Goal: Complete application form

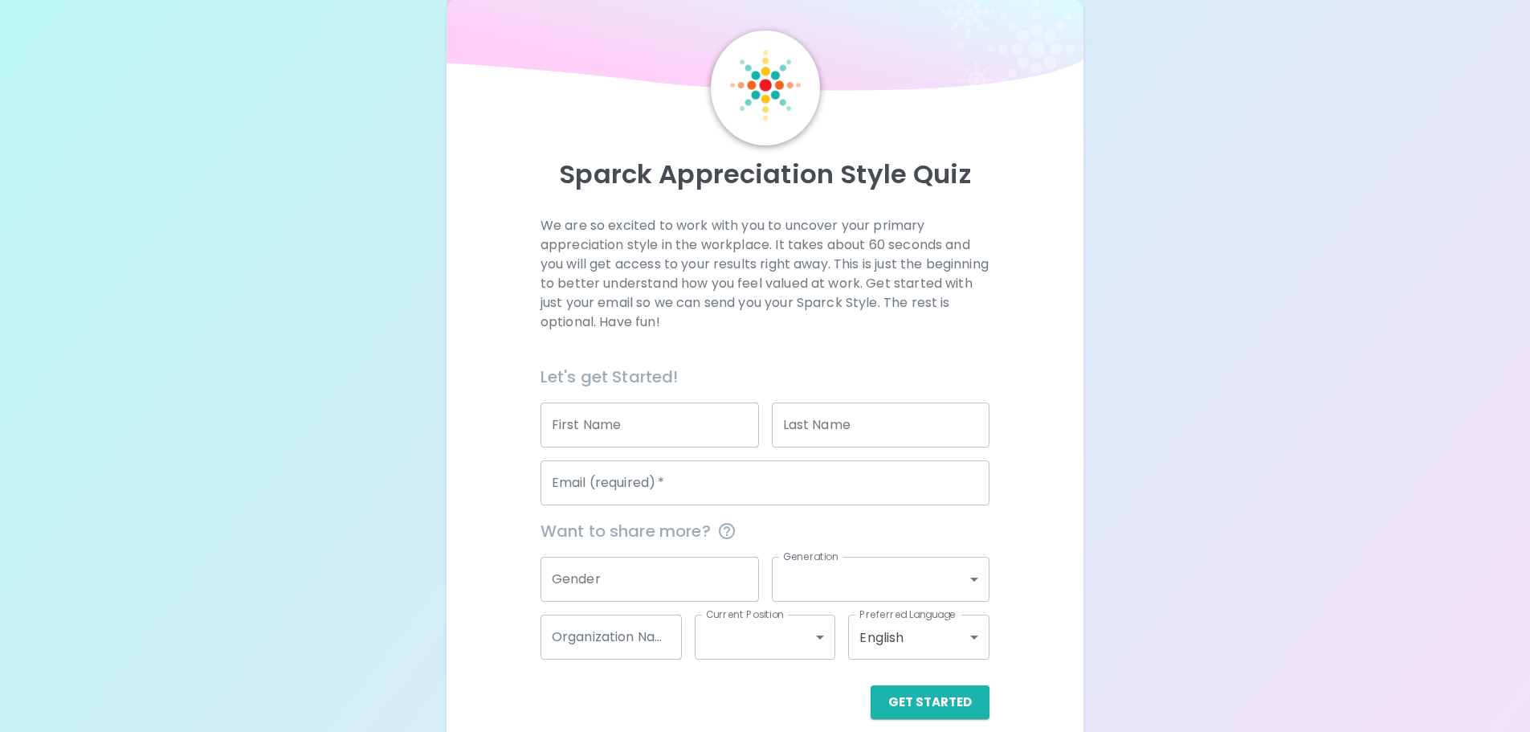
scroll to position [53, 0]
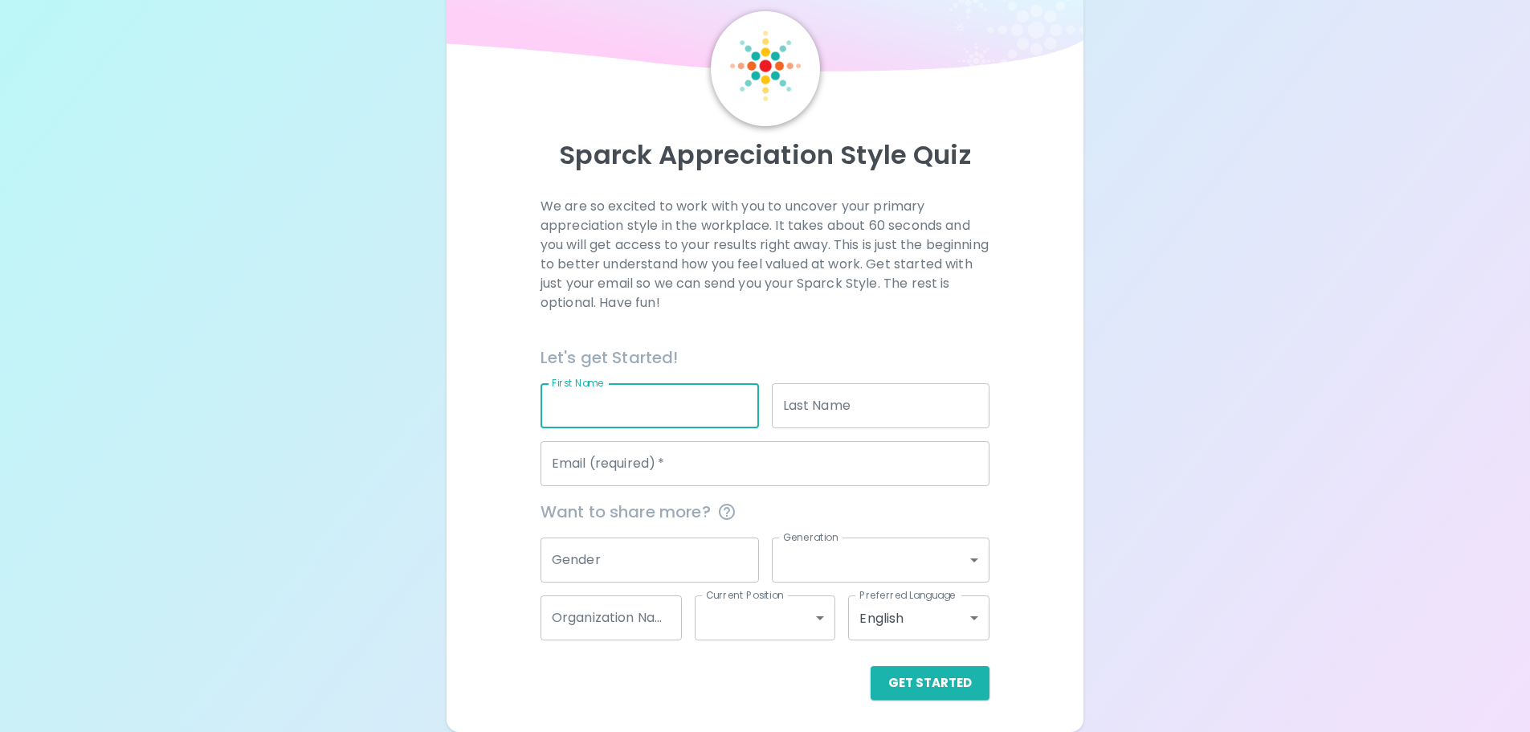
click at [660, 414] on input "First Name" at bounding box center [649, 405] width 218 height 45
type input "[PERSON_NAME]"
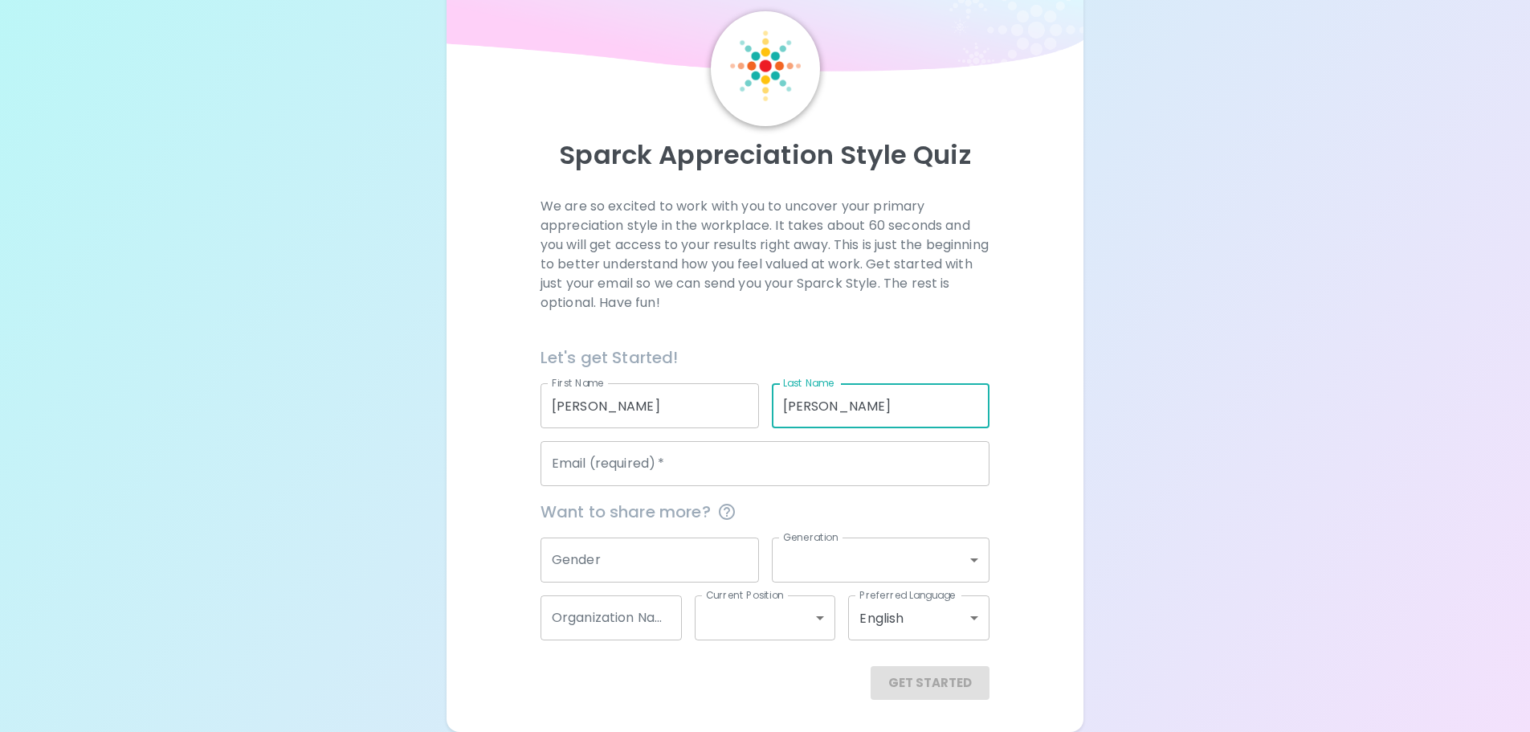
type input "[PERSON_NAME]"
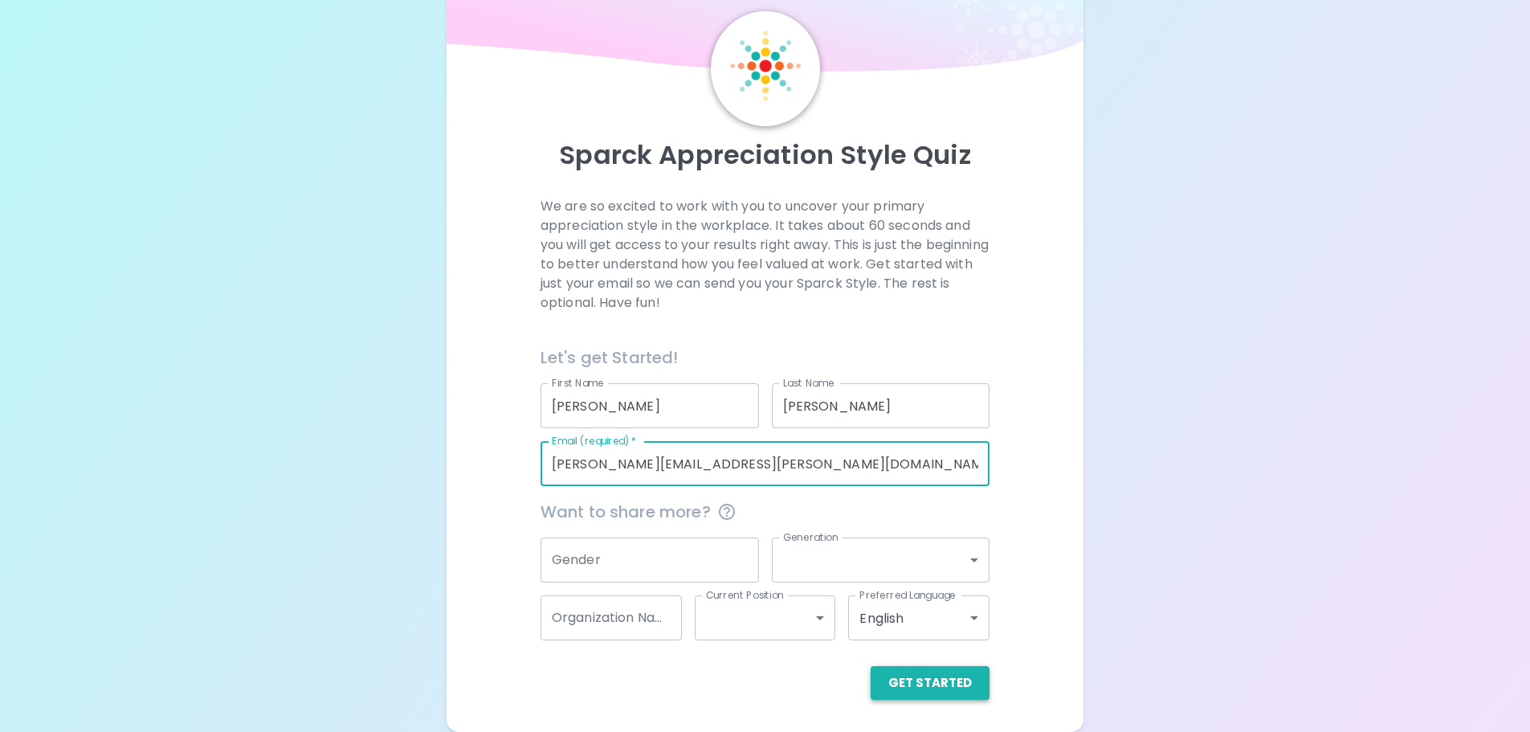
type input "[PERSON_NAME][EMAIL_ADDRESS][PERSON_NAME][DOMAIN_NAME]"
click at [964, 683] on button "Get Started" at bounding box center [929, 683] width 119 height 34
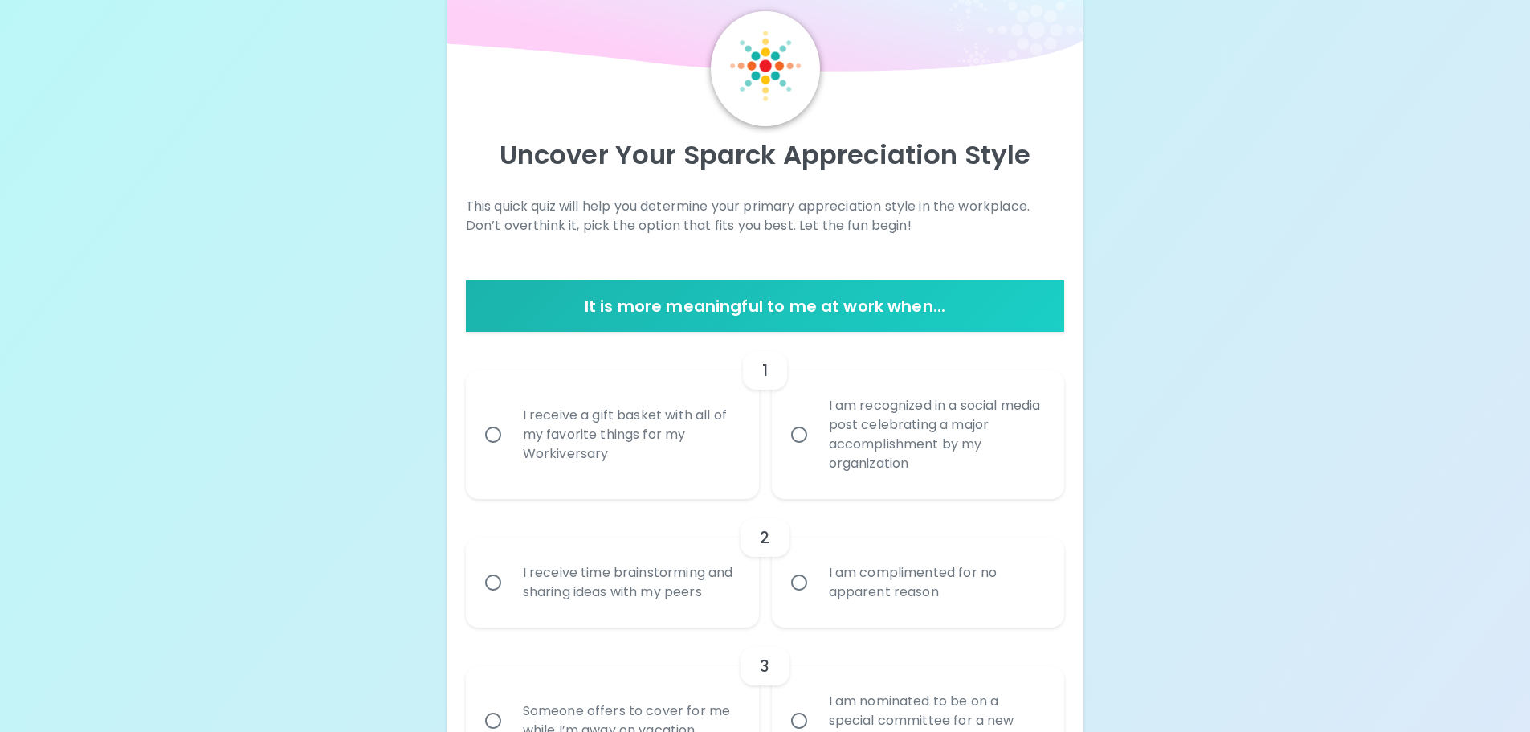
scroll to position [133, 0]
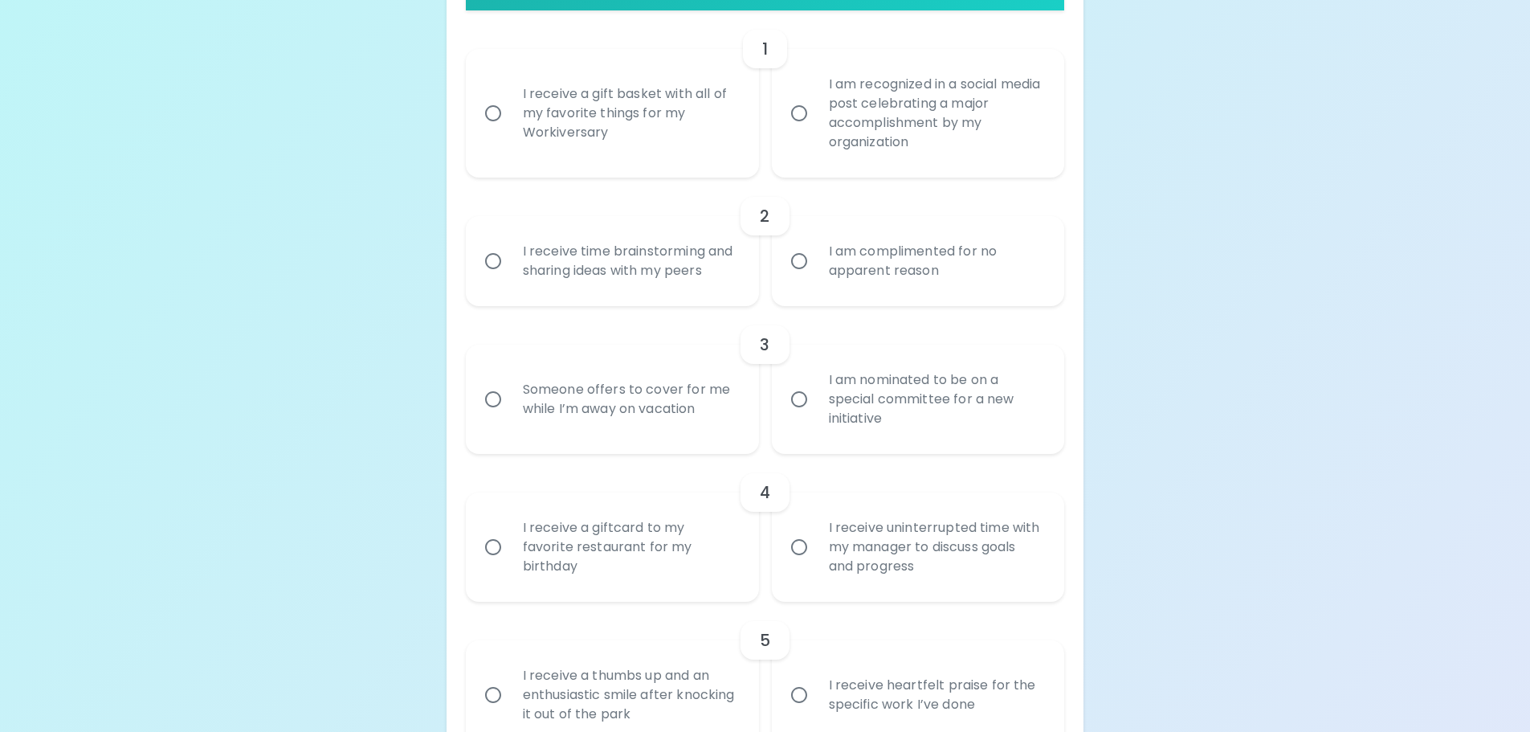
click at [600, 282] on div "I receive time brainstorming and sharing ideas with my peers" at bounding box center [630, 260] width 240 height 77
click at [510, 278] on input "I receive time brainstorming and sharing ideas with my peers" at bounding box center [493, 261] width 34 height 34
radio input "true"
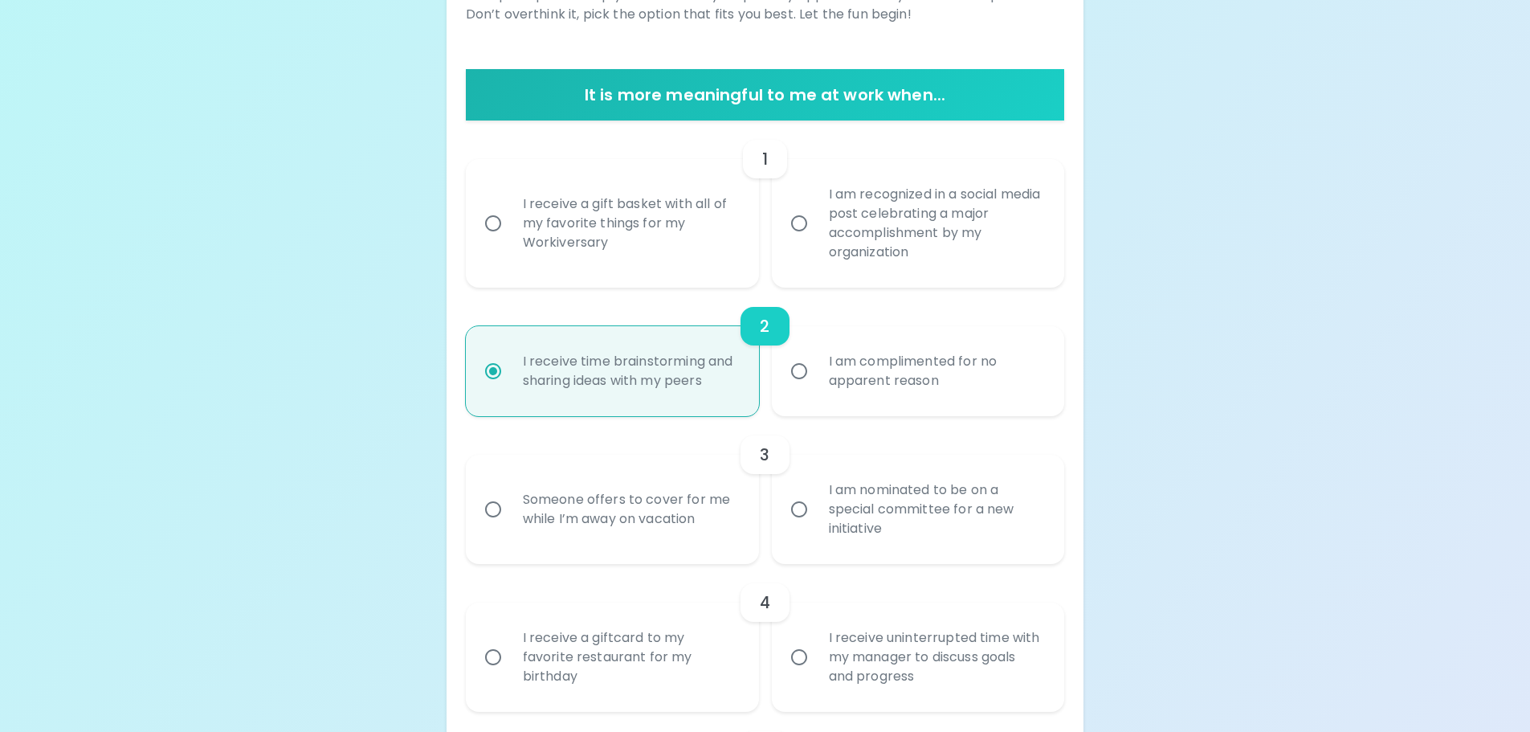
scroll to position [503, 0]
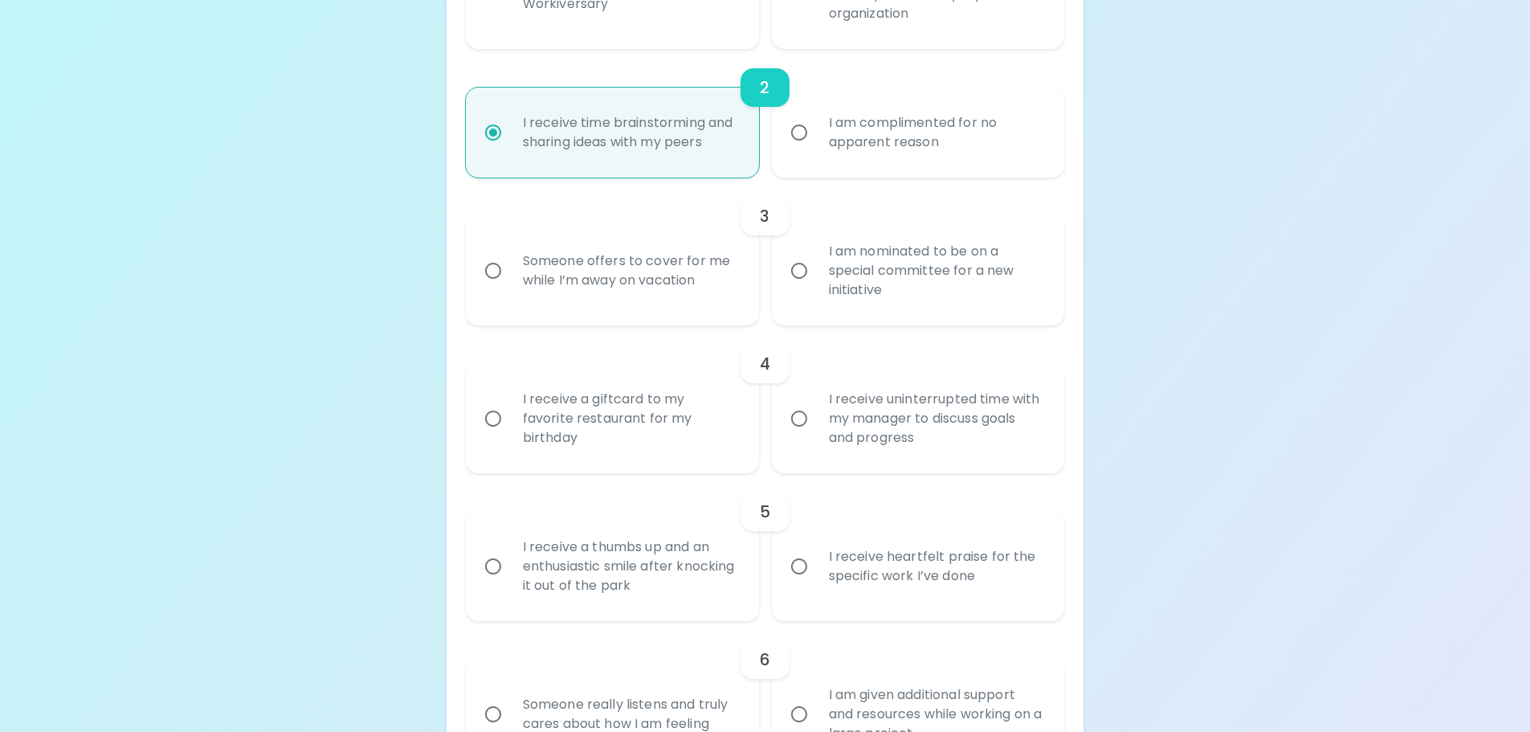
click at [940, 436] on div "I receive uninterrupted time with my manager to discuss goals and progress" at bounding box center [936, 418] width 240 height 96
click at [816, 435] on input "I receive uninterrupted time with my manager to discuss goals and progress" at bounding box center [799, 418] width 34 height 34
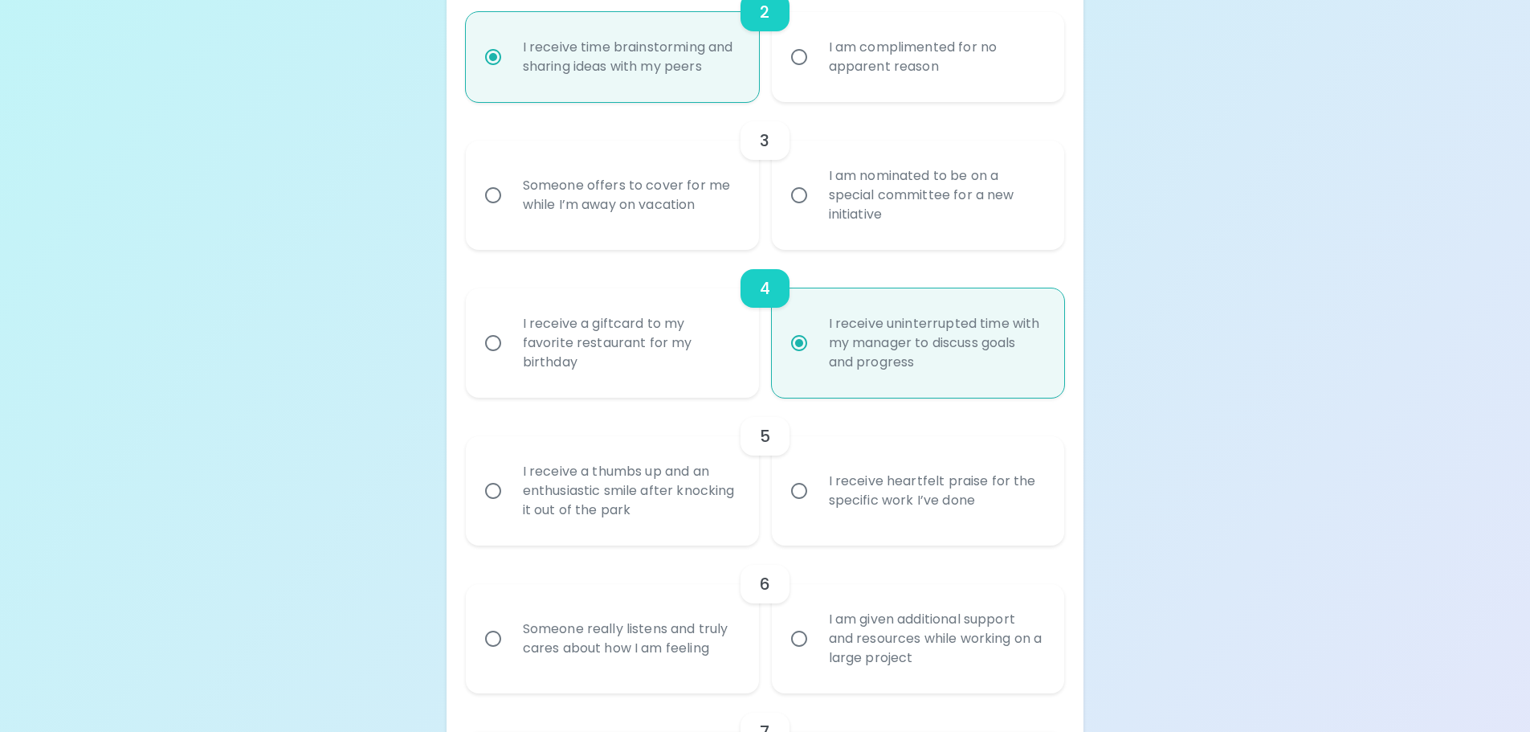
scroll to position [631, 0]
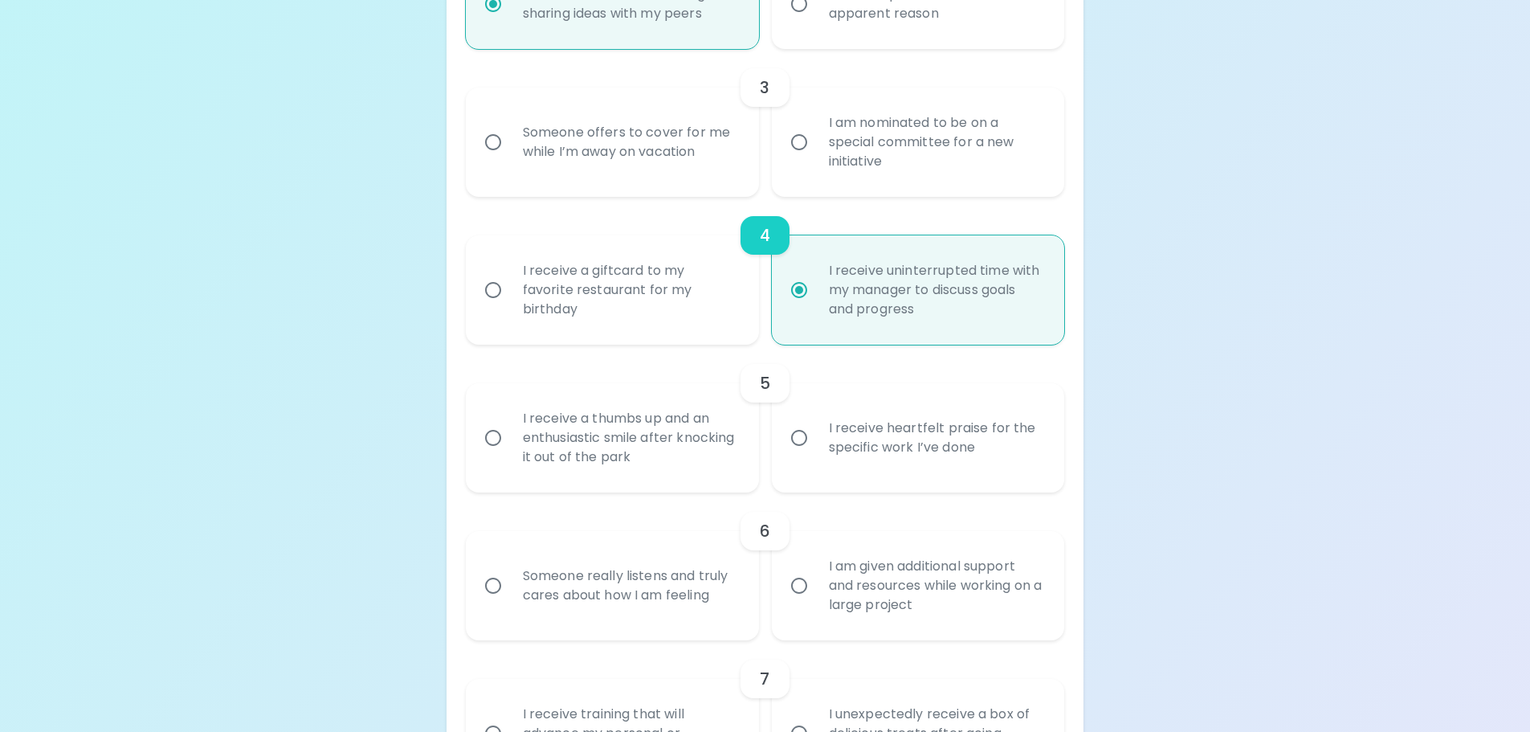
radio input "true"
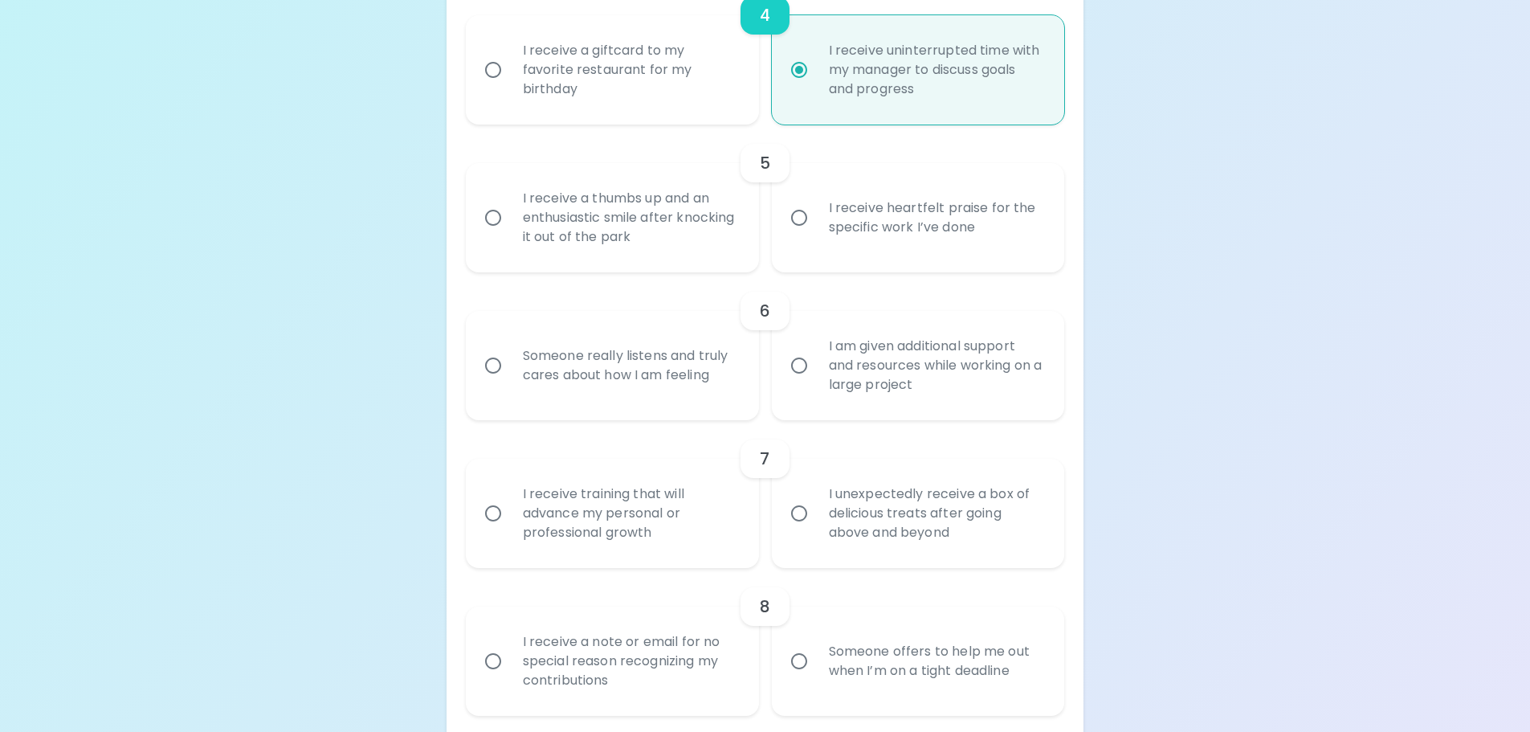
scroll to position [872, 0]
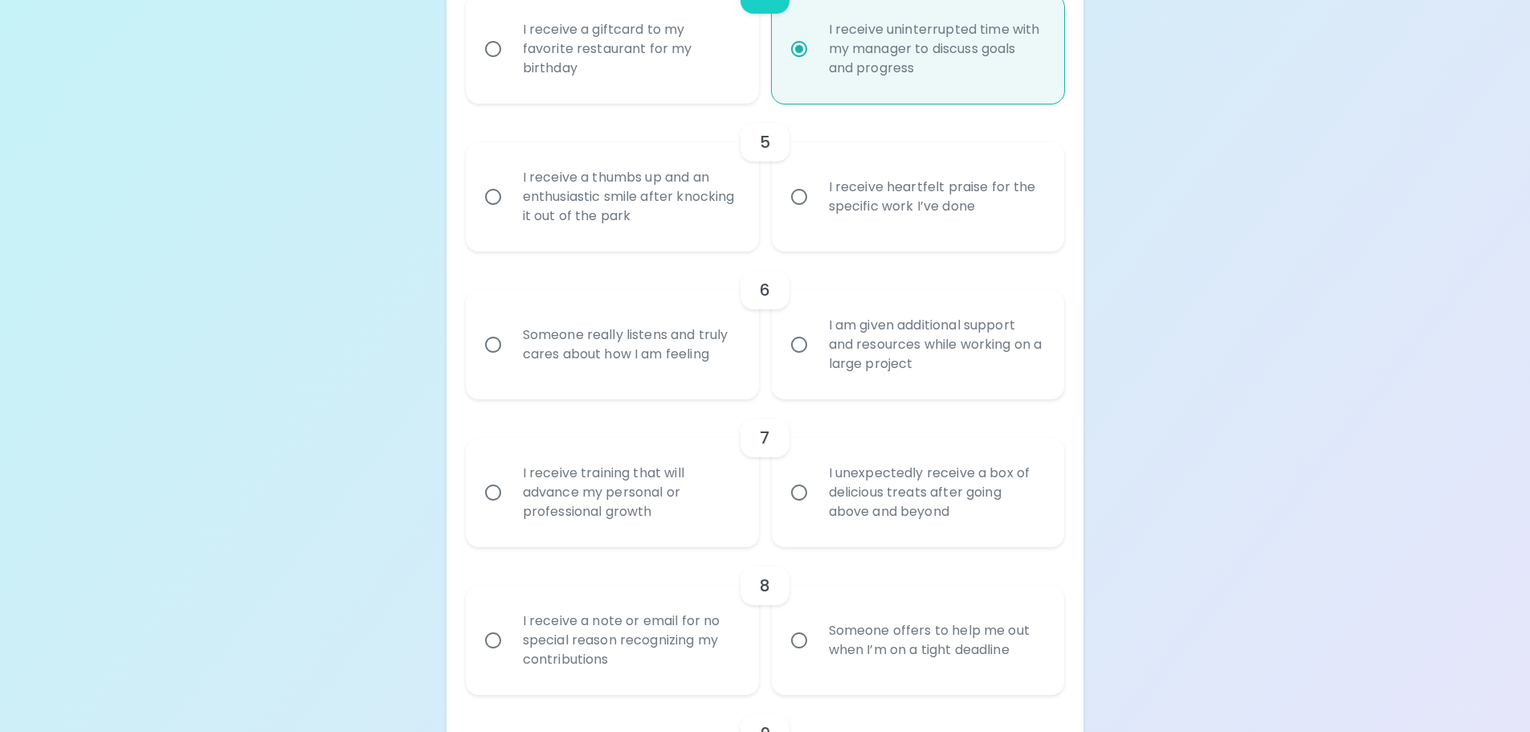
click at [615, 376] on div "Someone really listens and truly cares about how I am feeling" at bounding box center [630, 344] width 240 height 77
click at [510, 361] on input "Someone really listens and truly cares about how I am feeling" at bounding box center [493, 345] width 34 height 34
radio input "false"
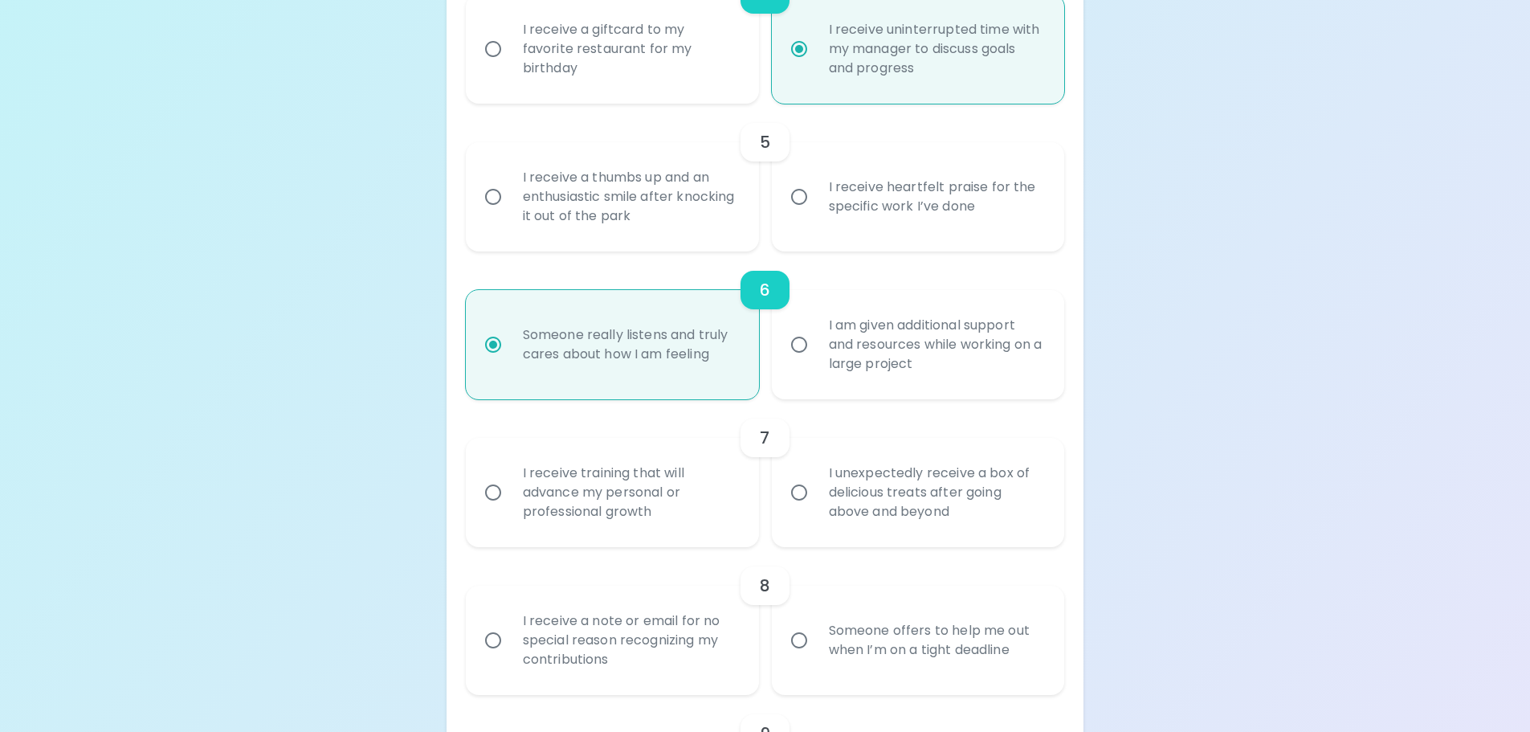
scroll to position [1001, 0]
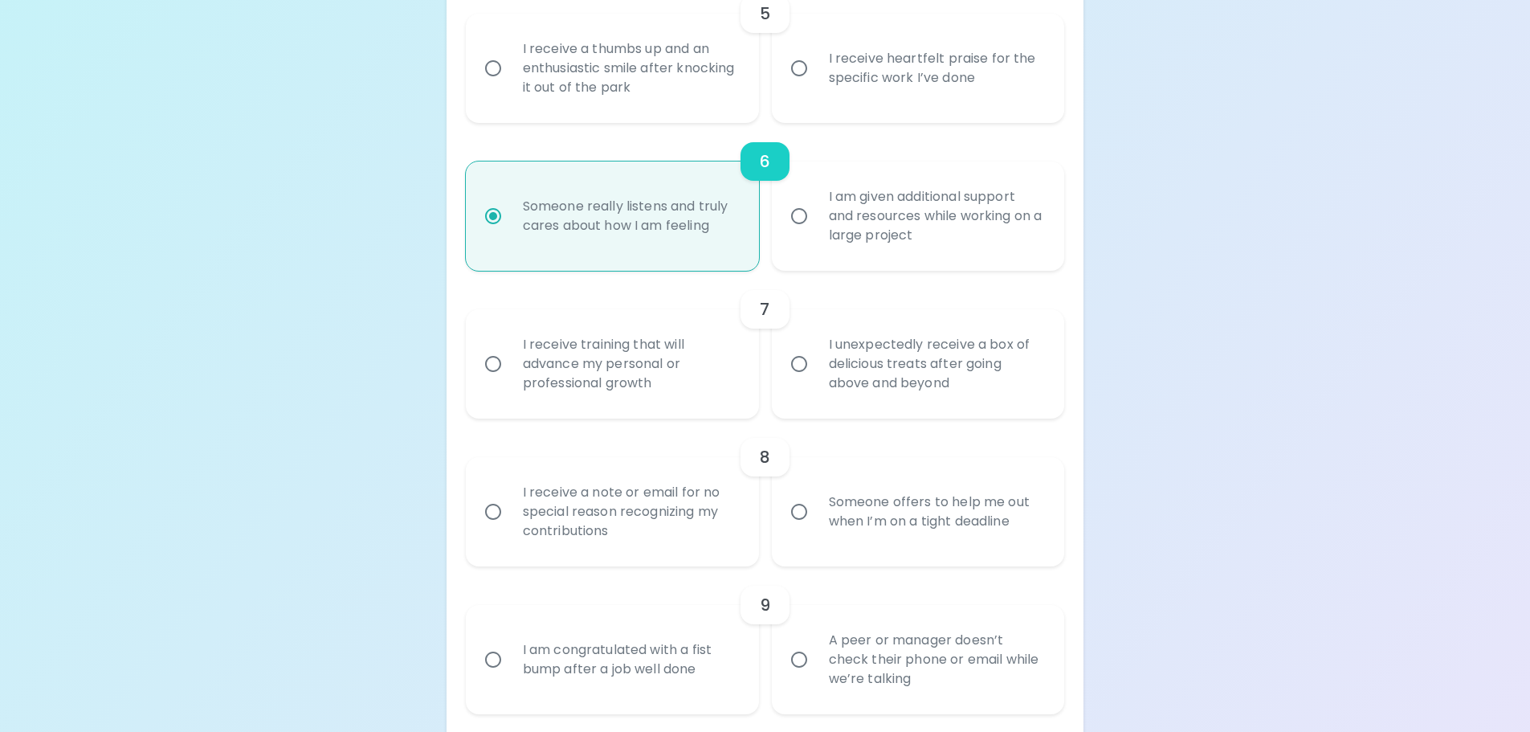
radio input "true"
click at [601, 404] on div "I receive training that will advance my personal or professional growth" at bounding box center [630, 364] width 240 height 96
click at [510, 381] on input "I receive training that will advance my personal or professional growth" at bounding box center [493, 364] width 34 height 34
radio input "false"
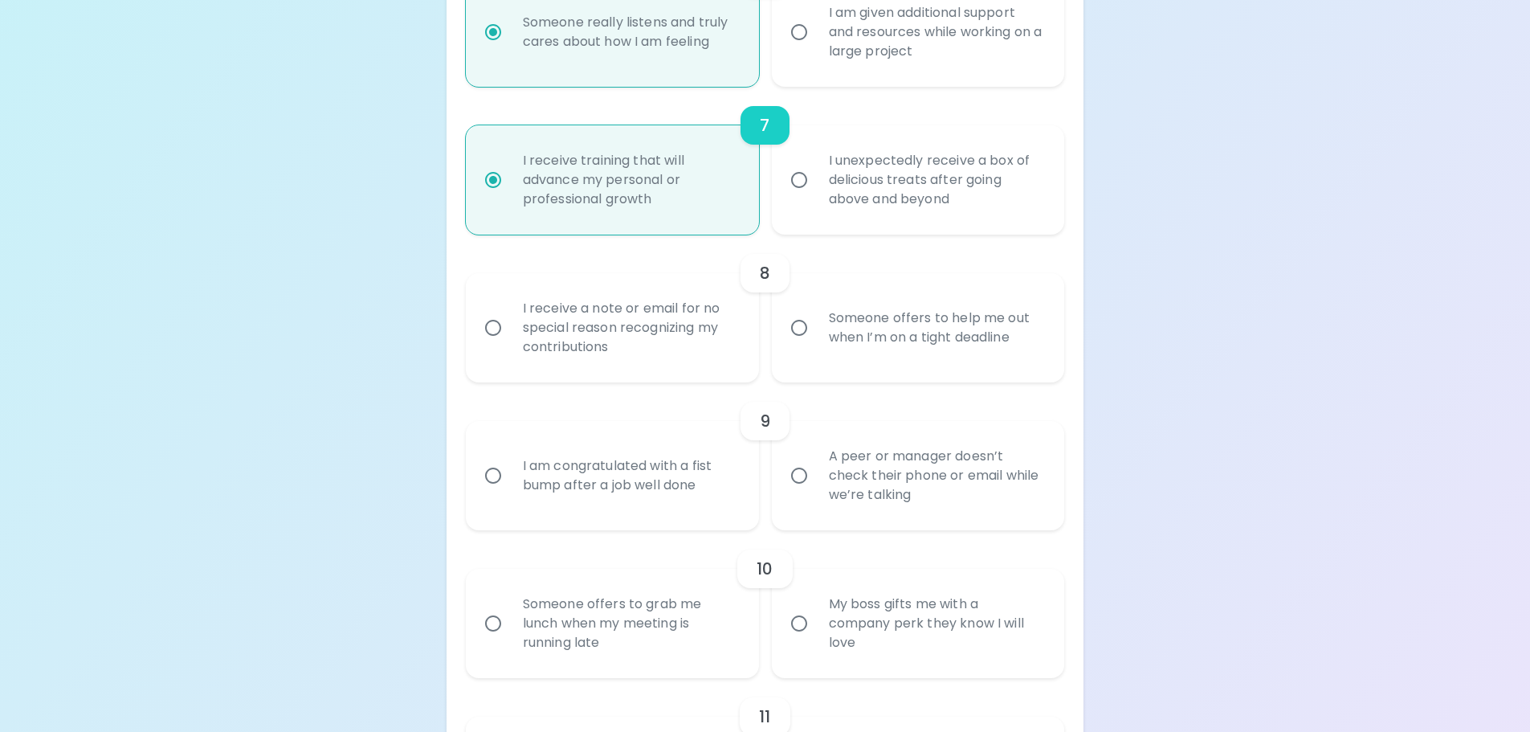
scroll to position [1209, 0]
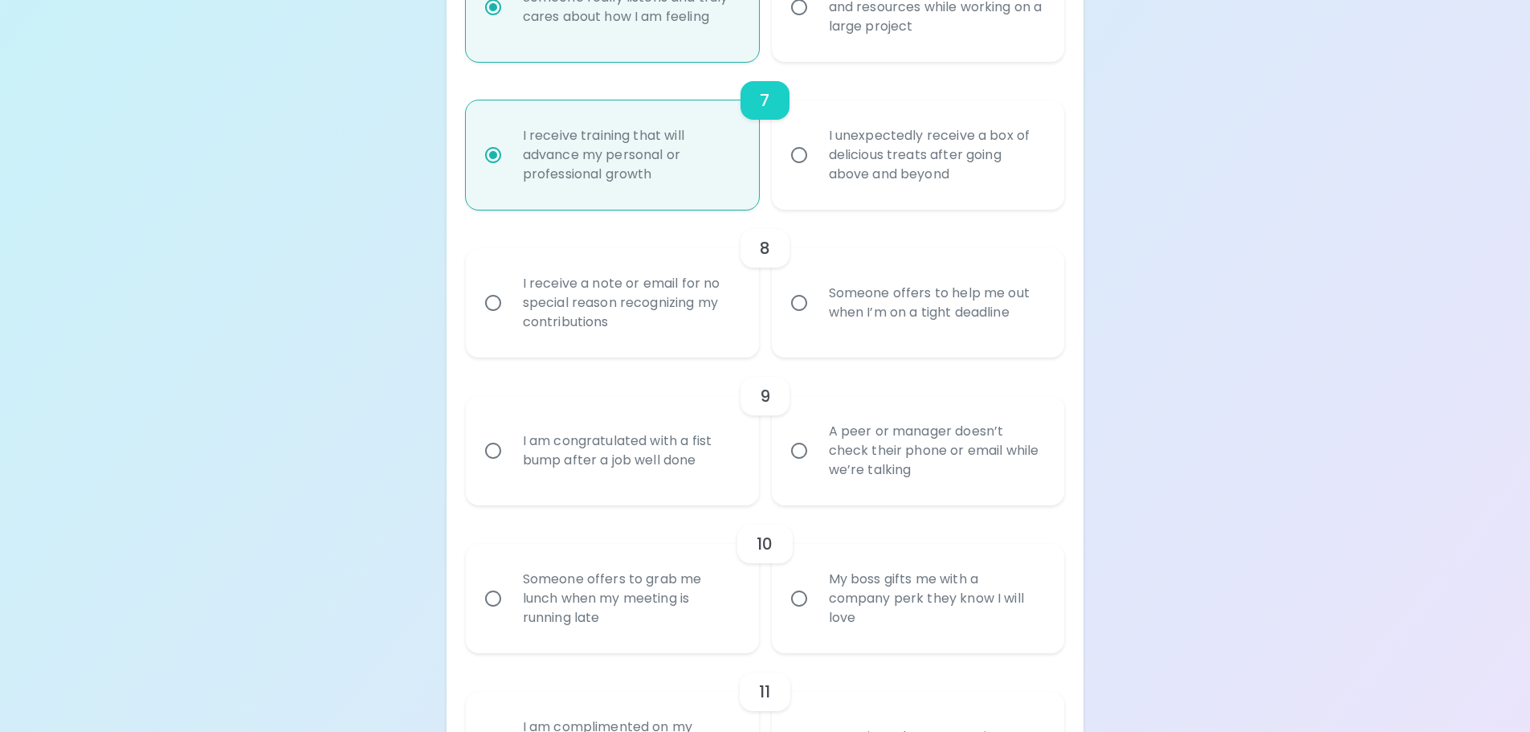
radio input "true"
click at [822, 336] on div "Someone offers to help me out when I’m on a tight deadline" at bounding box center [936, 302] width 240 height 77
click at [816, 320] on input "Someone offers to help me out when I’m on a tight deadline" at bounding box center [799, 303] width 34 height 34
radio input "false"
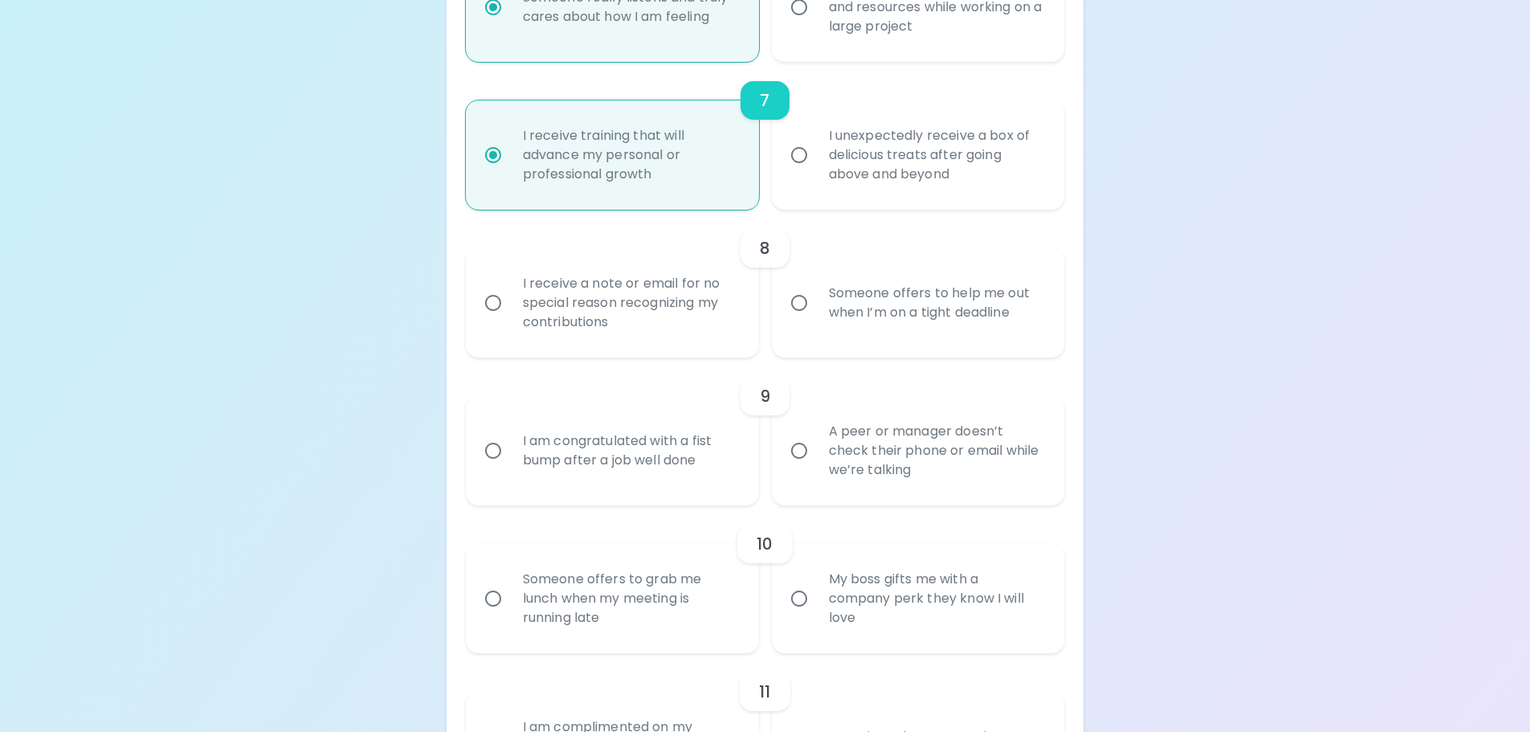
radio input "false"
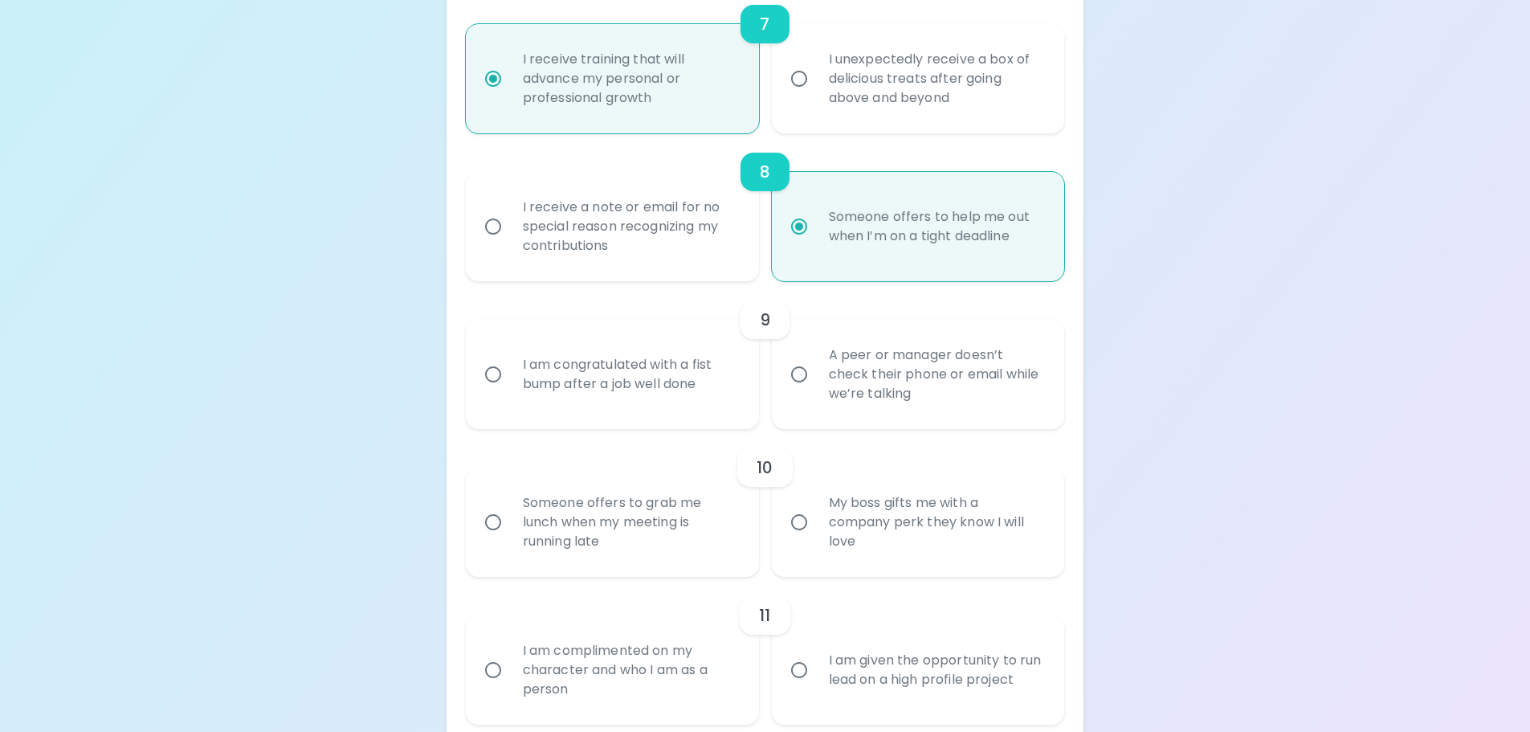
scroll to position [1338, 0]
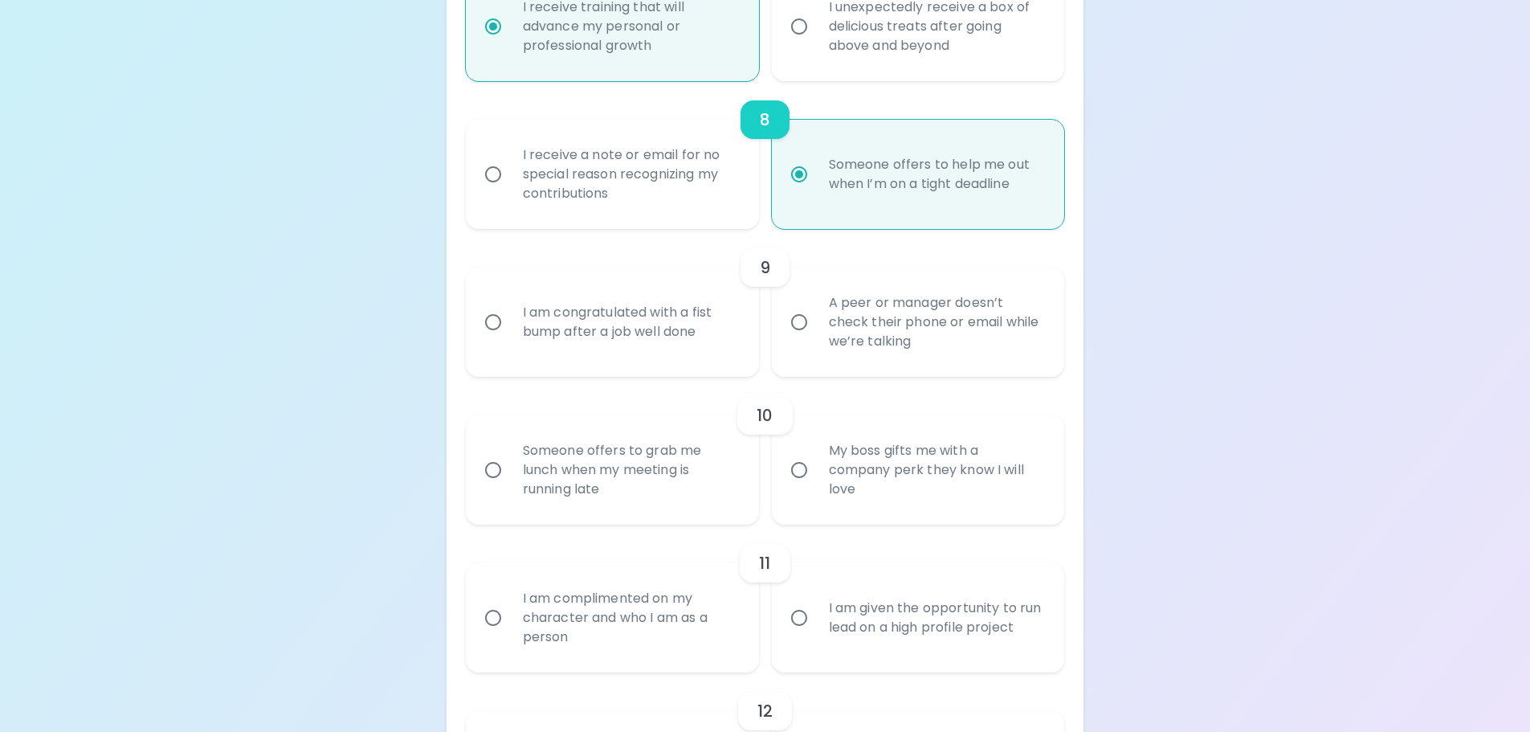
radio input "true"
click at [867, 323] on div "A peer or manager doesn’t check their phone or email while we’re talking" at bounding box center [936, 322] width 240 height 96
click at [816, 323] on input "A peer or manager doesn’t check their phone or email while we’re talking" at bounding box center [799, 322] width 34 height 34
radio input "false"
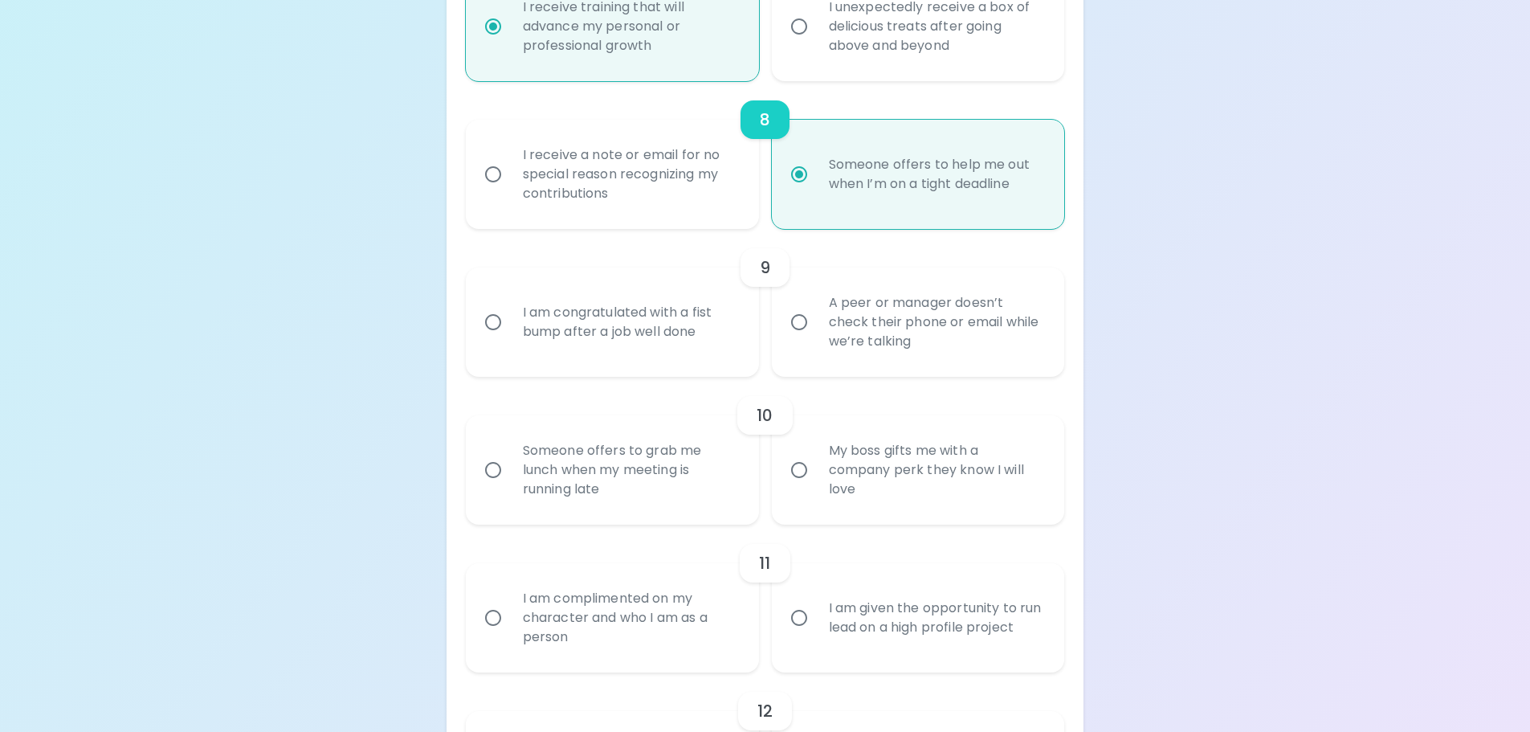
radio input "false"
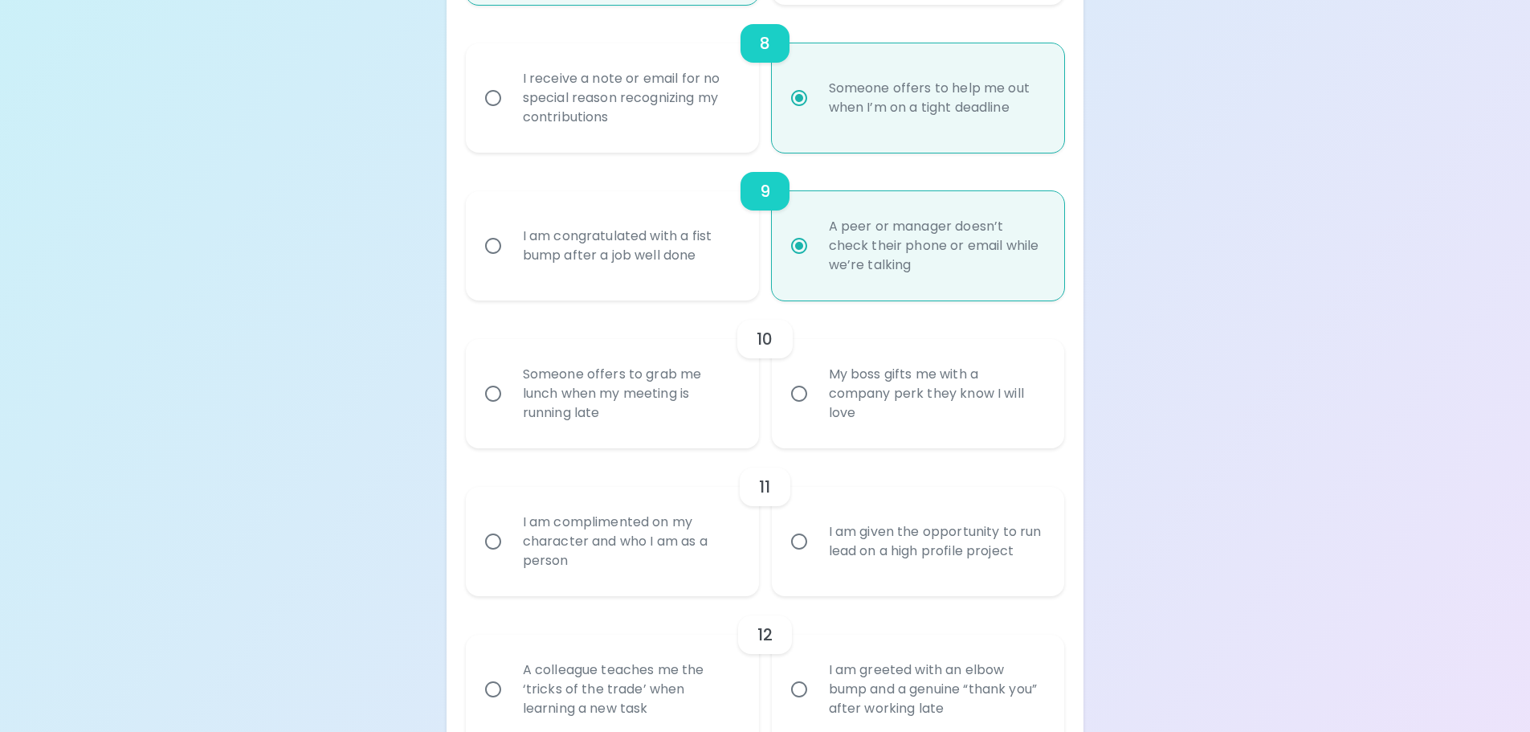
scroll to position [1466, 0]
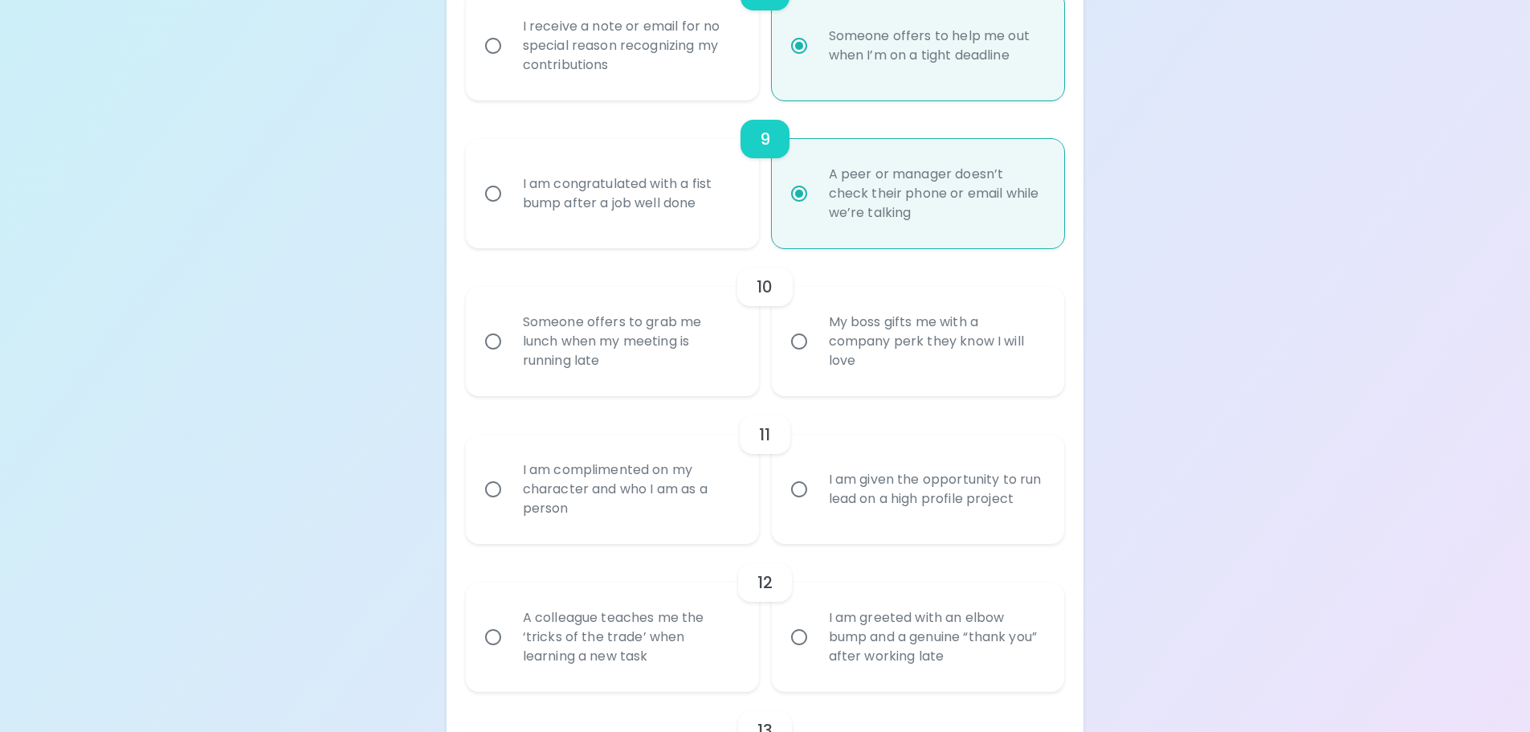
radio input "true"
click at [623, 354] on div "Someone offers to grab me lunch when my meeting is running late" at bounding box center [630, 341] width 240 height 96
click at [510, 354] on input "Someone offers to grab me lunch when my meeting is running late" at bounding box center [493, 341] width 34 height 34
radio input "false"
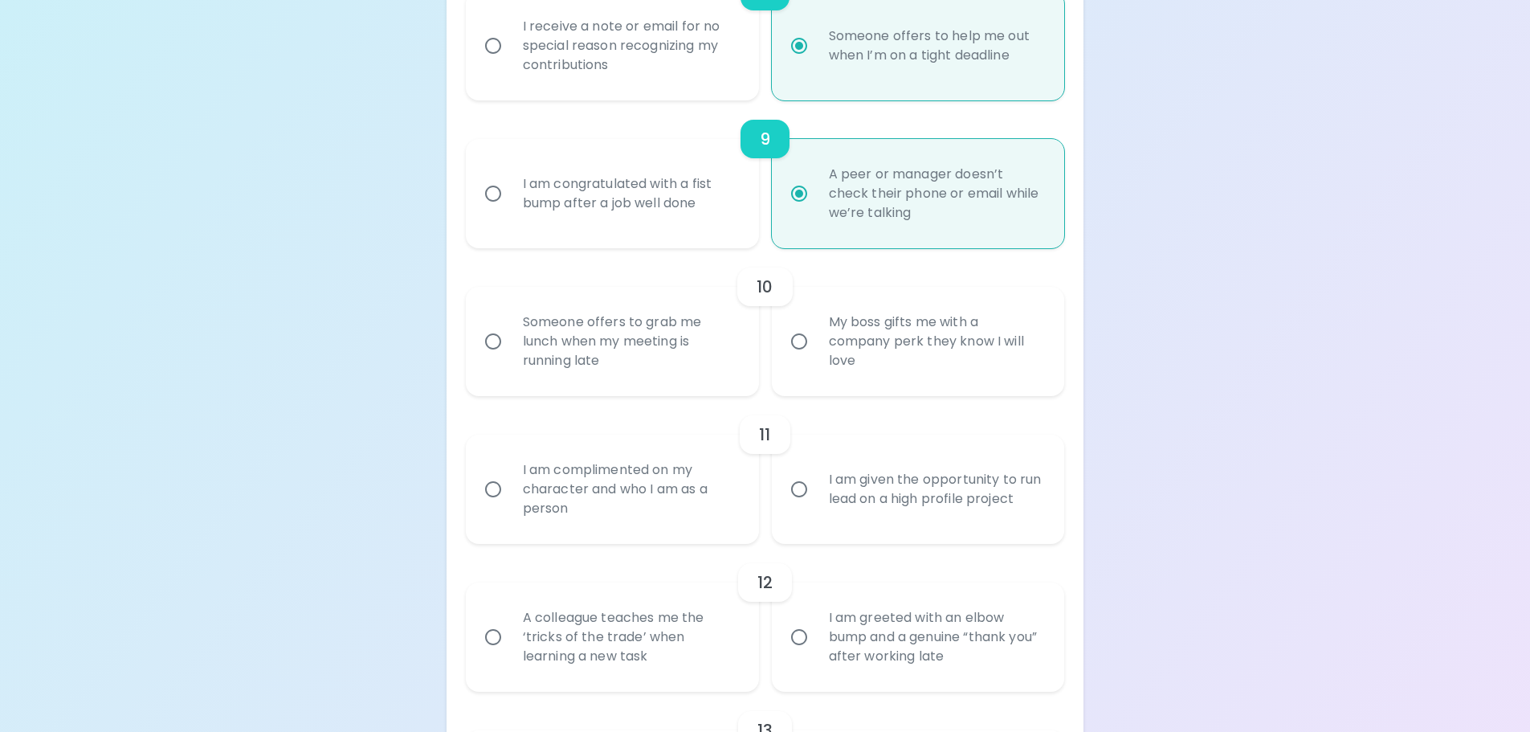
radio input "false"
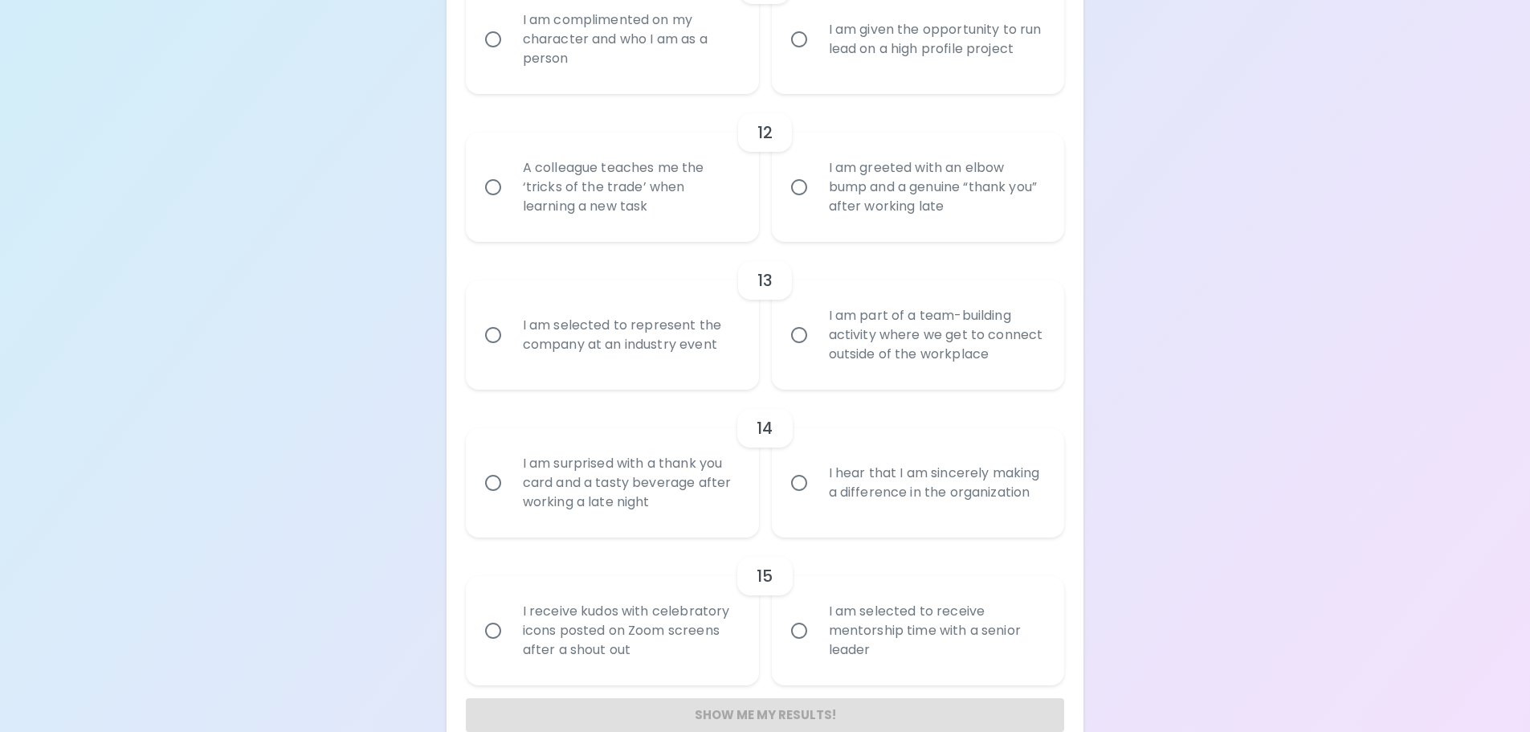
scroll to position [1948, 0]
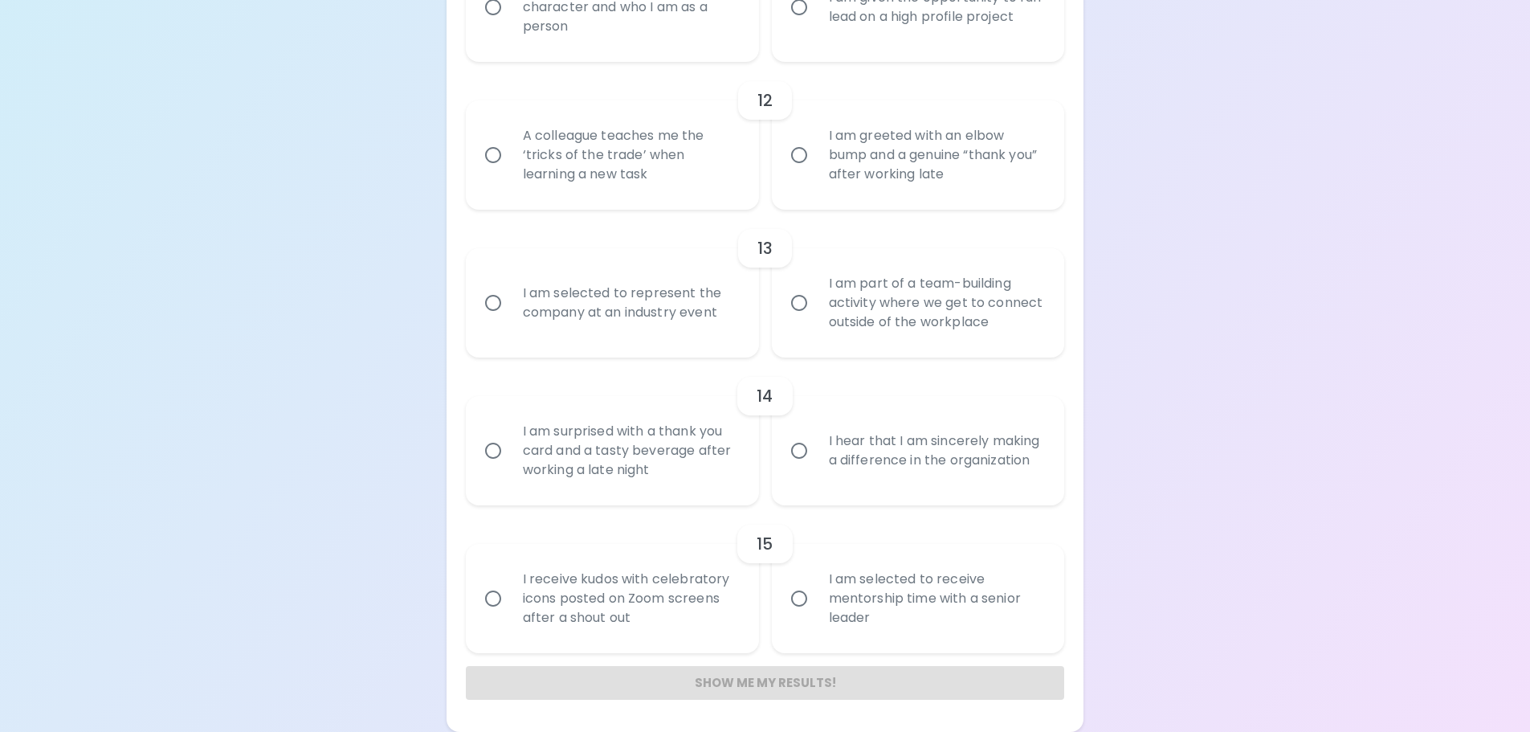
radio input "true"
click at [843, 584] on div "I am selected to receive mentorship time with a senior leader" at bounding box center [936, 598] width 240 height 96
click at [816, 584] on input "I am selected to receive mentorship time with a senior leader" at bounding box center [799, 598] width 34 height 34
radio input "false"
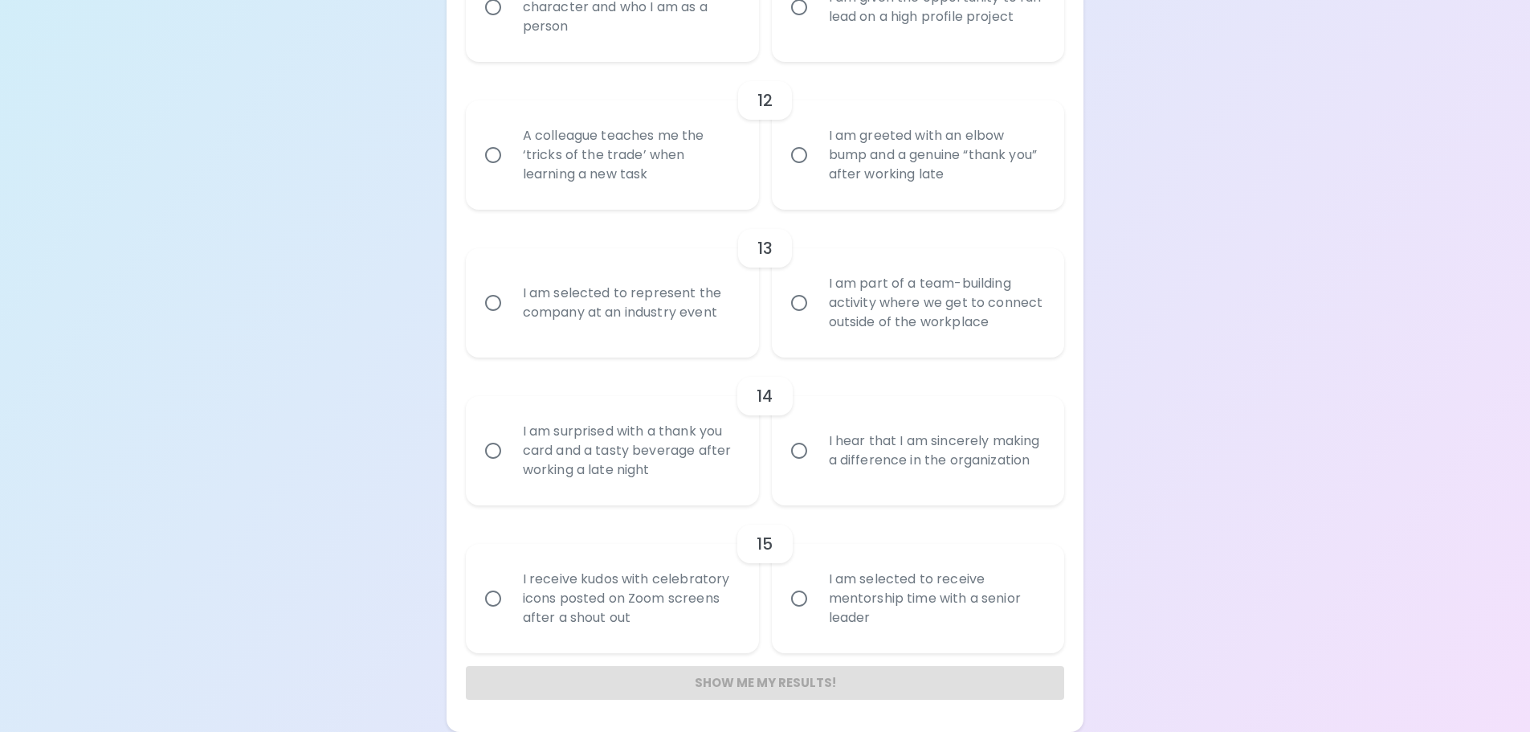
radio input "false"
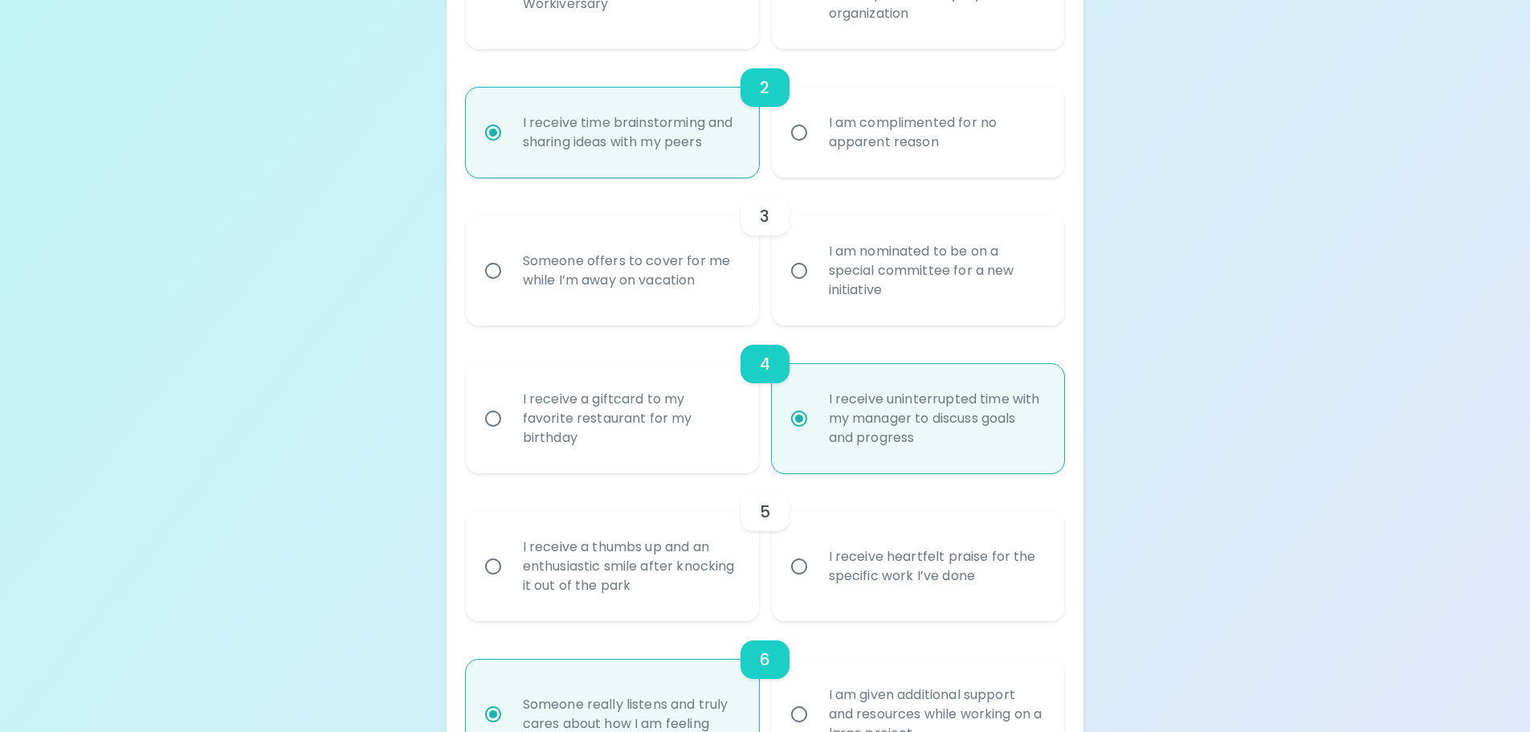
scroll to position [0, 0]
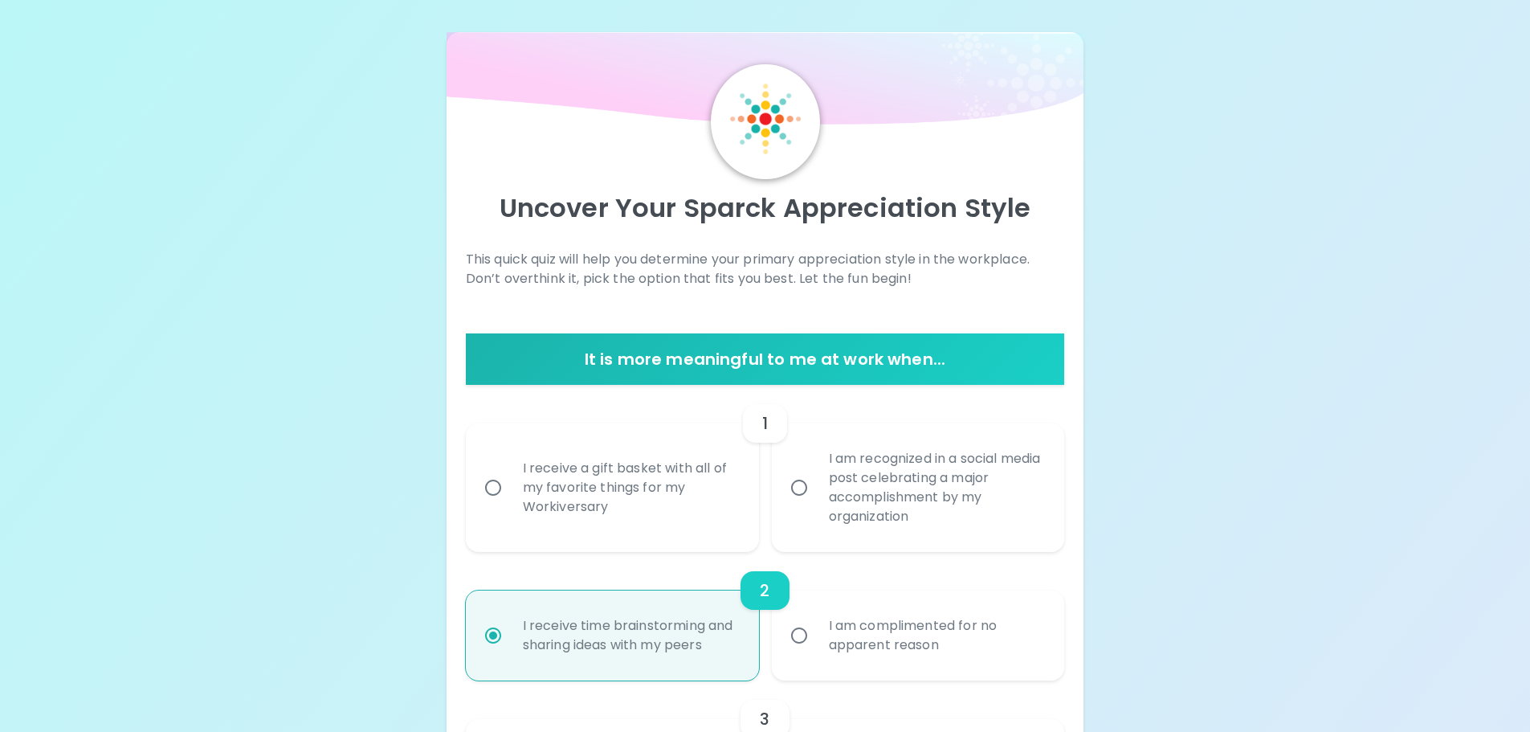
radio input "true"
click at [1024, 473] on div "I am recognized in a social media post celebrating a major accomplishment by my…" at bounding box center [936, 488] width 240 height 116
click at [816, 473] on input "I am recognized in a social media post celebrating a major accomplishment by my…" at bounding box center [799, 488] width 34 height 34
radio input "false"
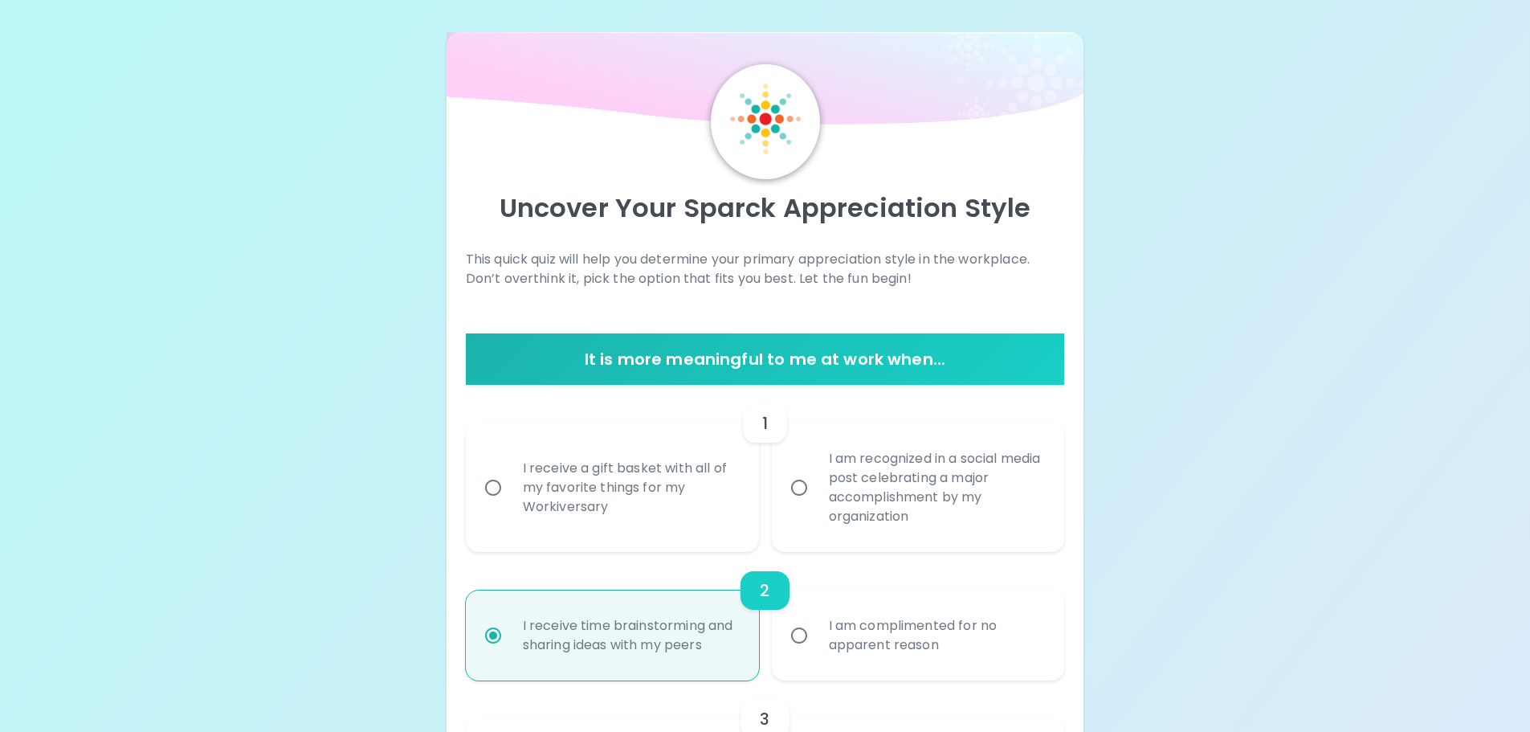
radio input "false"
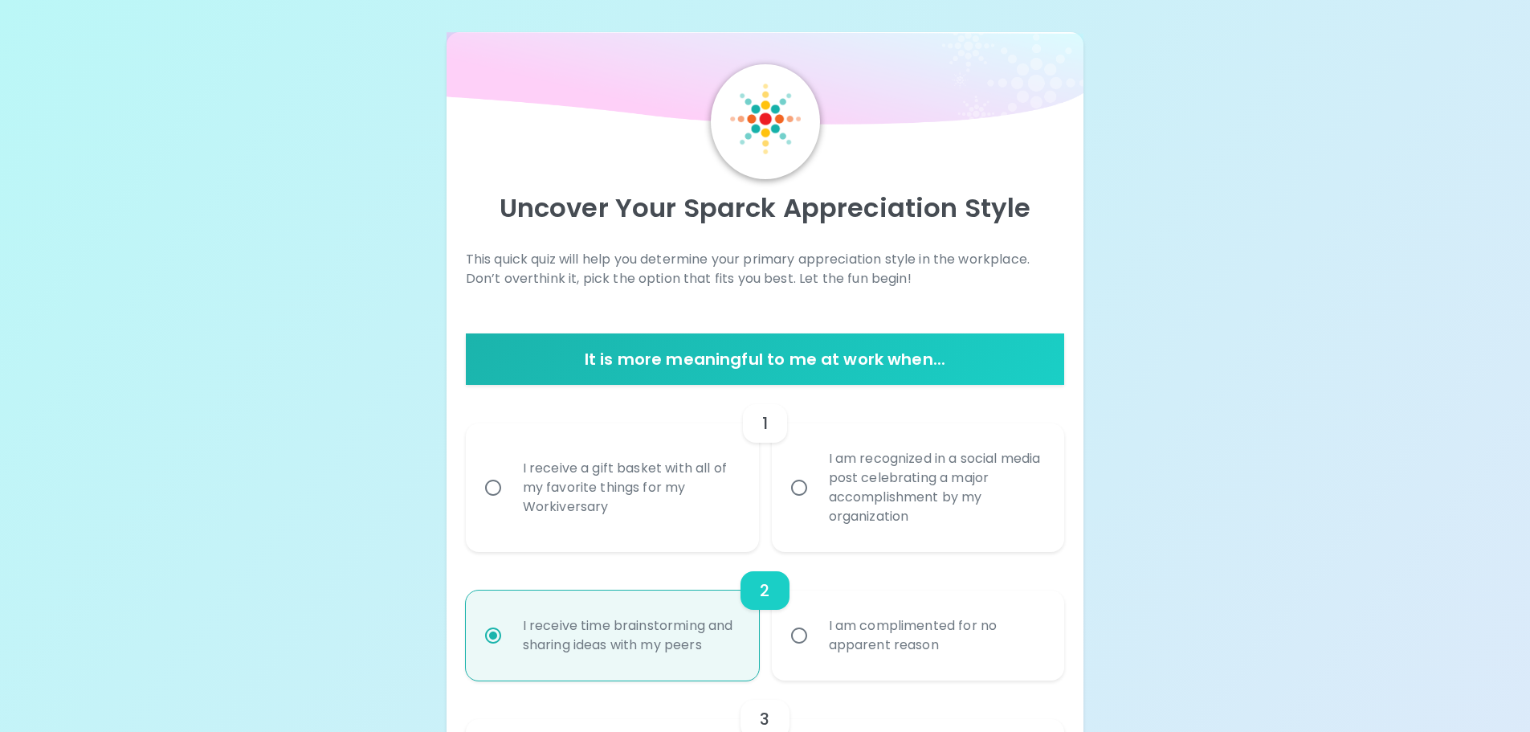
radio input "false"
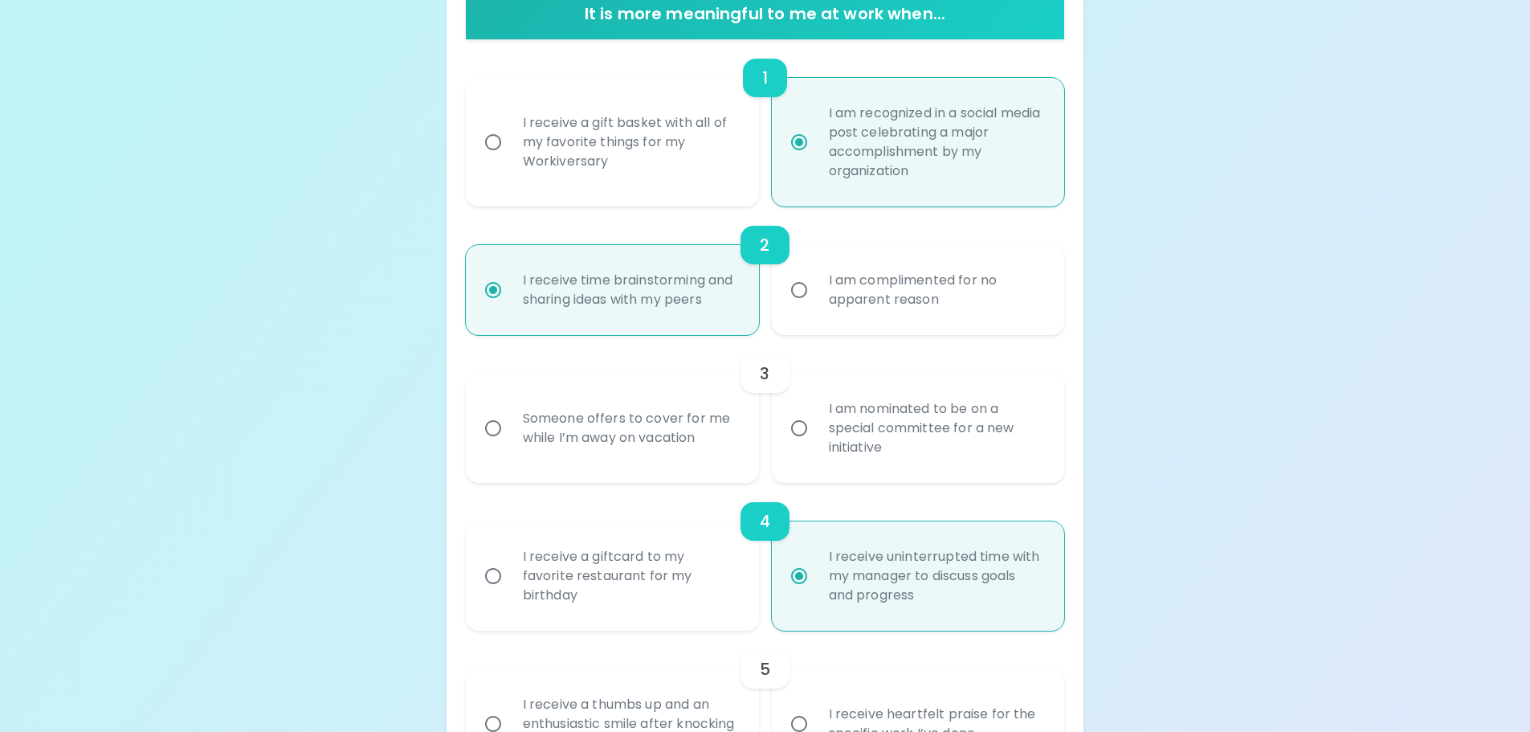
scroll to position [369, 0]
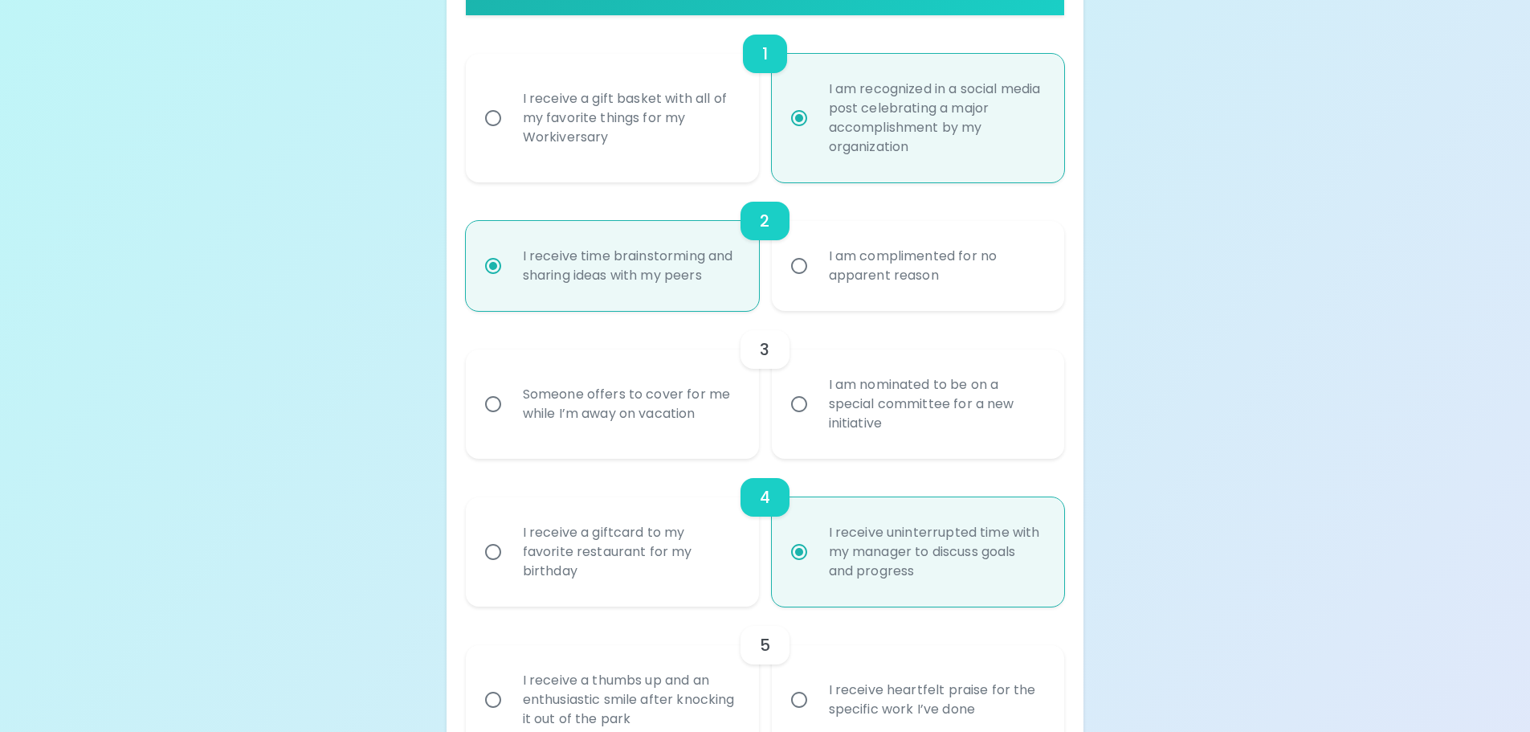
radio input "true"
click at [948, 434] on div "I am nominated to be on a special committee for a new initiative" at bounding box center [936, 404] width 240 height 96
click at [816, 421] on input "I am nominated to be on a special committee for a new initiative" at bounding box center [799, 404] width 34 height 34
radio input "false"
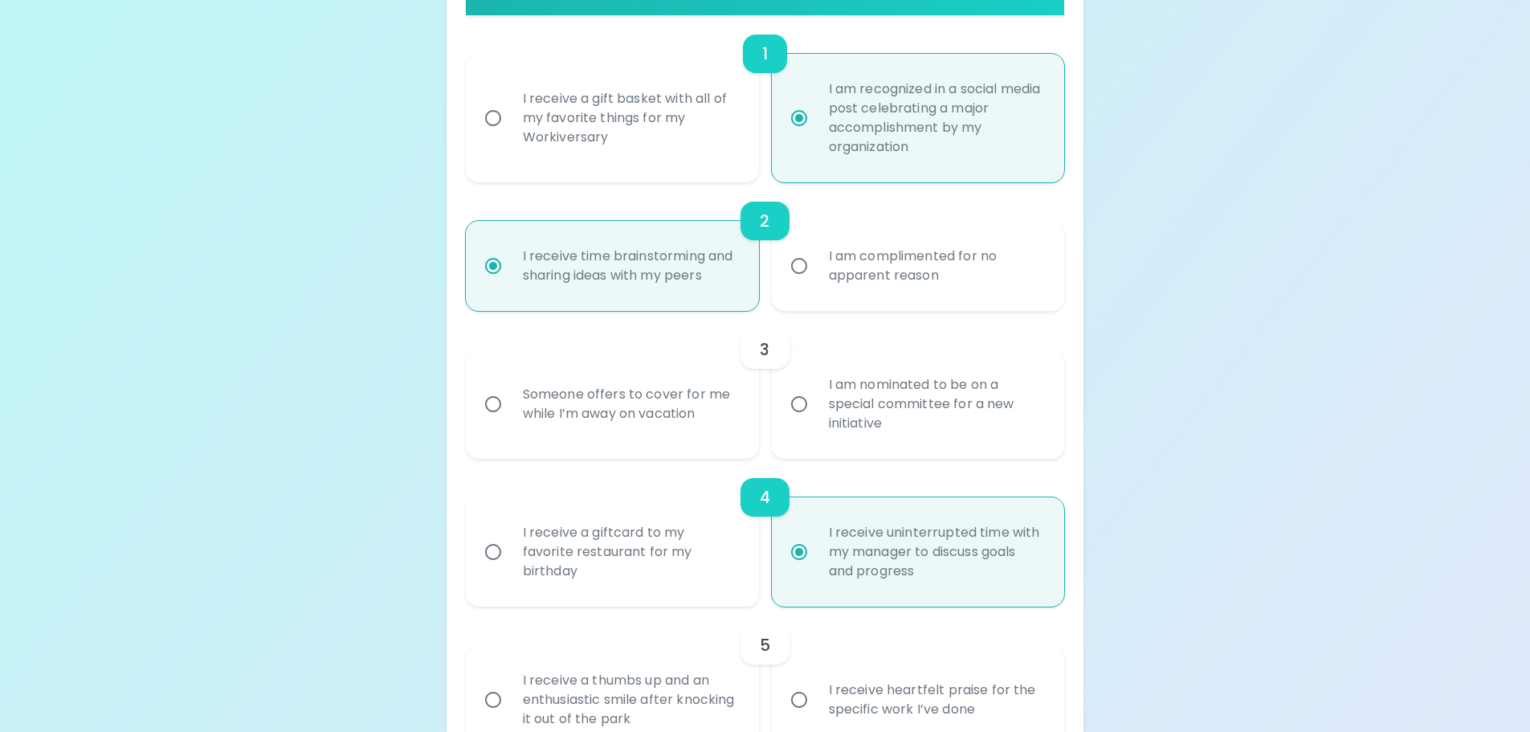
radio input "false"
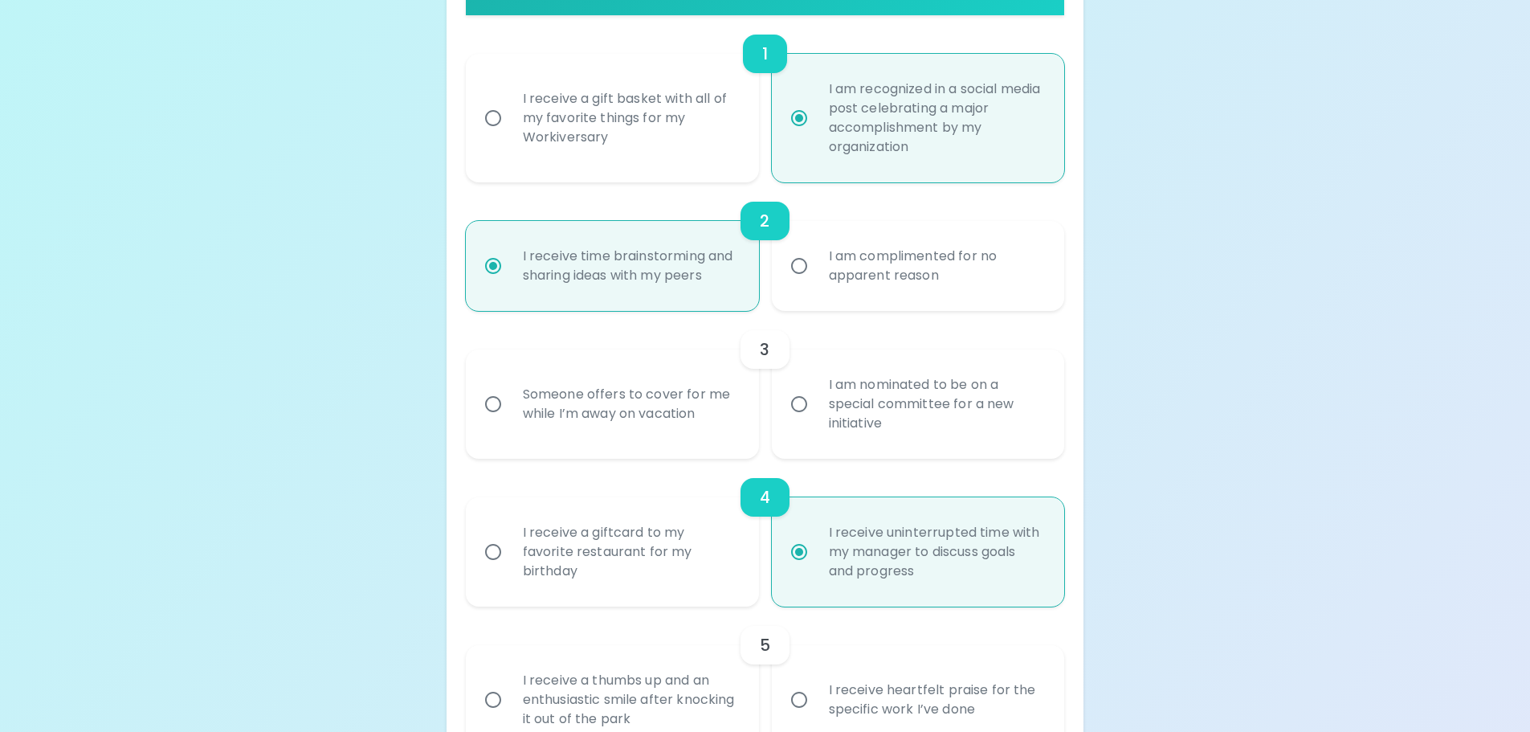
radio input "false"
radio input "true"
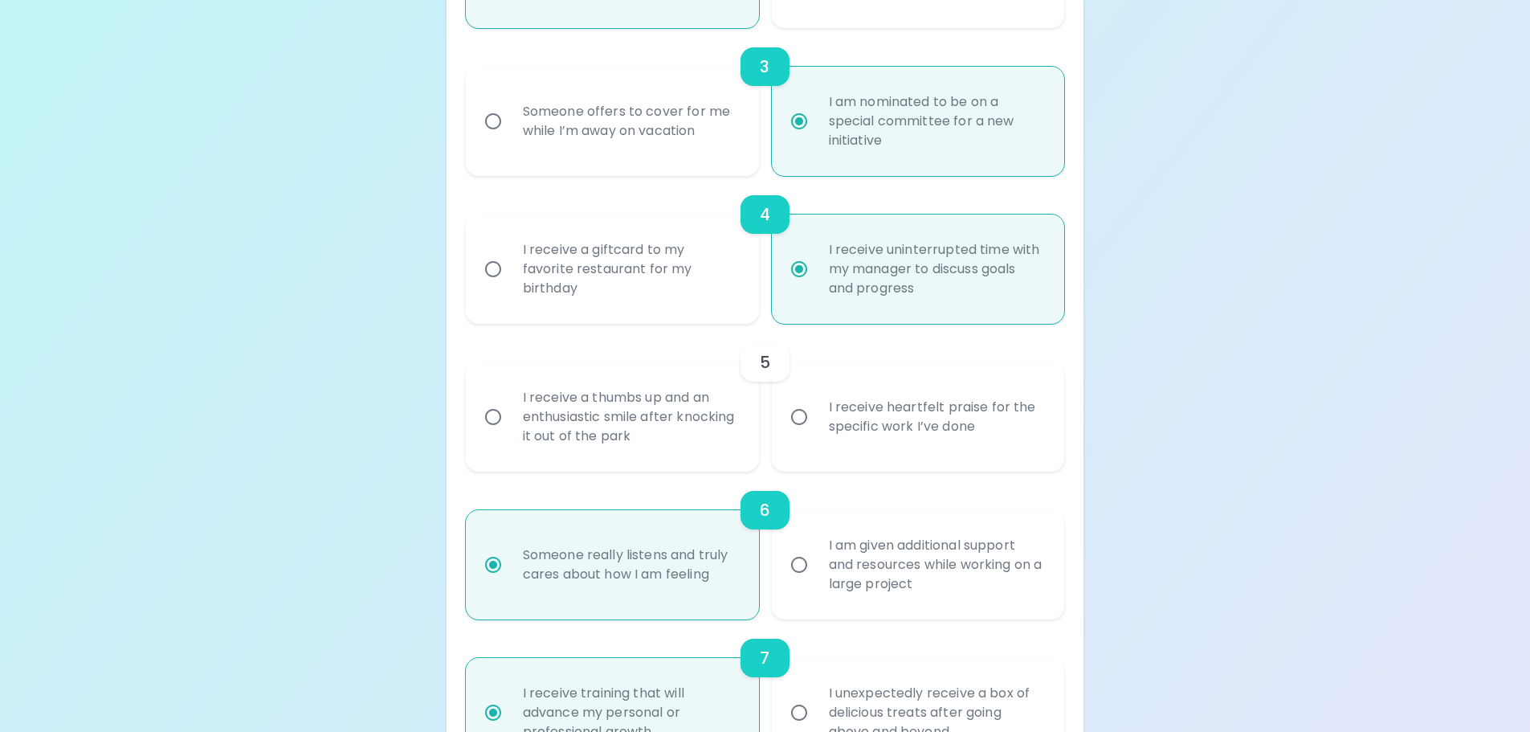
scroll to position [658, 0]
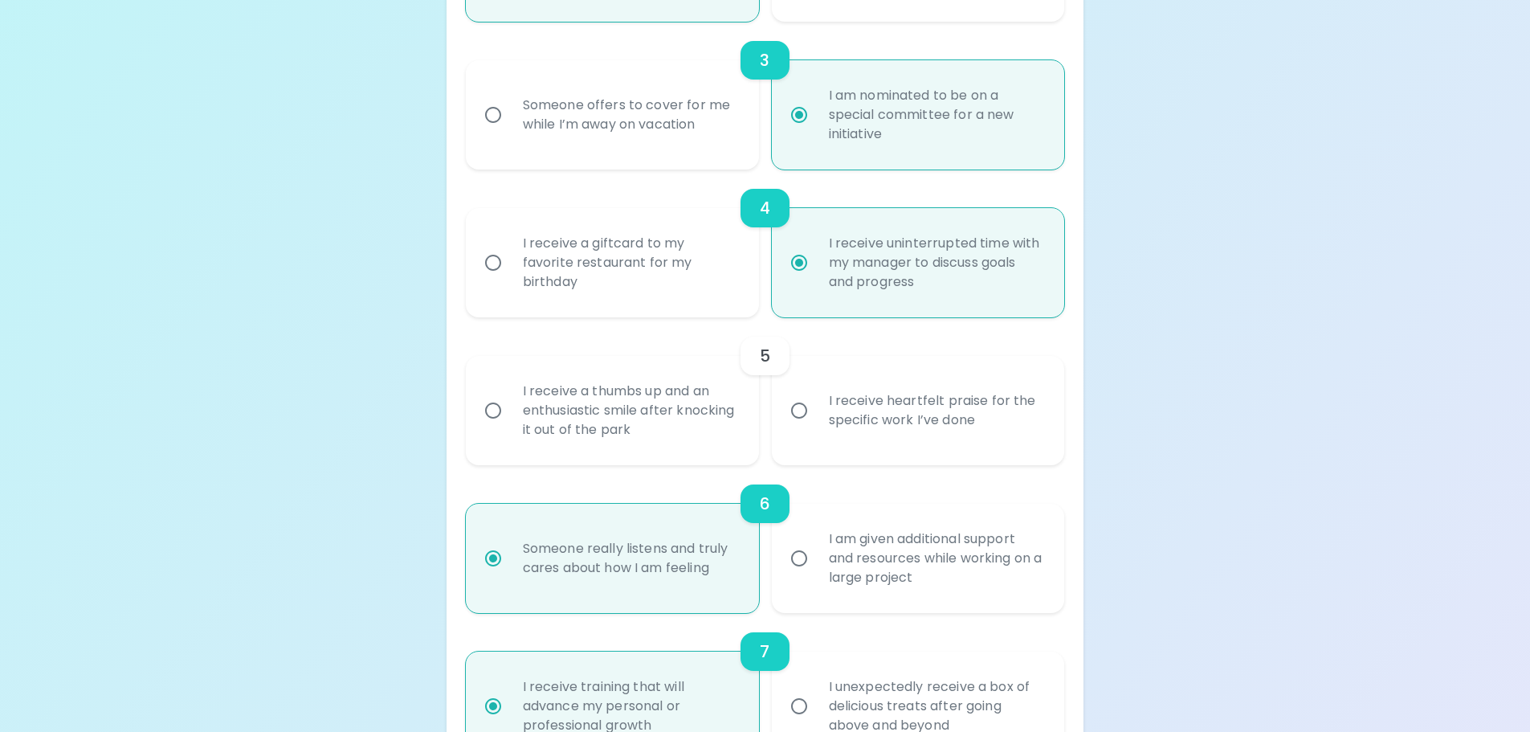
radio input "true"
click at [948, 434] on div "I receive heartfelt praise for the specific work I’ve done" at bounding box center [936, 410] width 240 height 77
click at [816, 427] on input "I receive heartfelt praise for the specific work I’ve done" at bounding box center [799, 410] width 34 height 34
radio input "false"
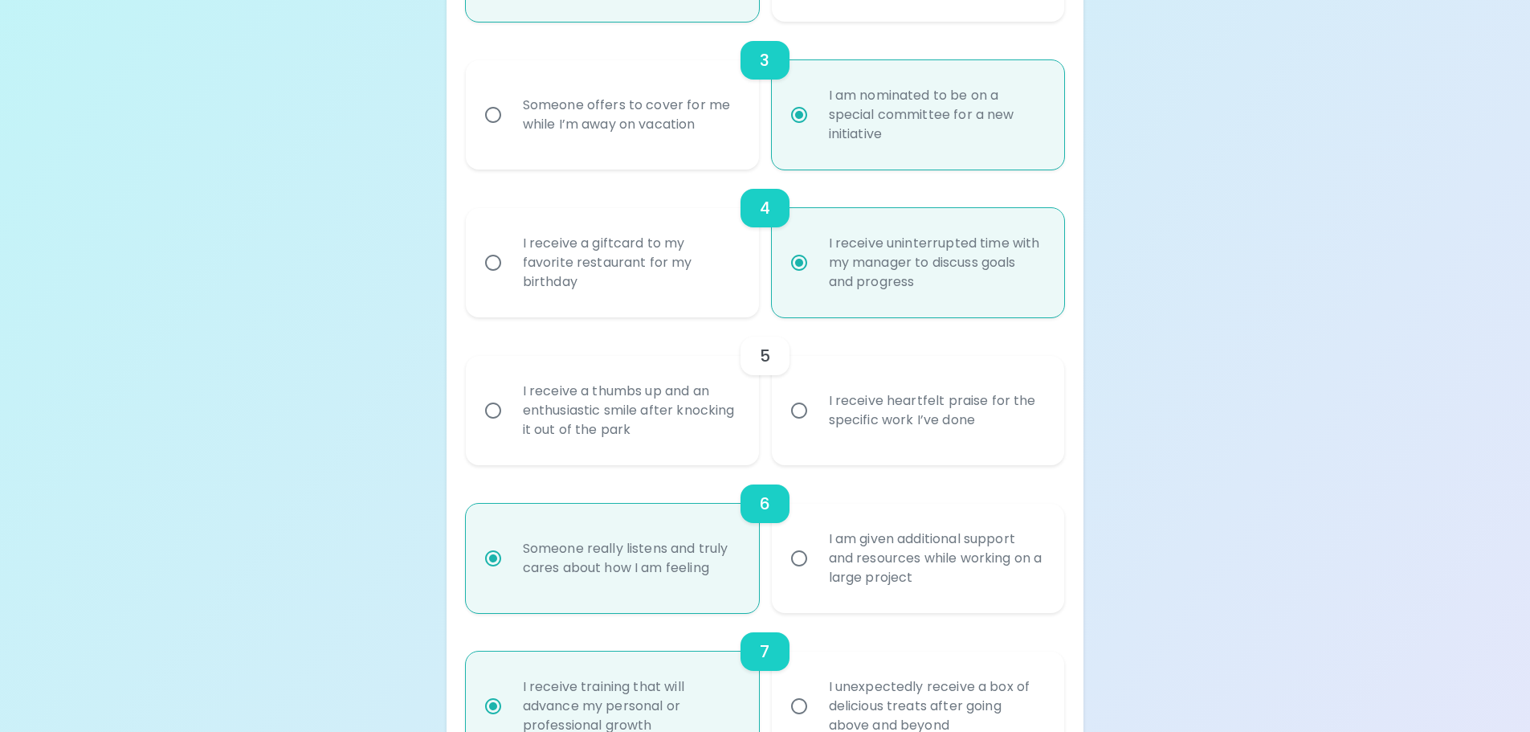
radio input "false"
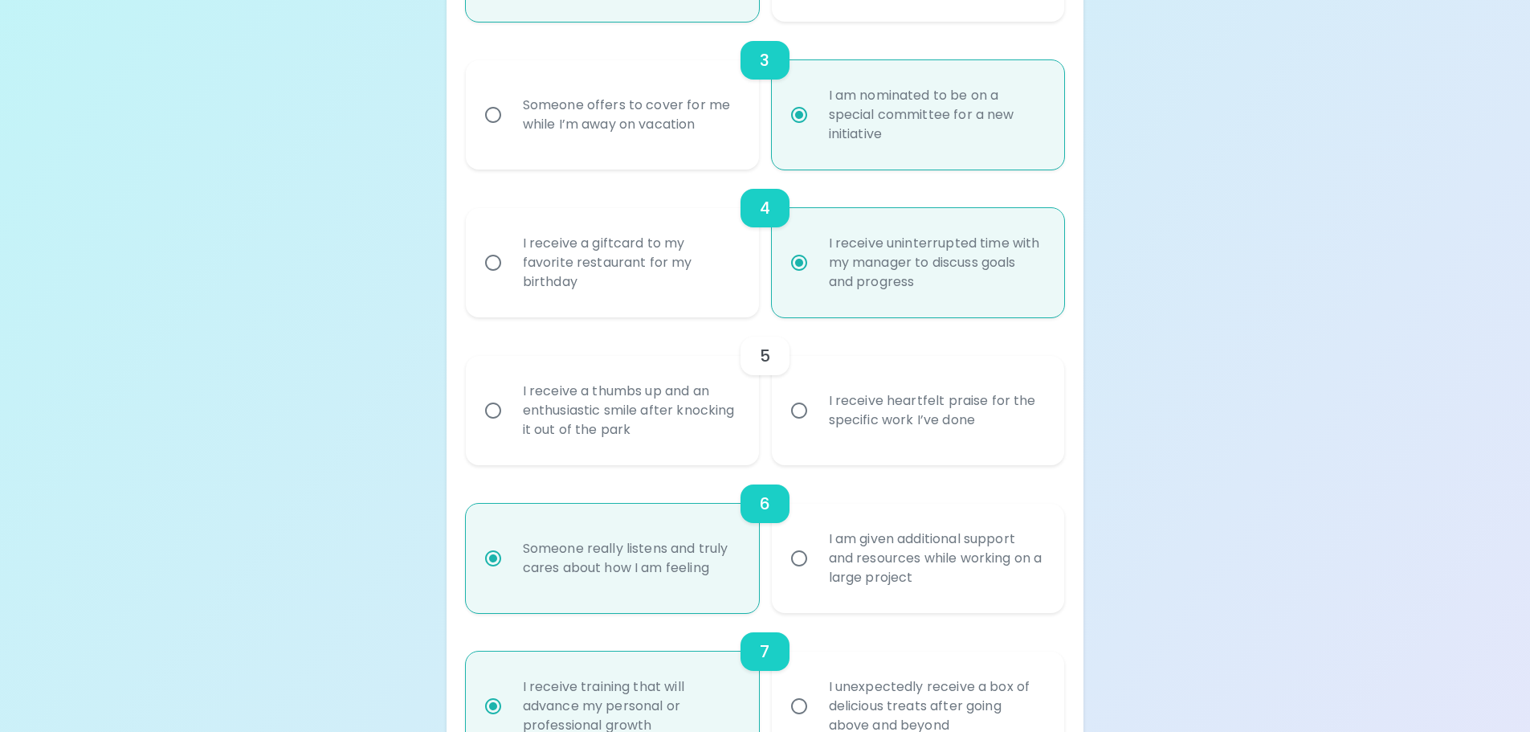
radio input "false"
radio input "true"
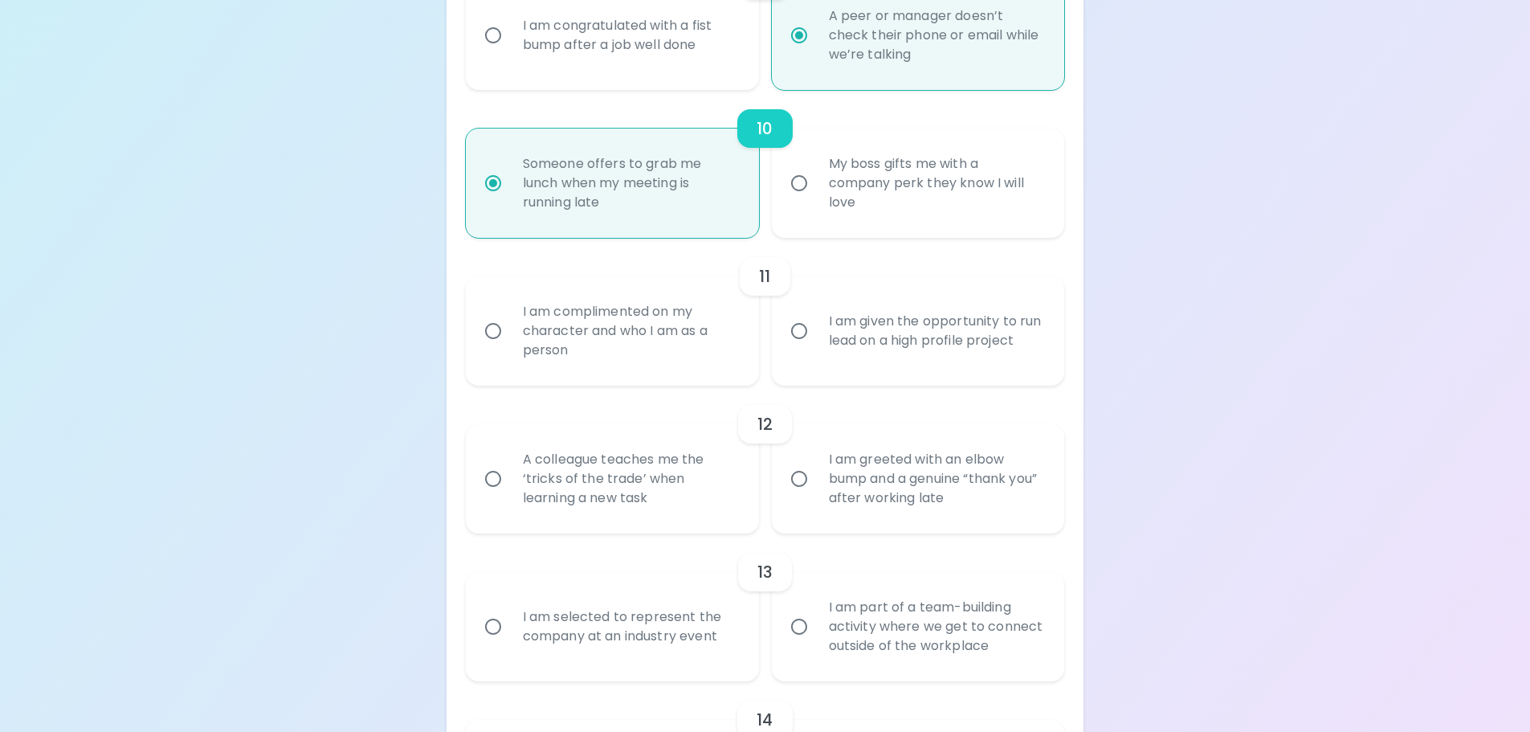
scroll to position [1670, 0]
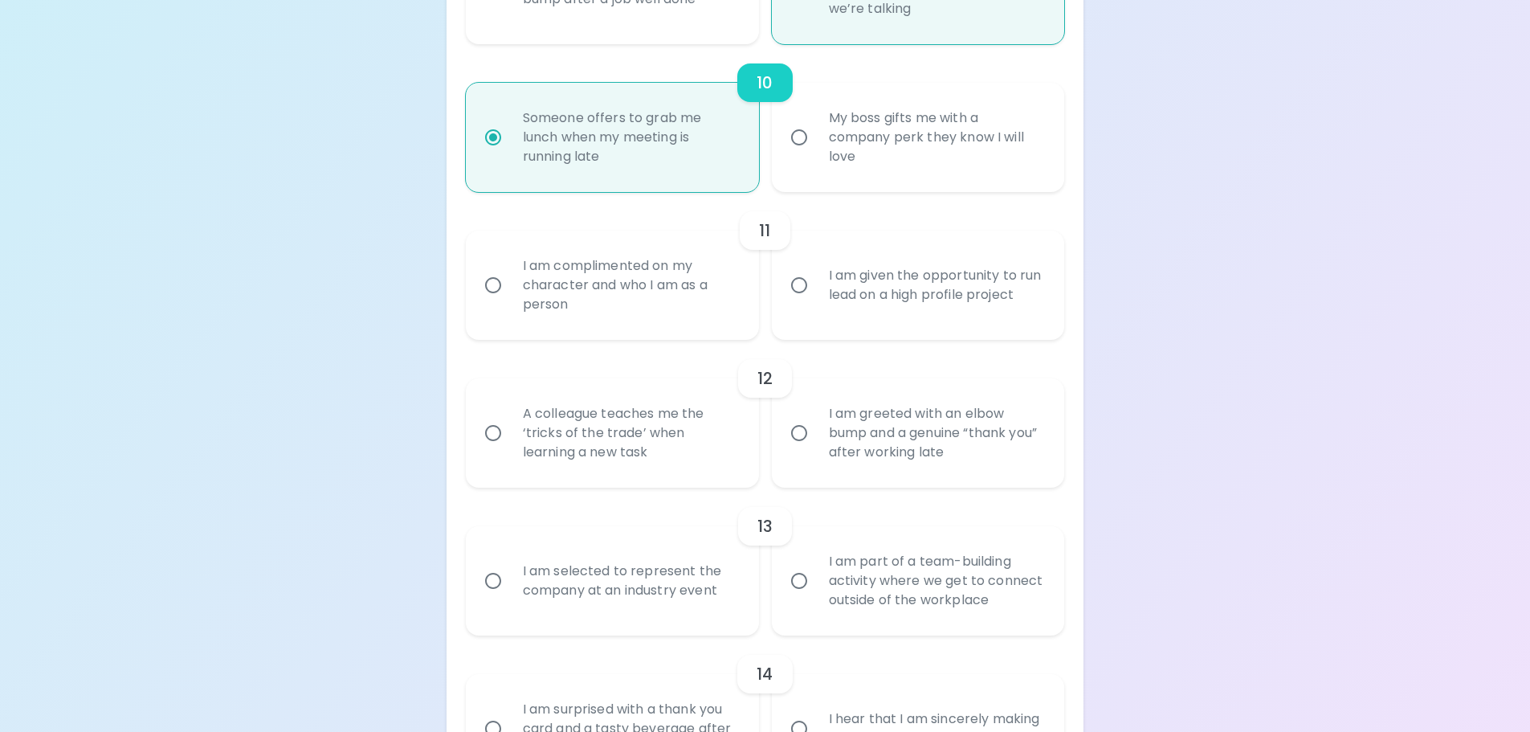
radio input "true"
click at [685, 283] on div "I am complimented on my character and who I am as a person" at bounding box center [630, 285] width 240 height 96
click at [510, 283] on input "I am complimented on my character and who I am as a person" at bounding box center [493, 285] width 34 height 34
radio input "false"
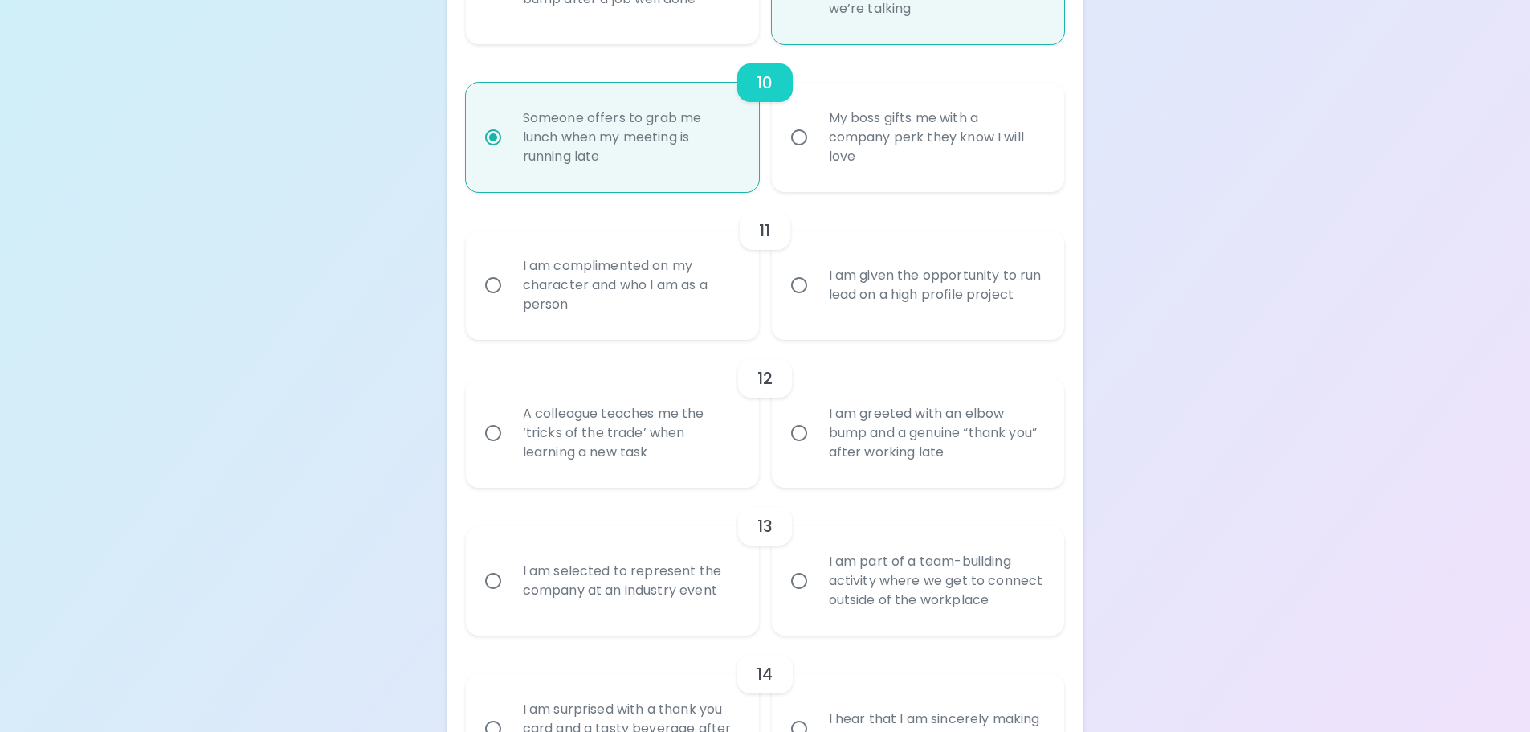
radio input "false"
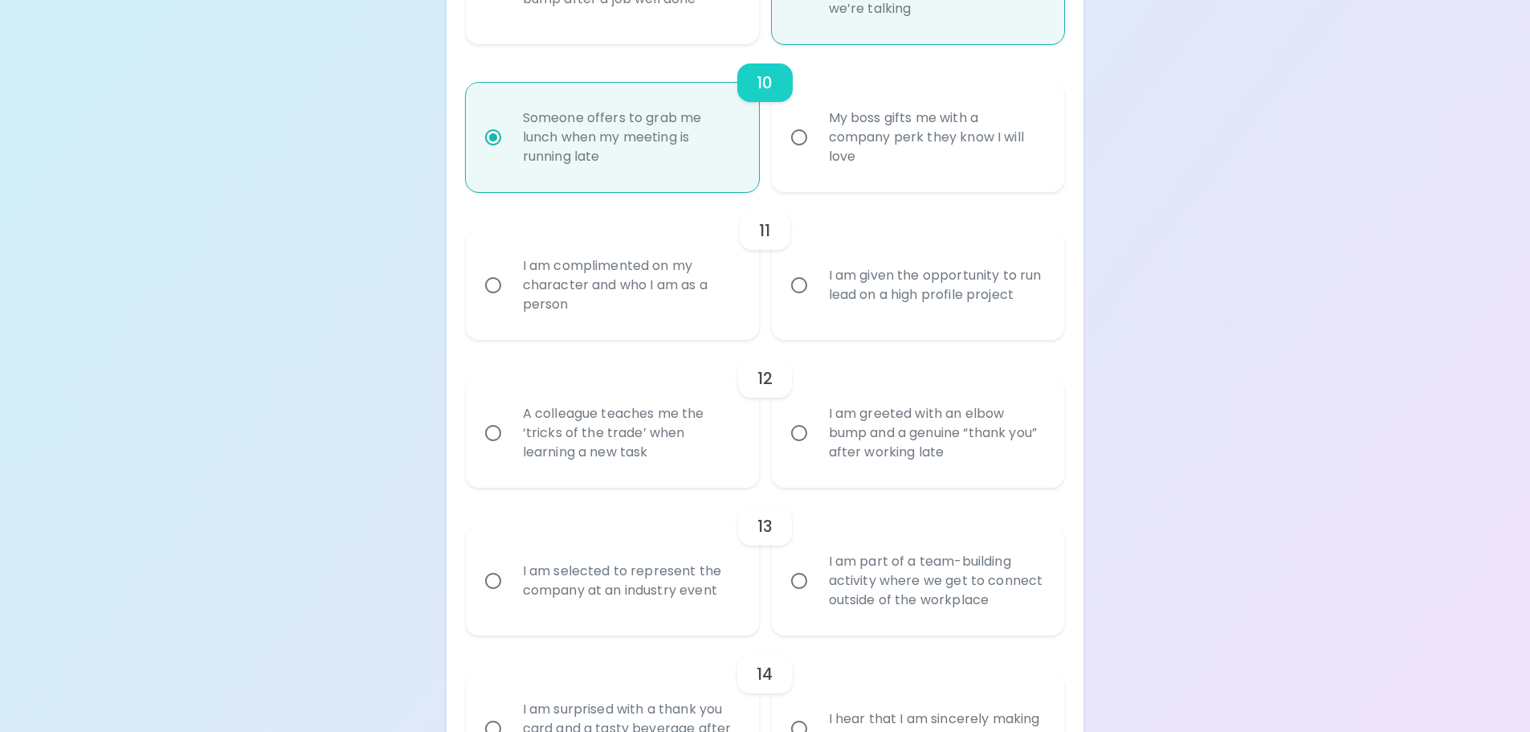
radio input "false"
radio input "true"
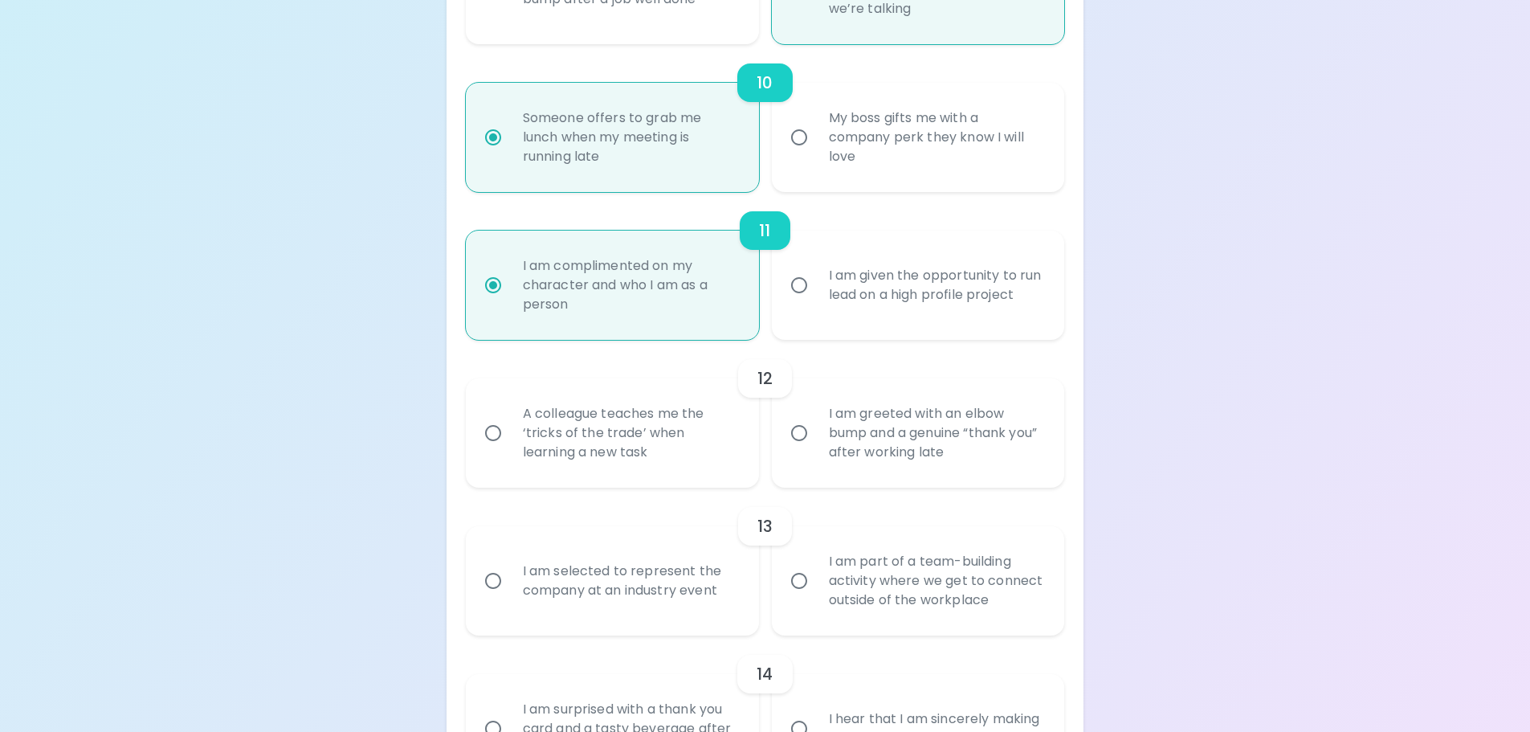
scroll to position [1799, 0]
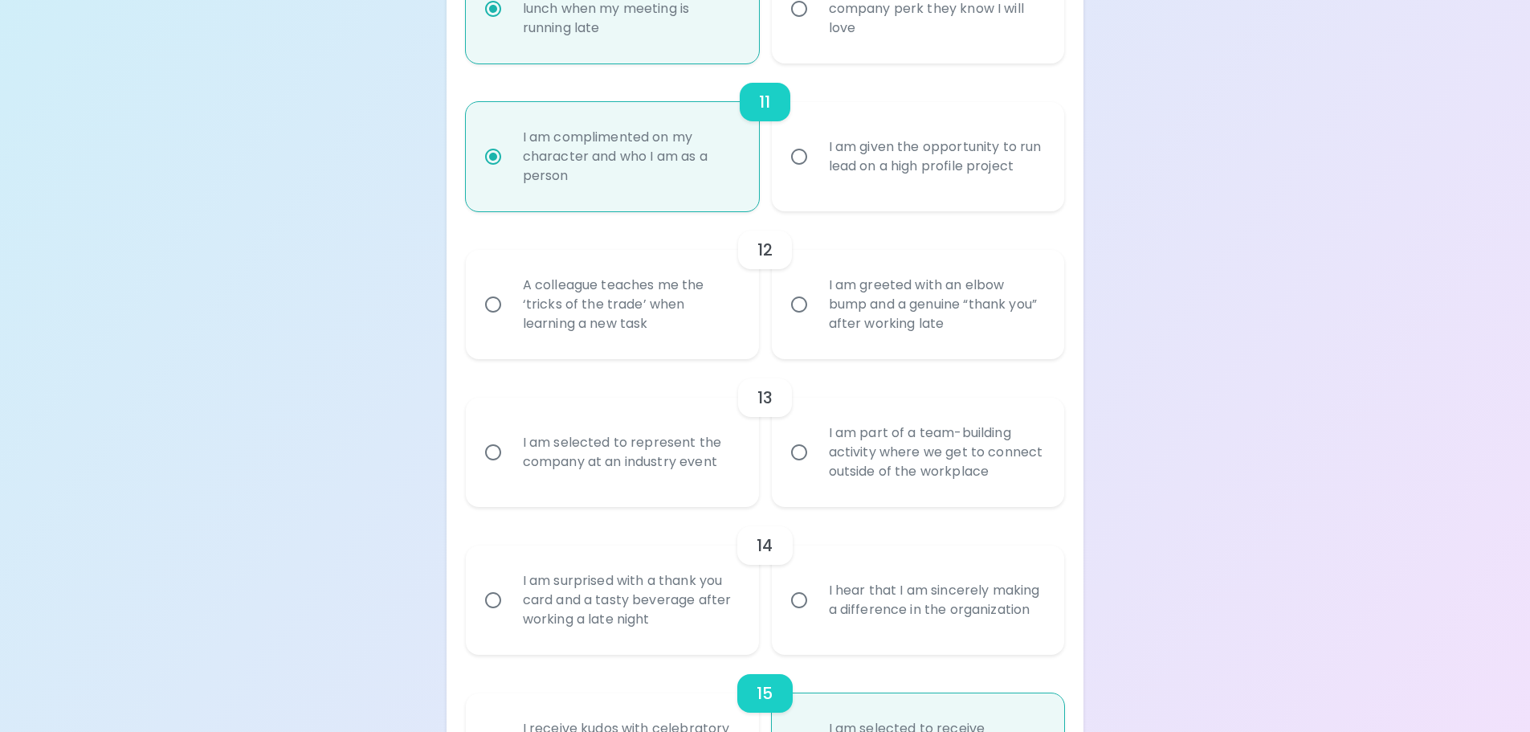
radio input "true"
click at [576, 330] on div "A colleague teaches me the ‘tricks of the trade’ when learning a new task" at bounding box center [630, 304] width 240 height 96
click at [510, 321] on input "A colleague teaches me the ‘tricks of the trade’ when learning a new task" at bounding box center [493, 304] width 34 height 34
radio input "false"
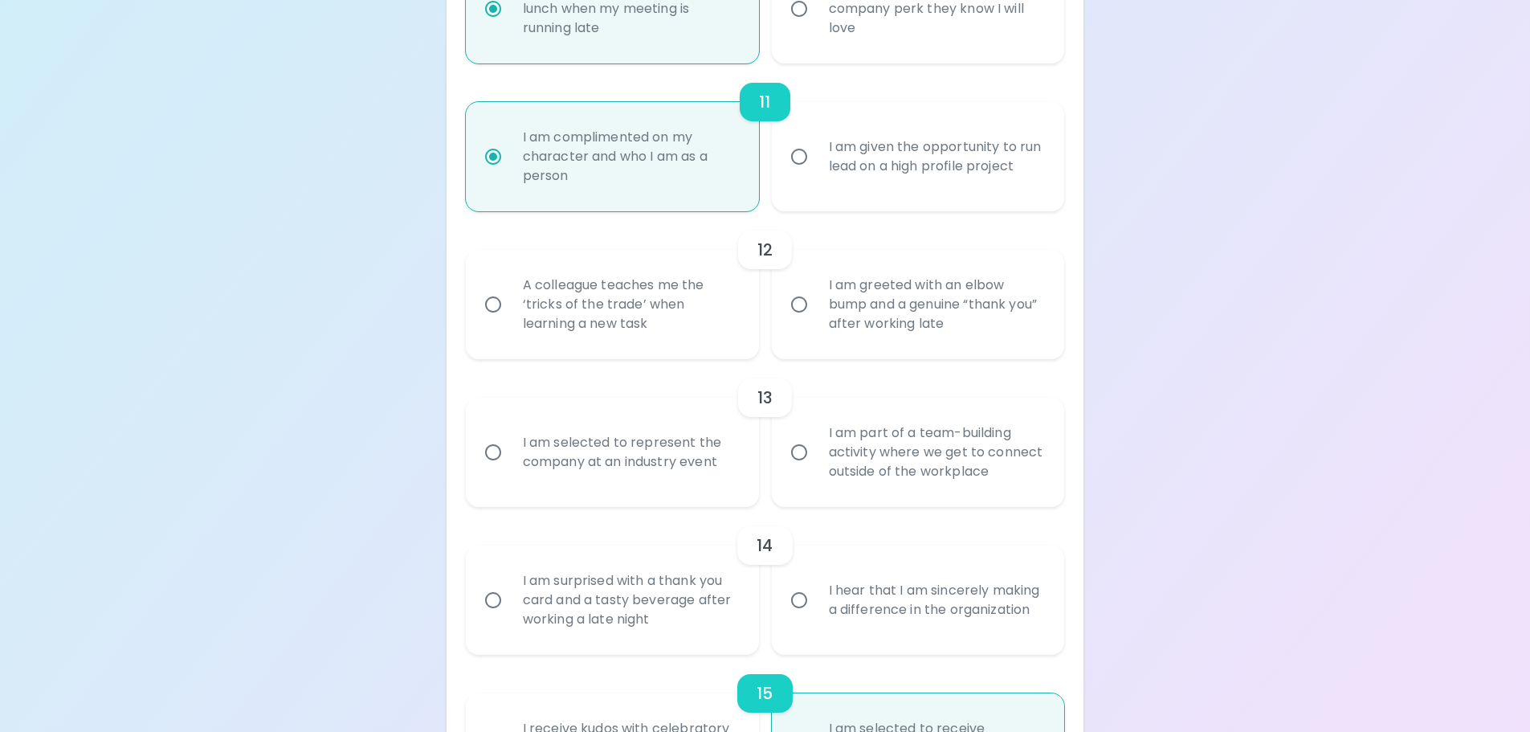
radio input "false"
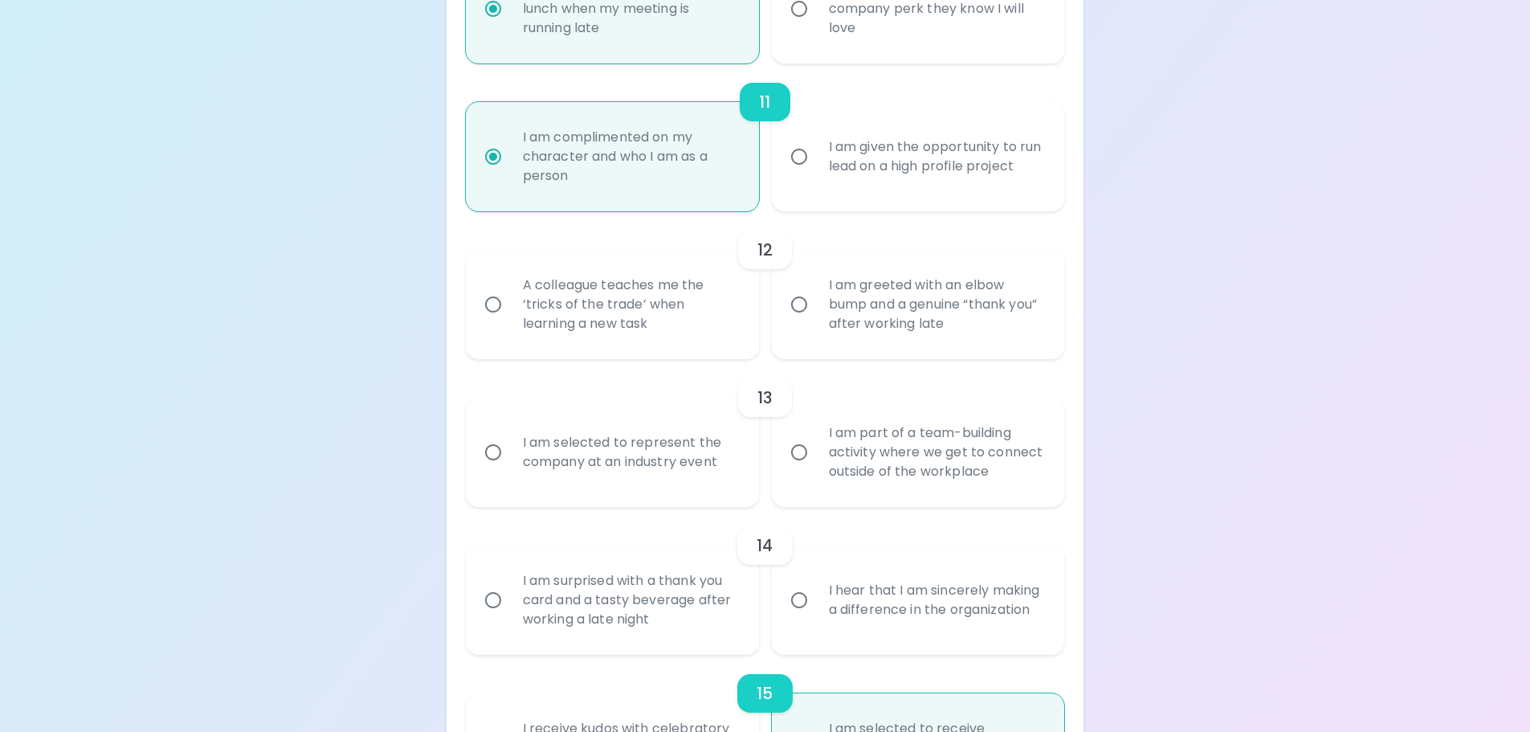
radio input "false"
radio input "true"
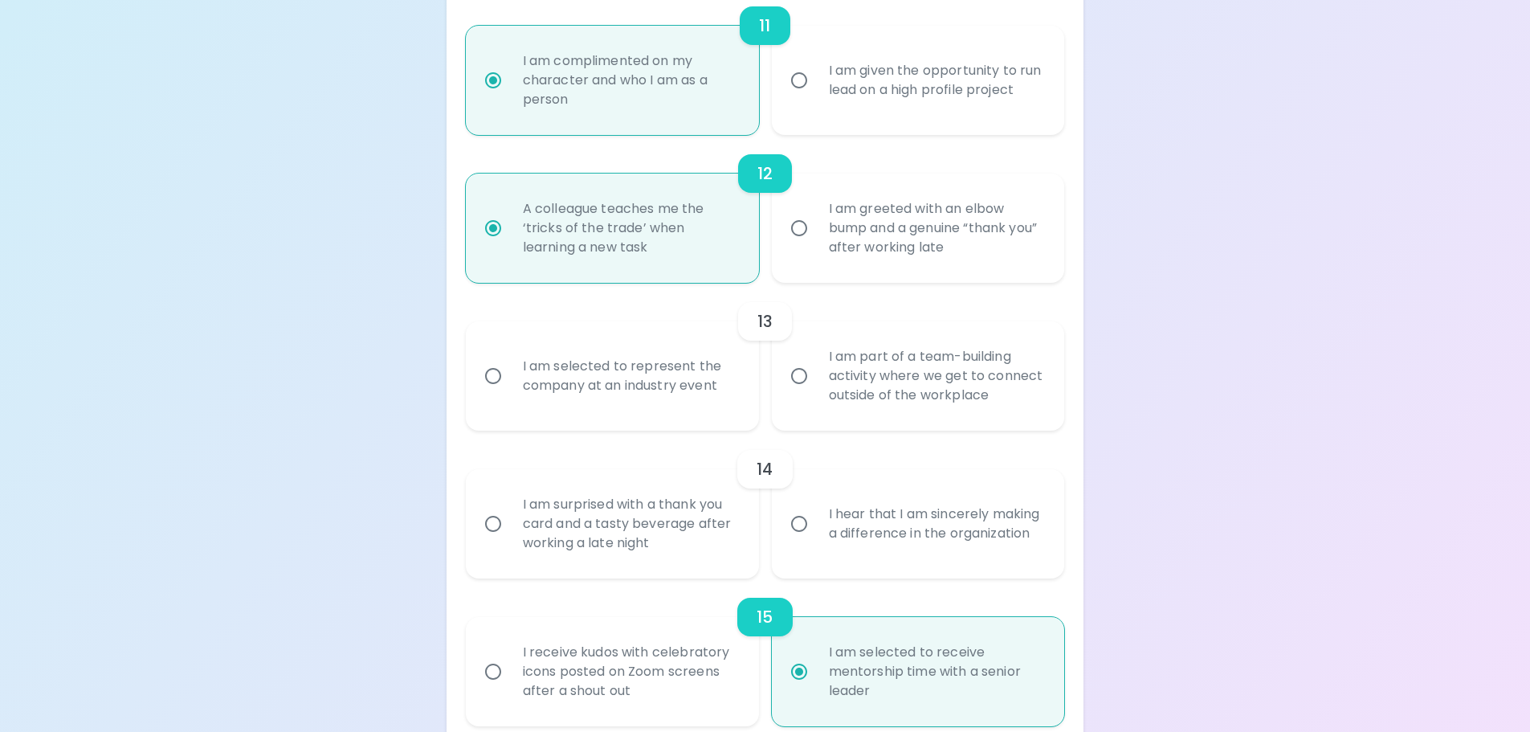
scroll to position [1927, 0]
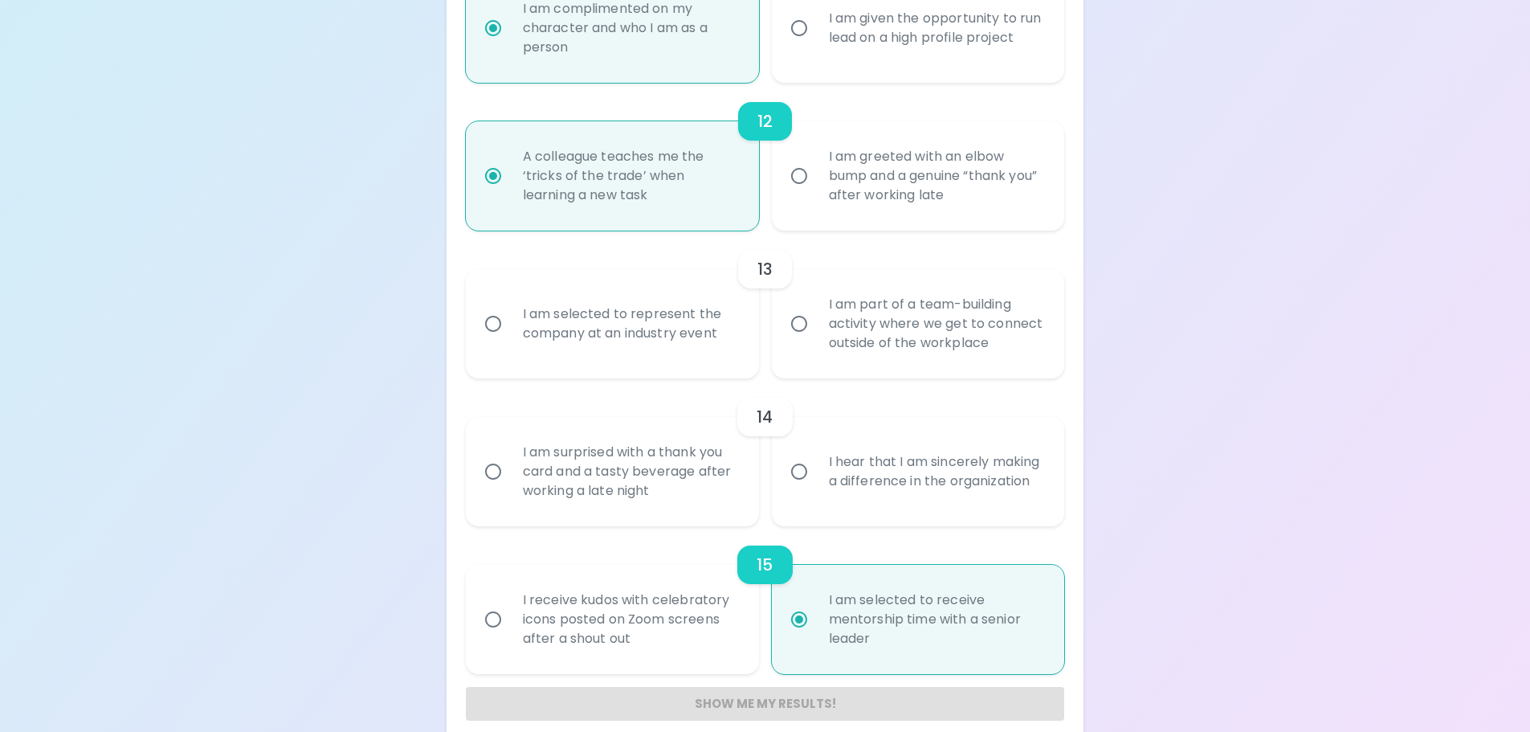
radio input "true"
click at [576, 330] on div "I am selected to represent the company at an industry event" at bounding box center [630, 323] width 240 height 77
click at [510, 330] on input "I am selected to represent the company at an industry event" at bounding box center [493, 324] width 34 height 34
radio input "false"
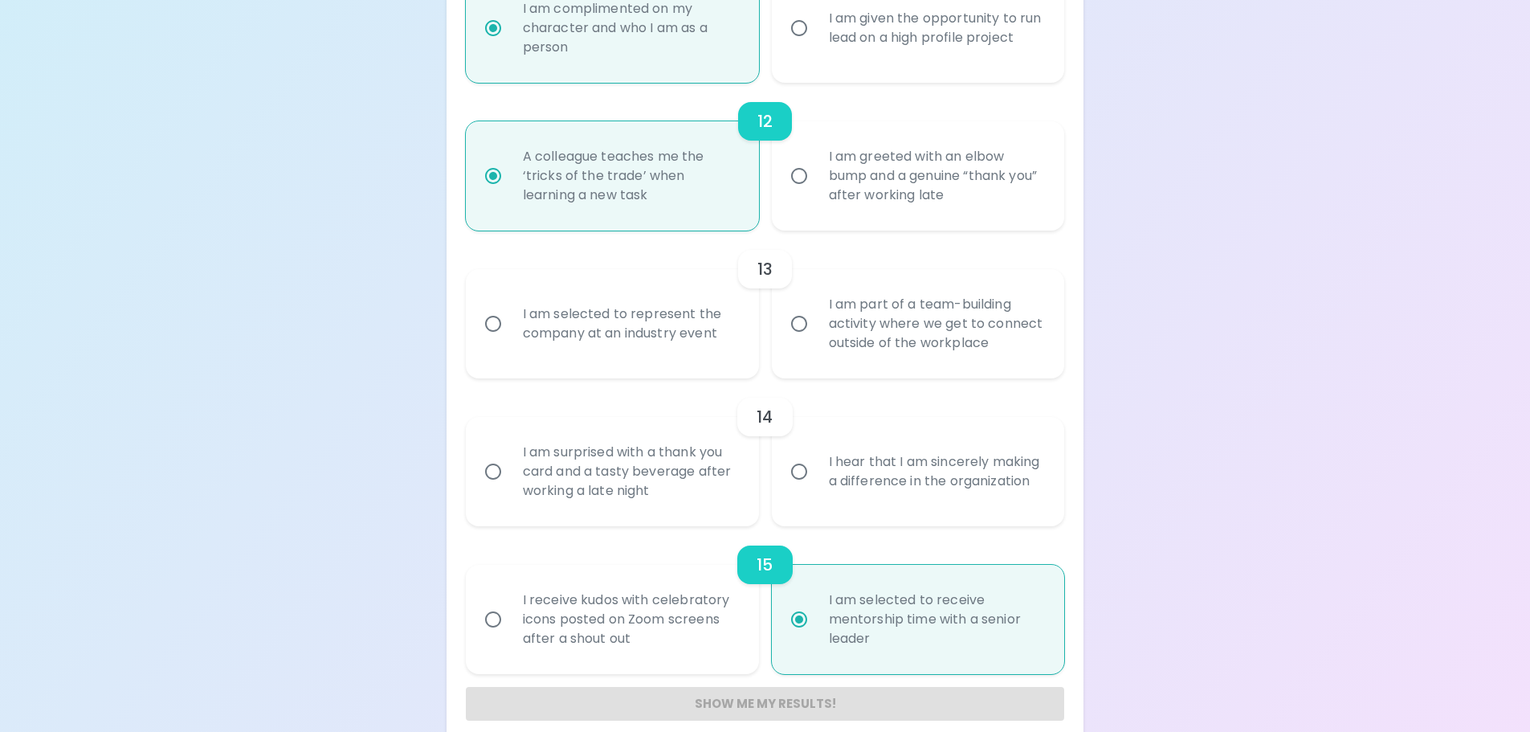
radio input "false"
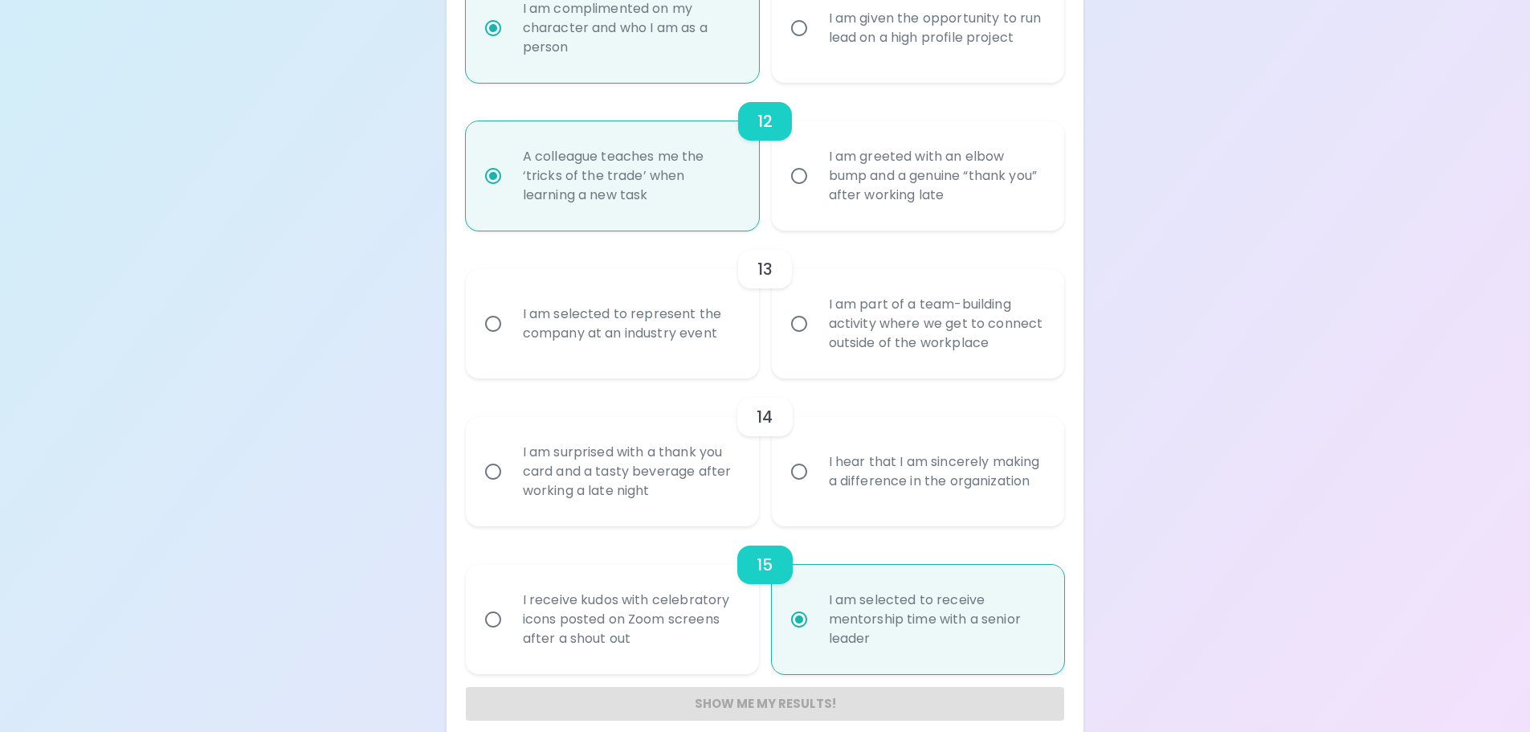
radio input "false"
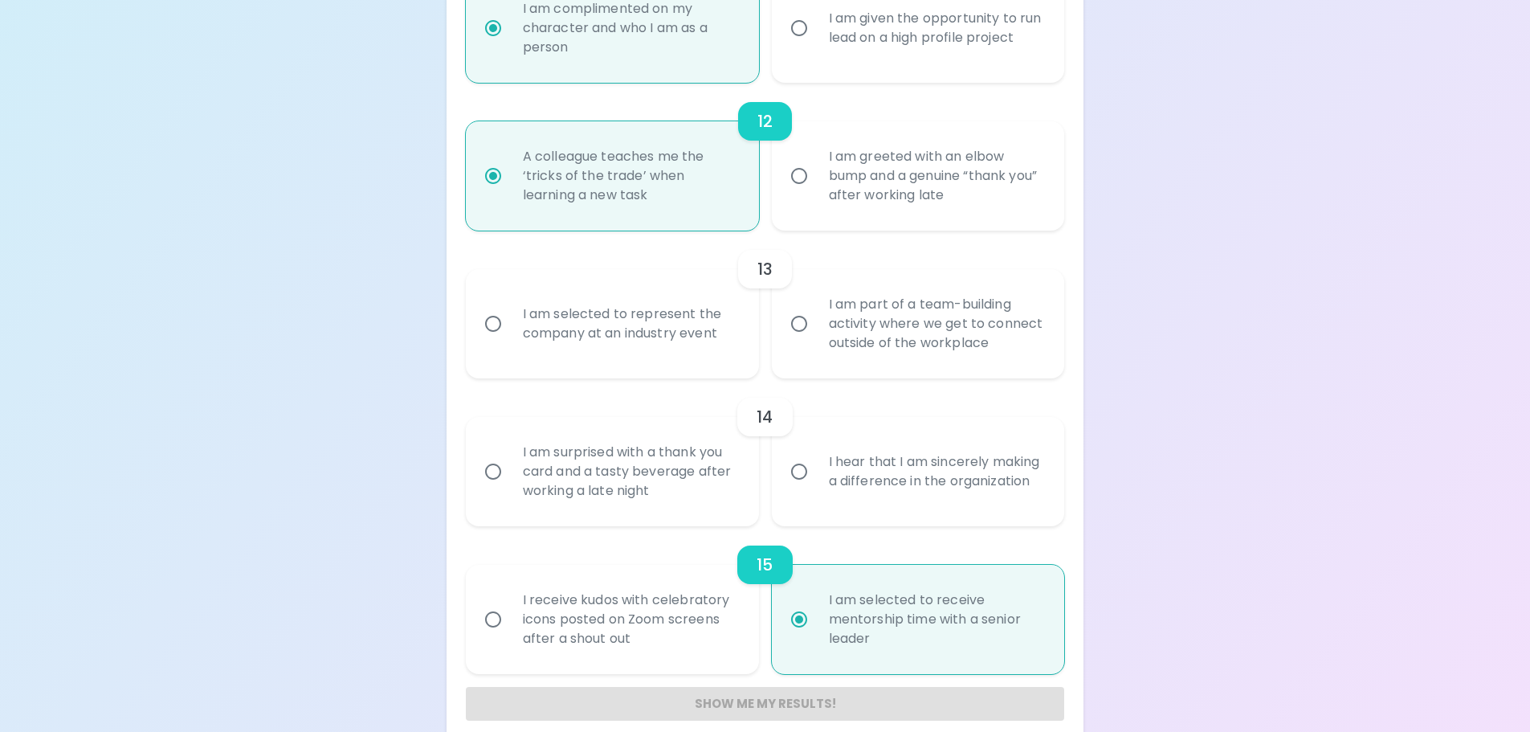
radio input "true"
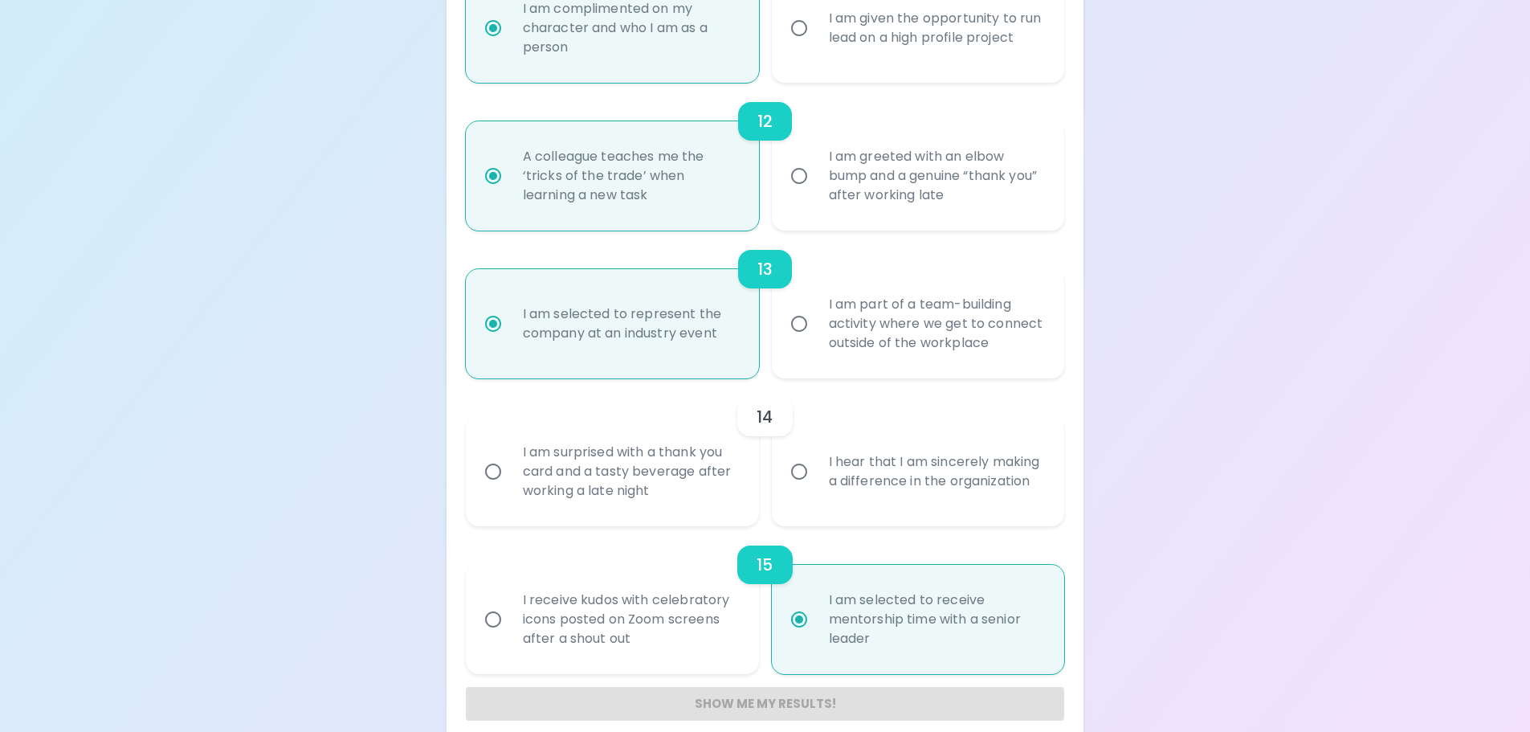
scroll to position [1948, 0]
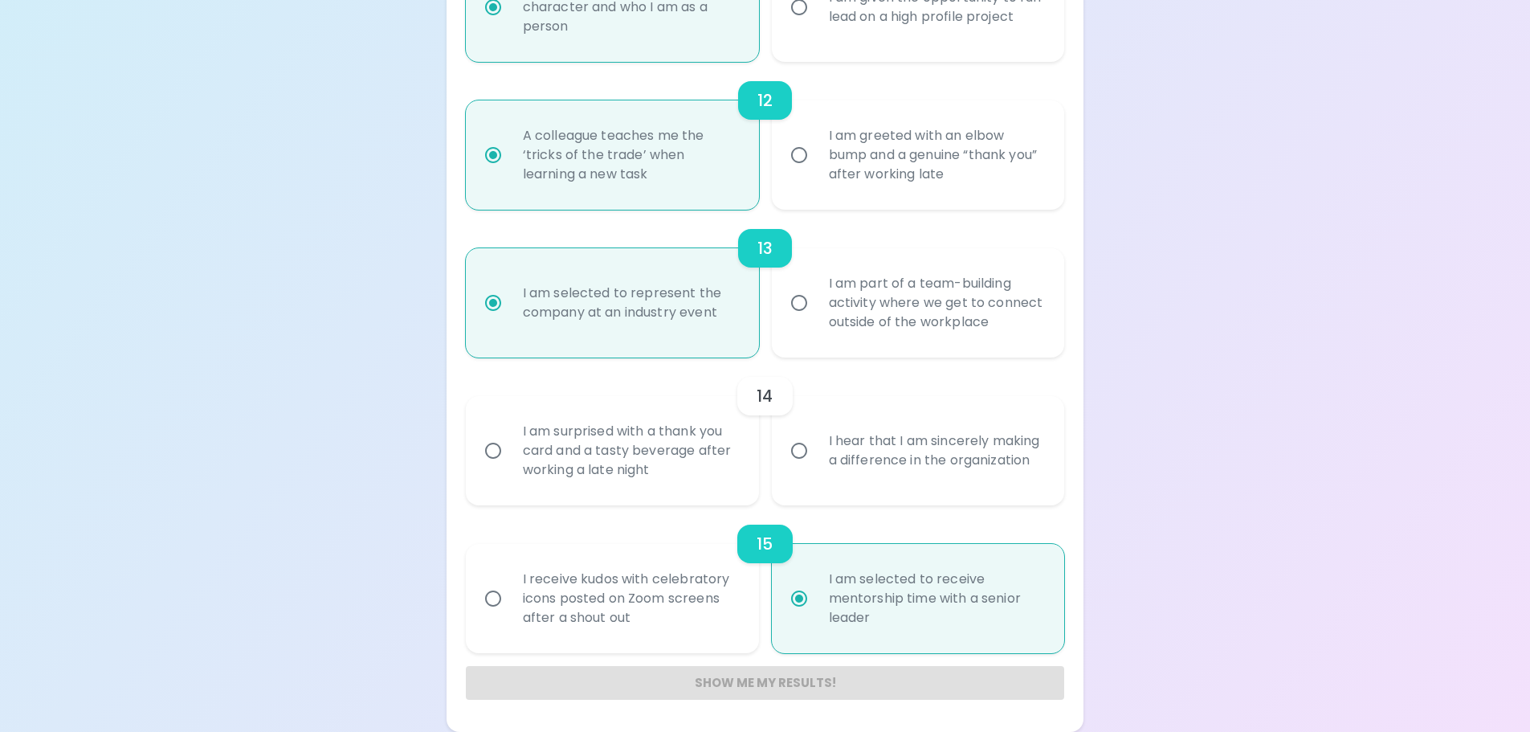
radio input "true"
click at [905, 458] on div "I hear that I am sincerely making a difference in the organization" at bounding box center [936, 450] width 240 height 77
click at [816, 458] on input "I hear that I am sincerely making a difference in the organization" at bounding box center [799, 451] width 34 height 34
radio input "false"
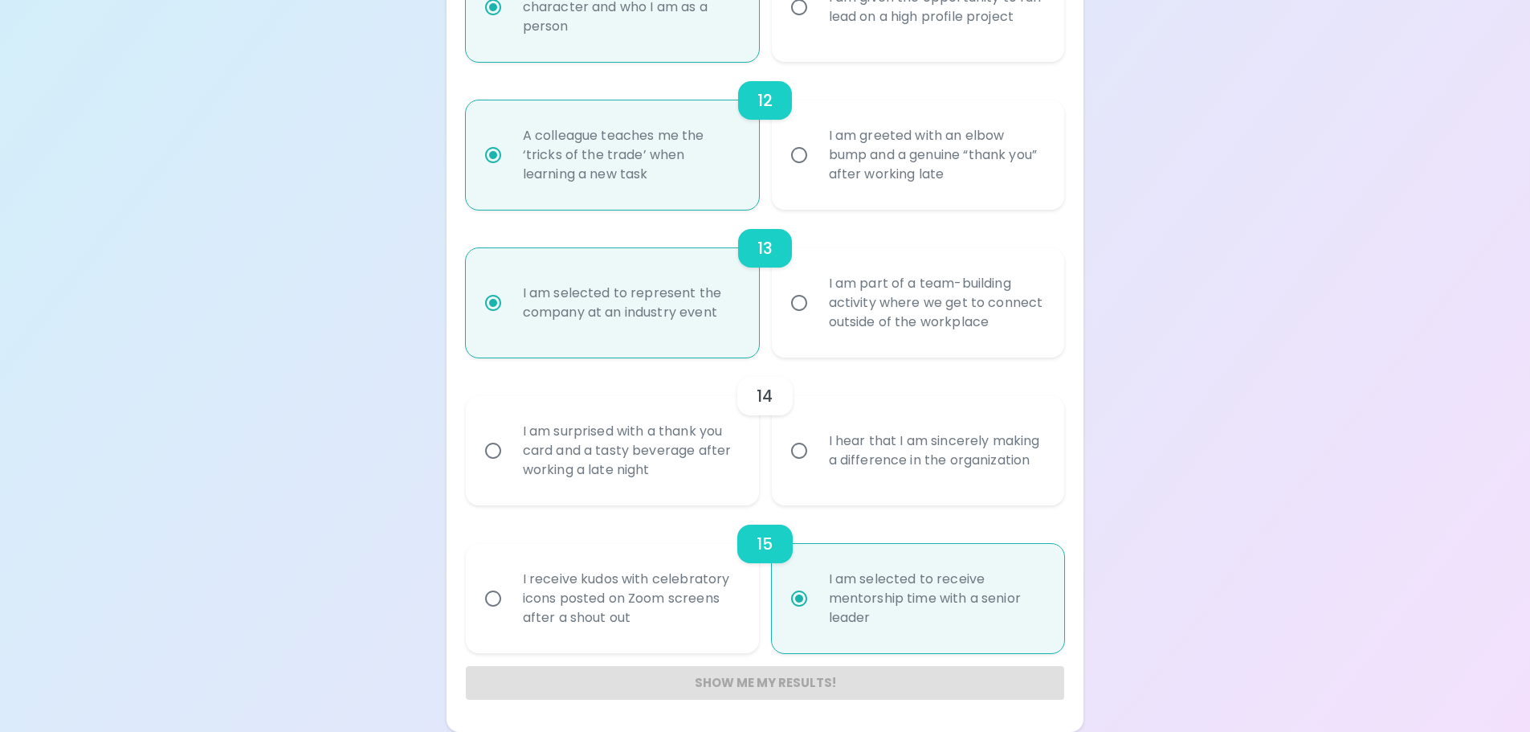
radio input "false"
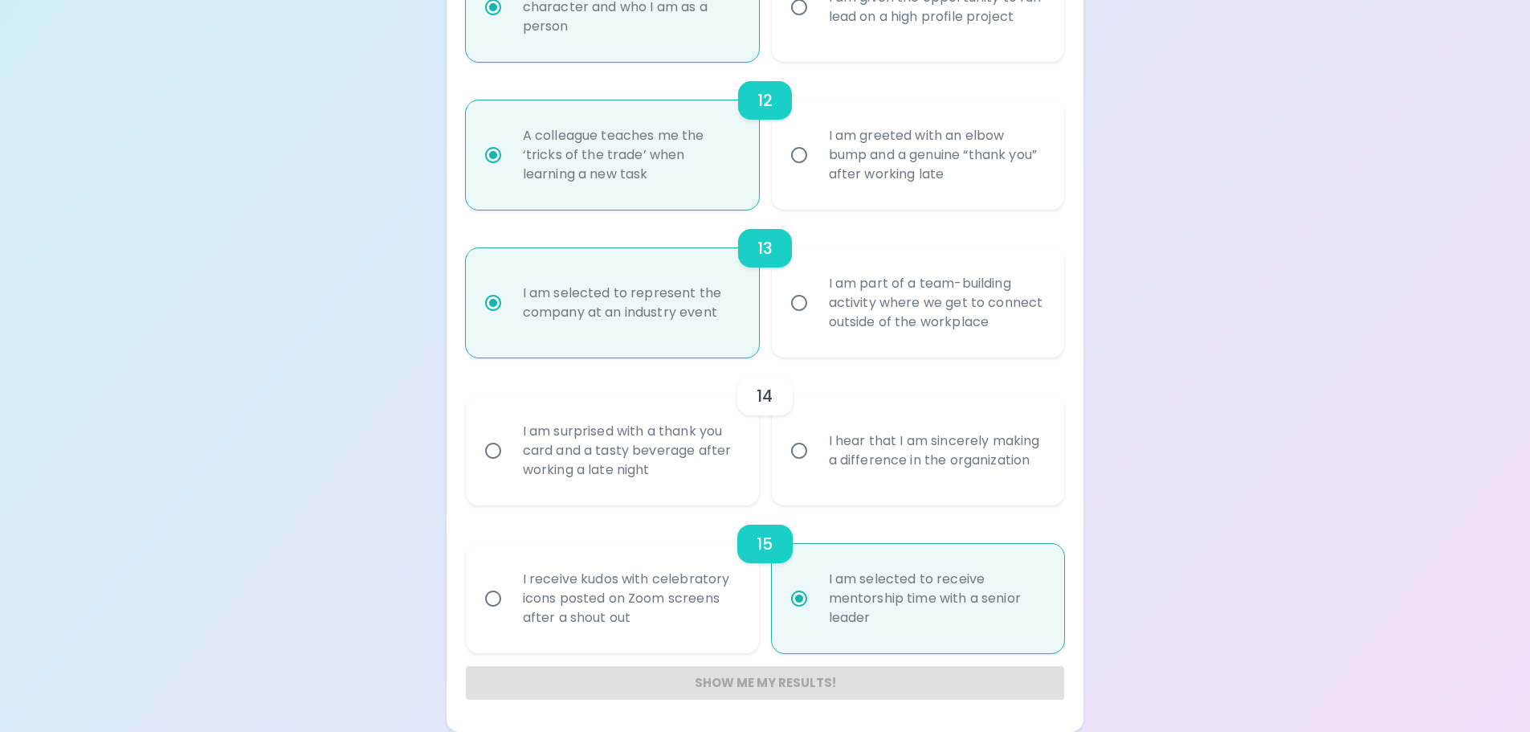
radio input "false"
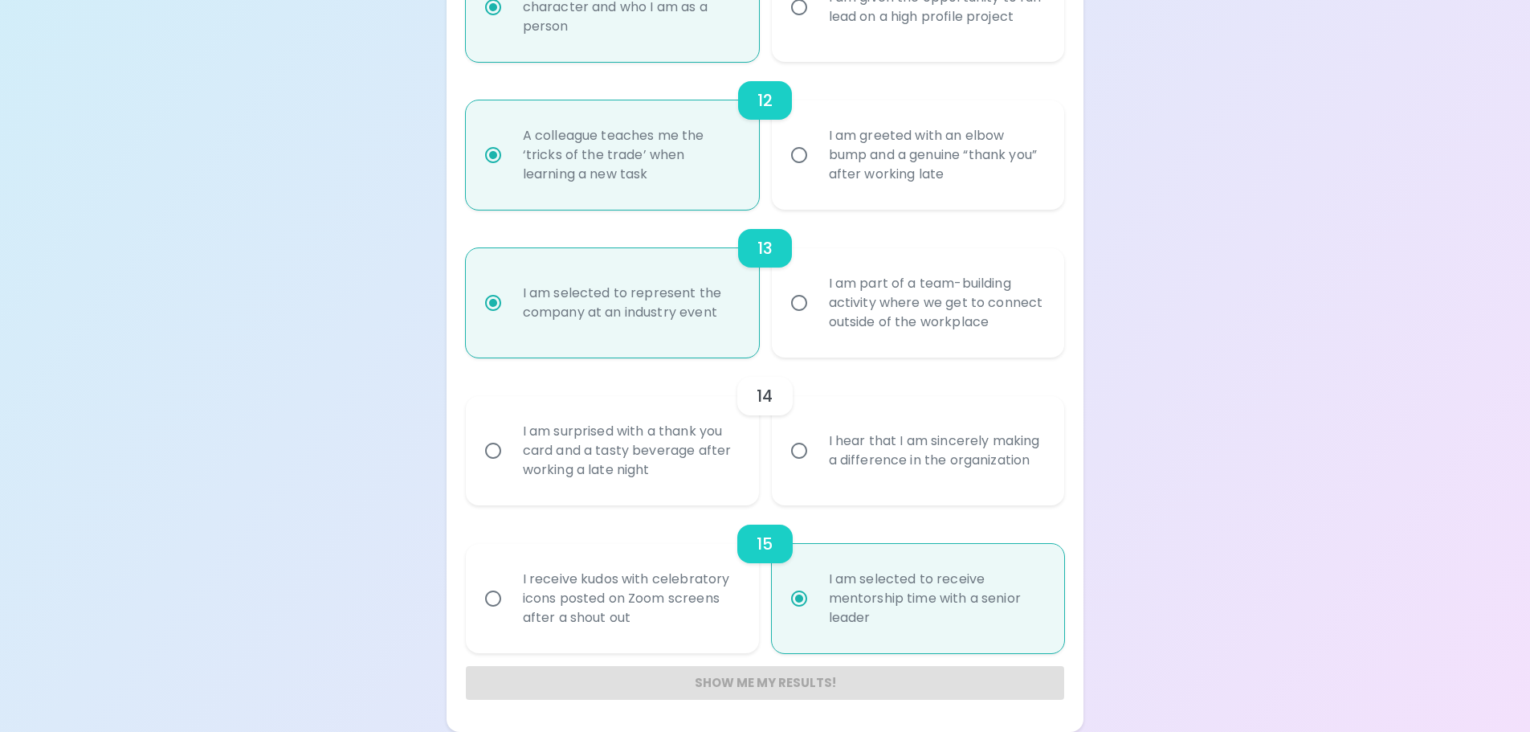
radio input "false"
radio input "true"
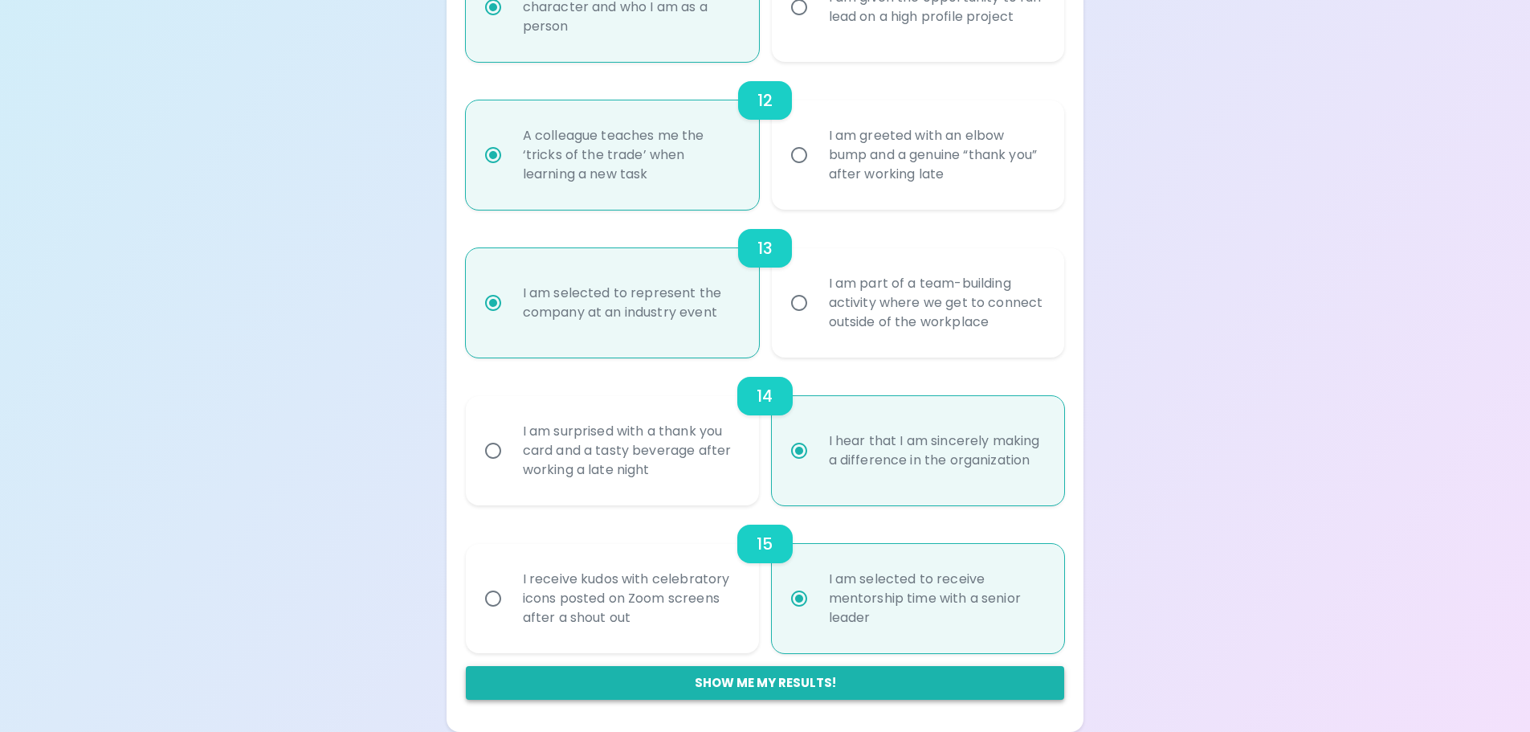
radio input "true"
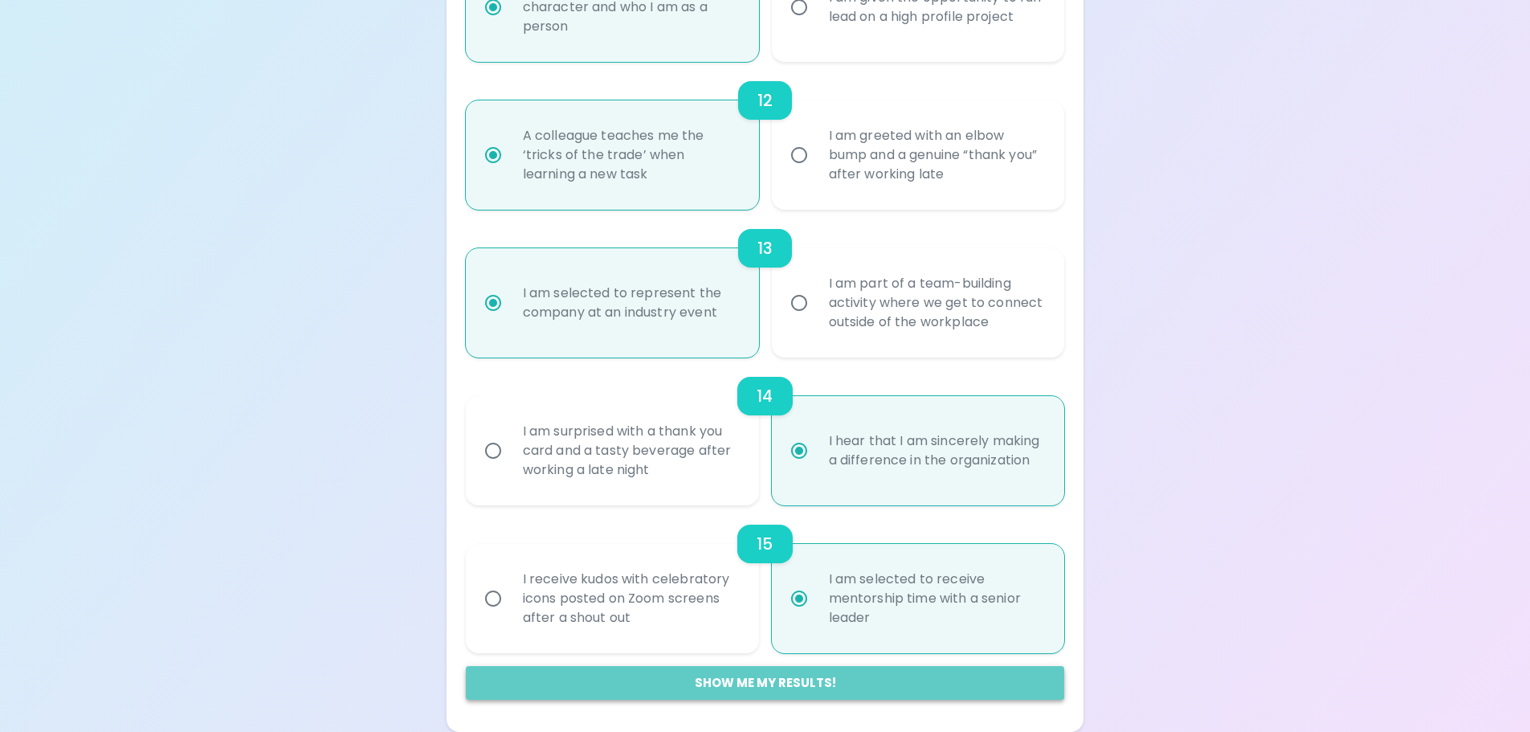
click at [789, 683] on button "Show me my results!" at bounding box center [765, 683] width 599 height 34
radio input "false"
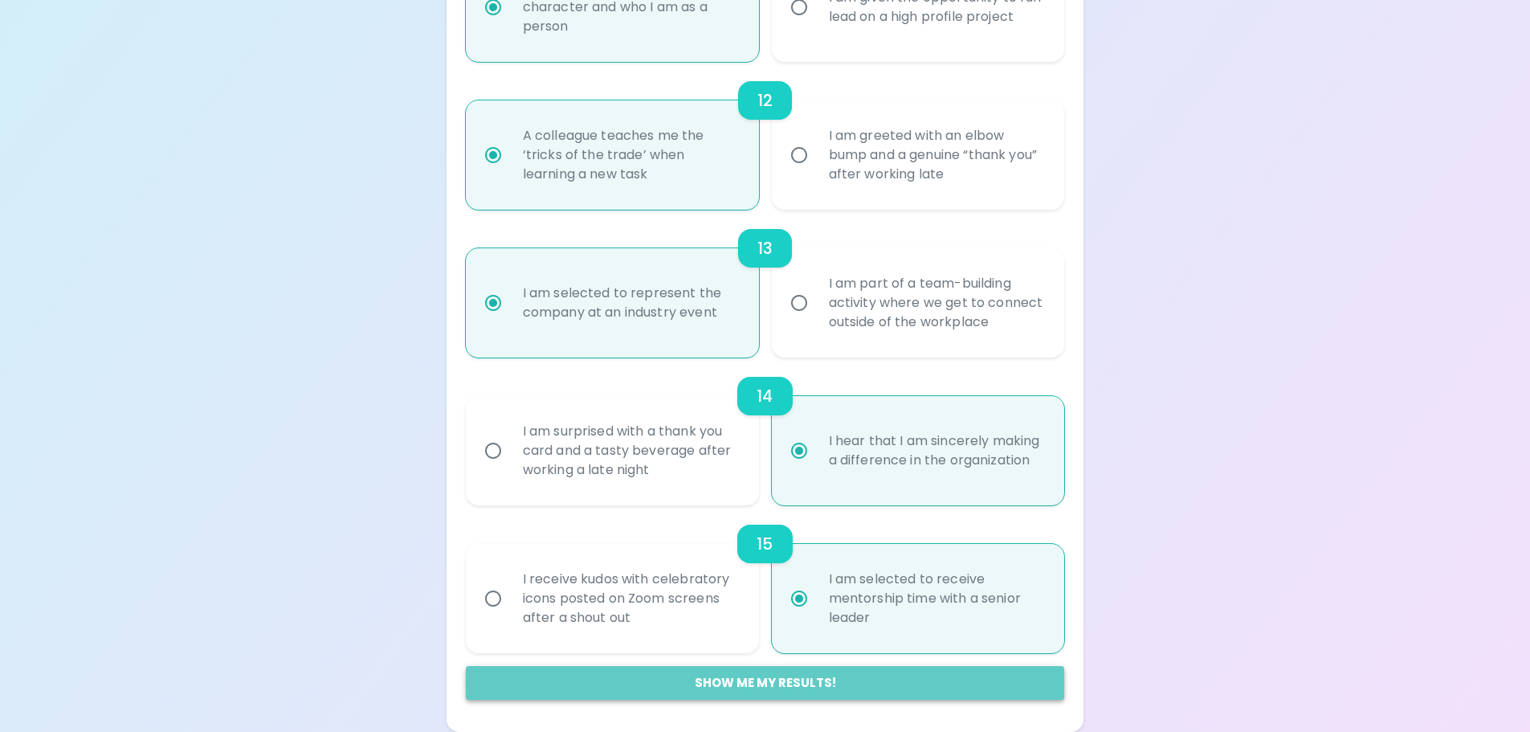
radio input "false"
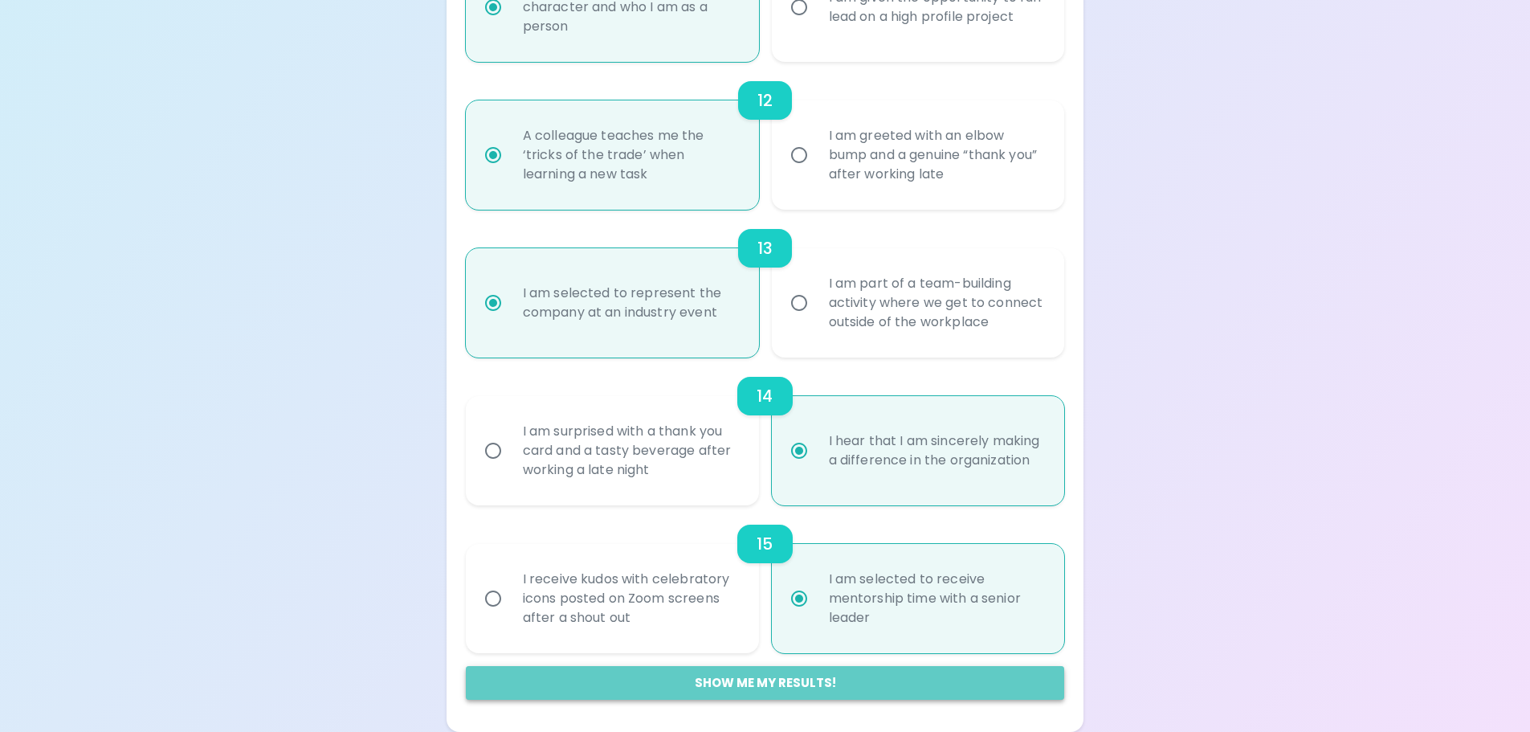
radio input "false"
radio input "true"
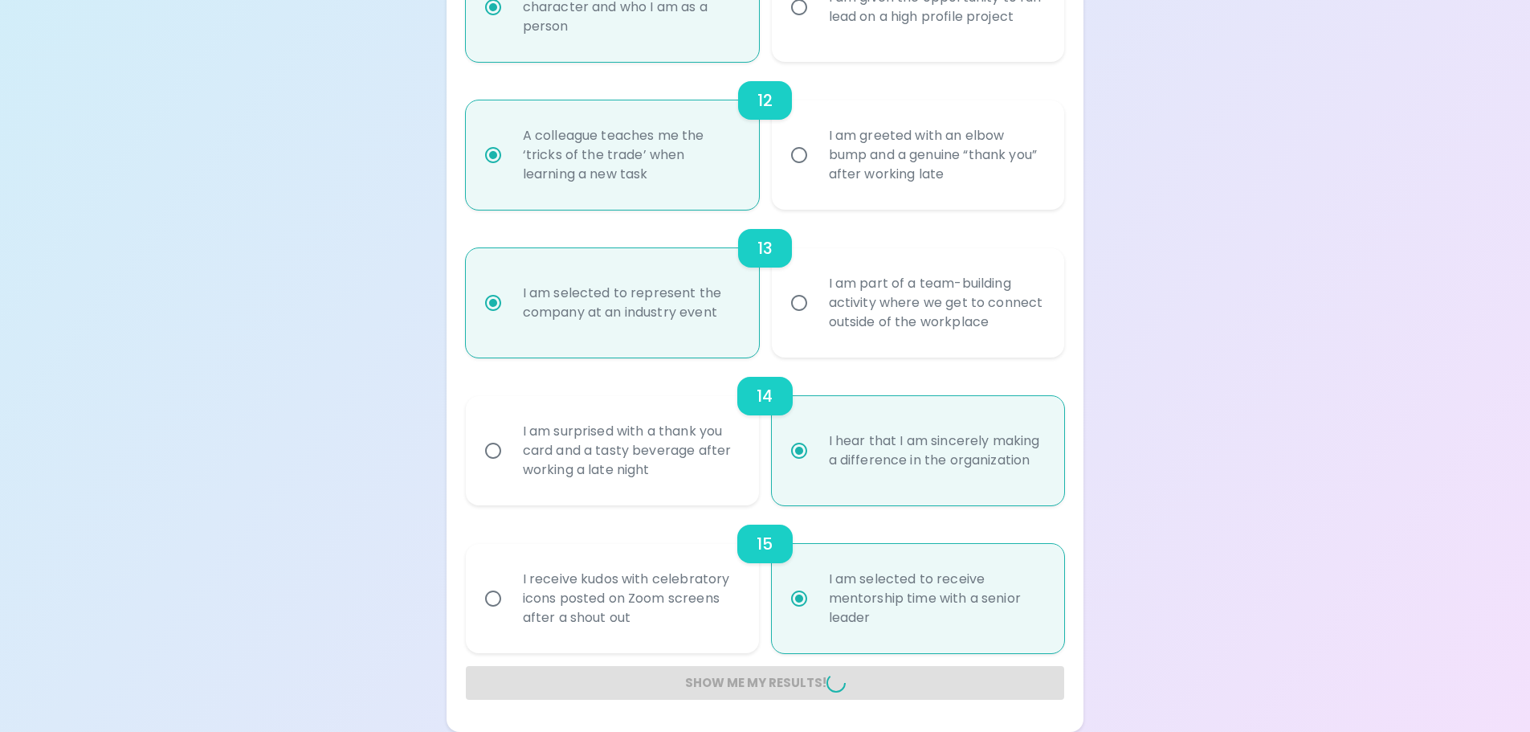
radio input "false"
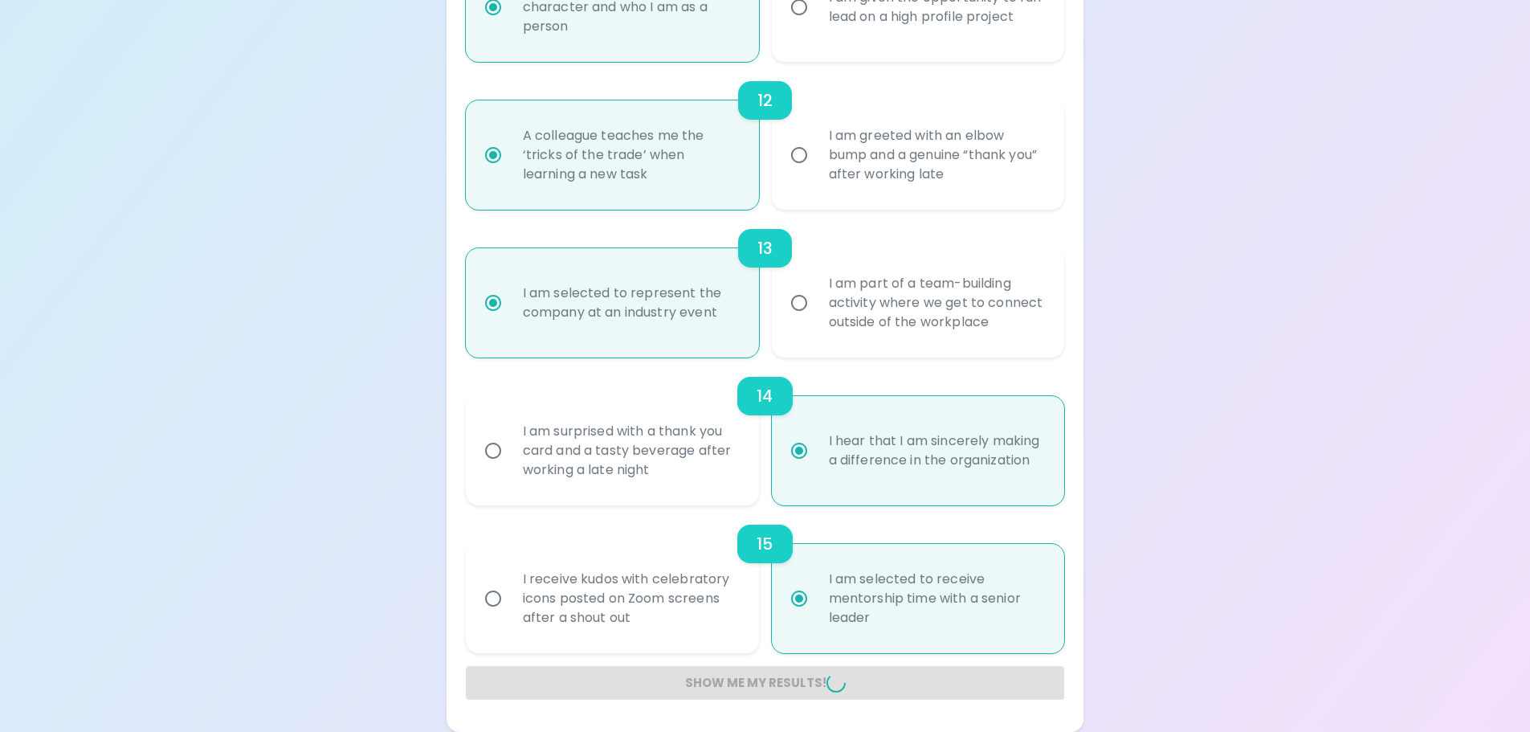
radio input "false"
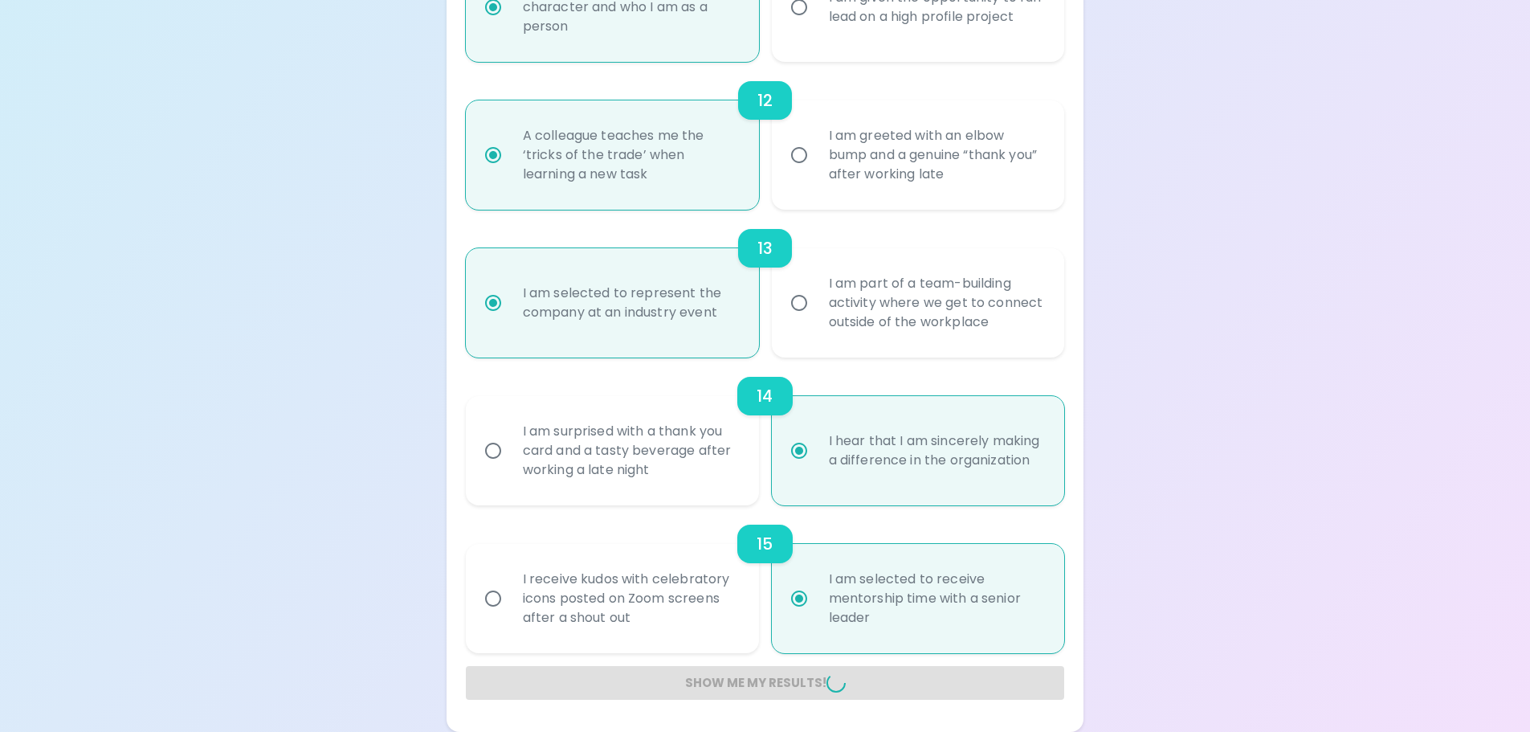
radio input "false"
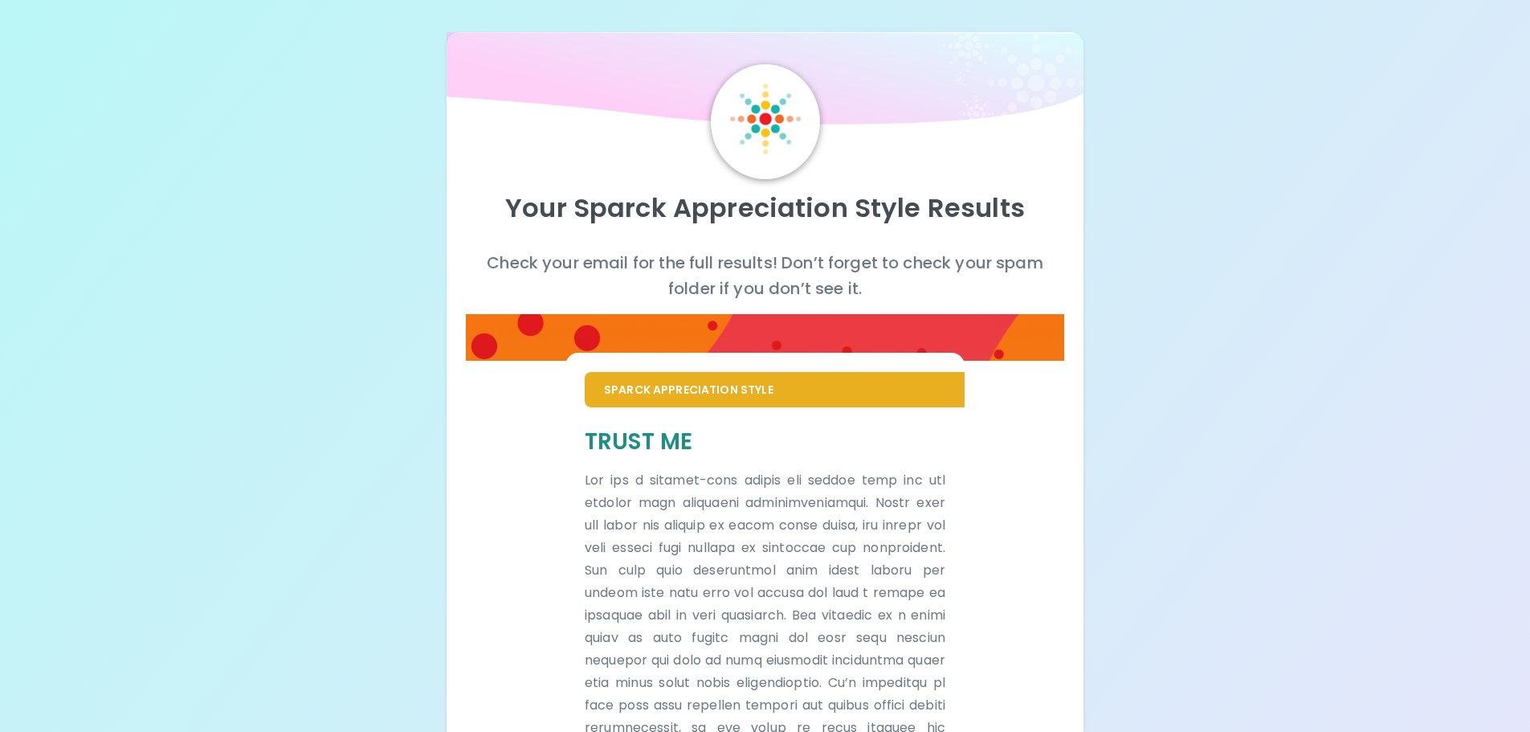
scroll to position [80, 0]
